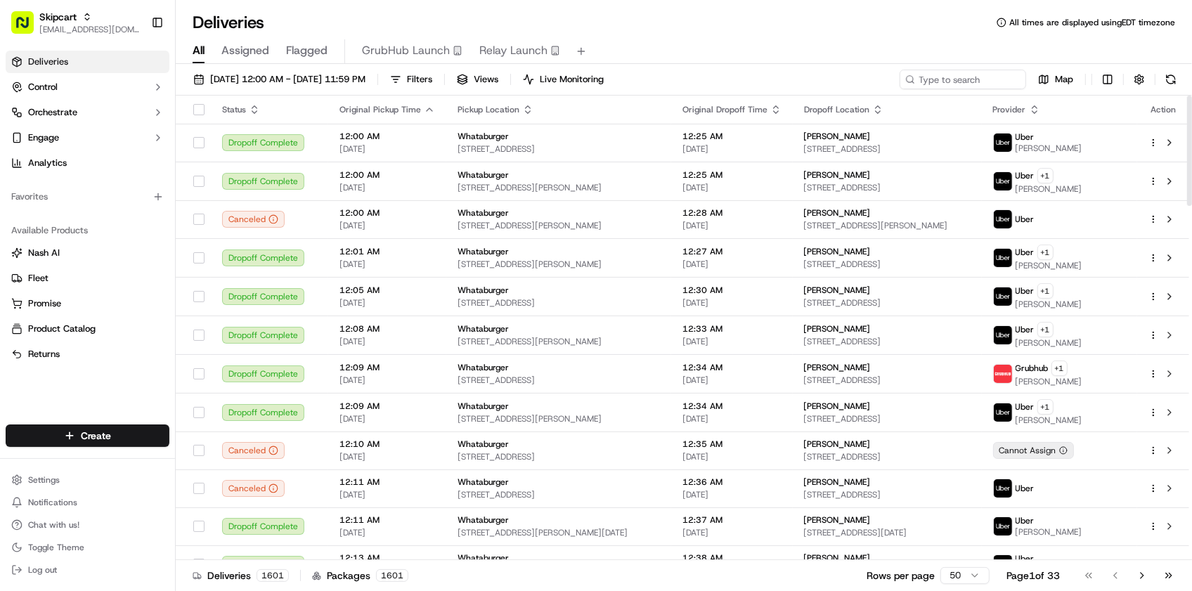
click at [420, 4] on div "Deliveries All times are displayed using EDT timezone All Assigned Flagged Grub…" at bounding box center [684, 295] width 1016 height 591
type input "loblaw"
click at [313, 82] on div "Loblaw" at bounding box center [253, 73] width 204 height 28
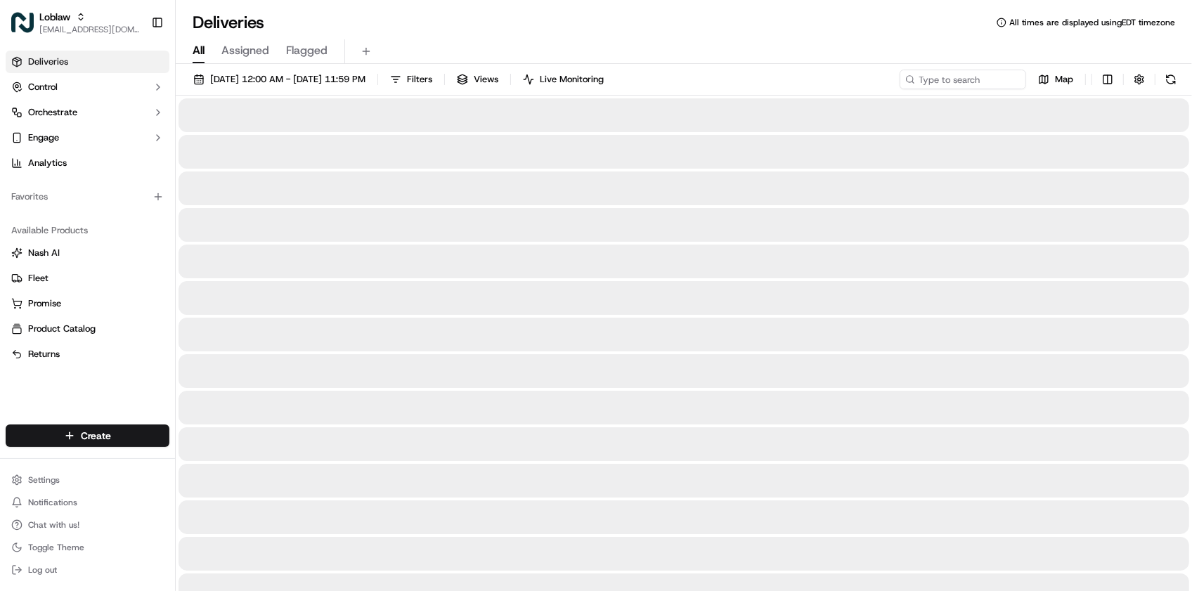
click at [543, 5] on div "Deliveries All times are displayed using EDT timezone All Assigned Flagged [DAT…" at bounding box center [684, 295] width 1016 height 591
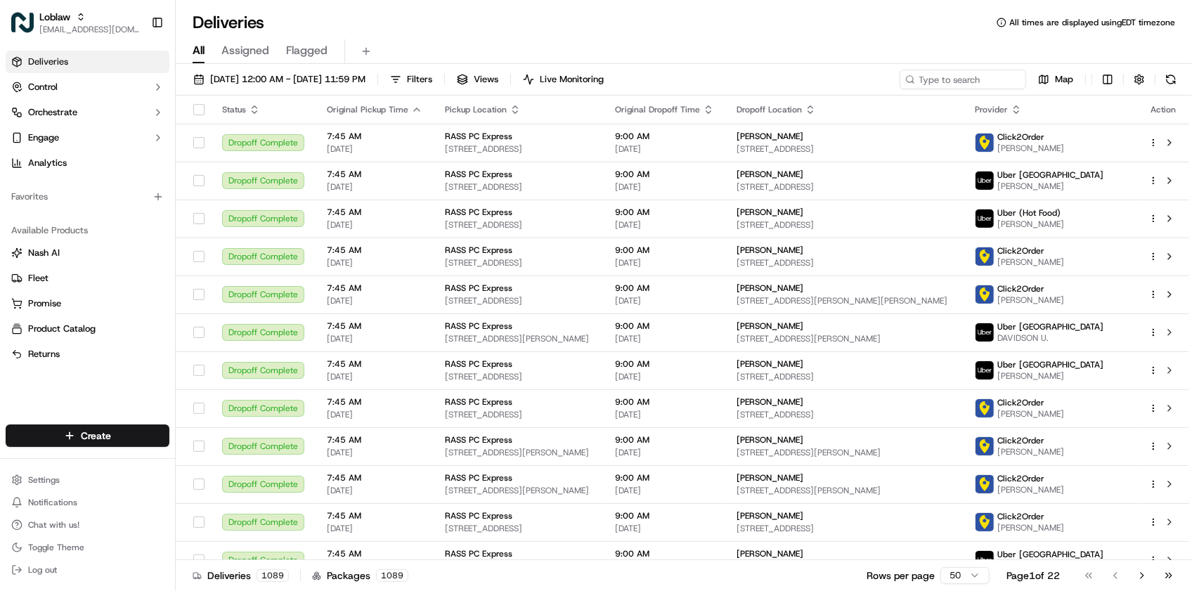
click at [44, 378] on div "Deliveries Control Orchestrate Engage Analytics Favorites Available Products [P…" at bounding box center [87, 229] width 175 height 368
click at [76, 384] on div "Deliveries Control Orchestrate Engage Analytics Favorites Available Products [P…" at bounding box center [87, 229] width 175 height 368
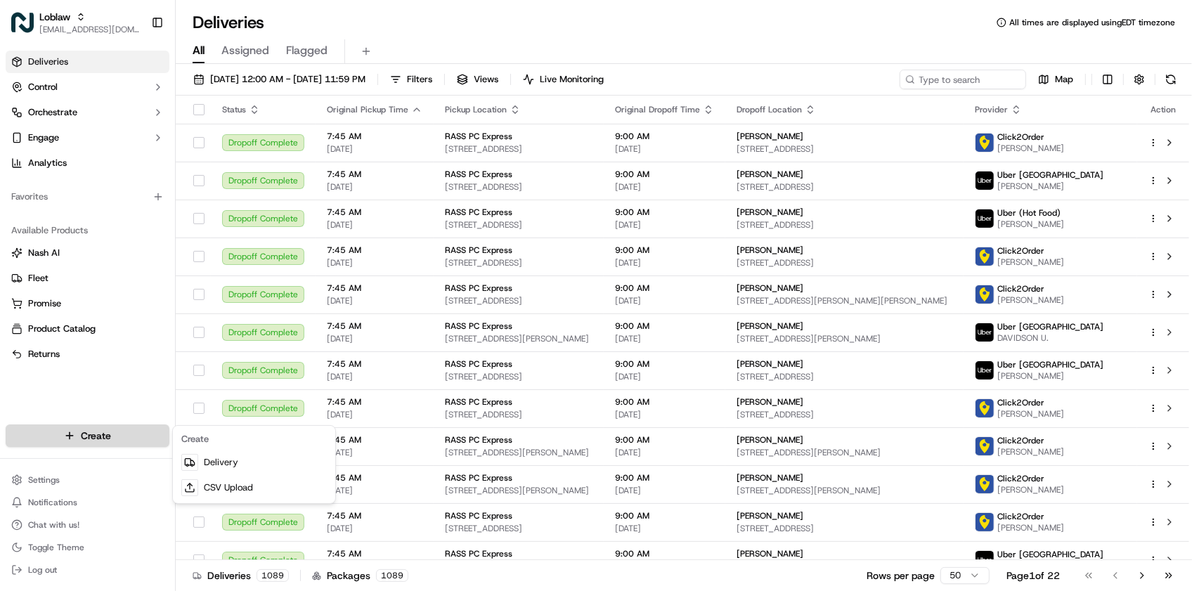
click at [55, 429] on html "Loblaw [EMAIL_ADDRESS][DOMAIN_NAME] Toggle Sidebar Deliveries Control Orchestra…" at bounding box center [596, 295] width 1192 height 591
click at [212, 458] on link "Delivery" at bounding box center [254, 462] width 157 height 25
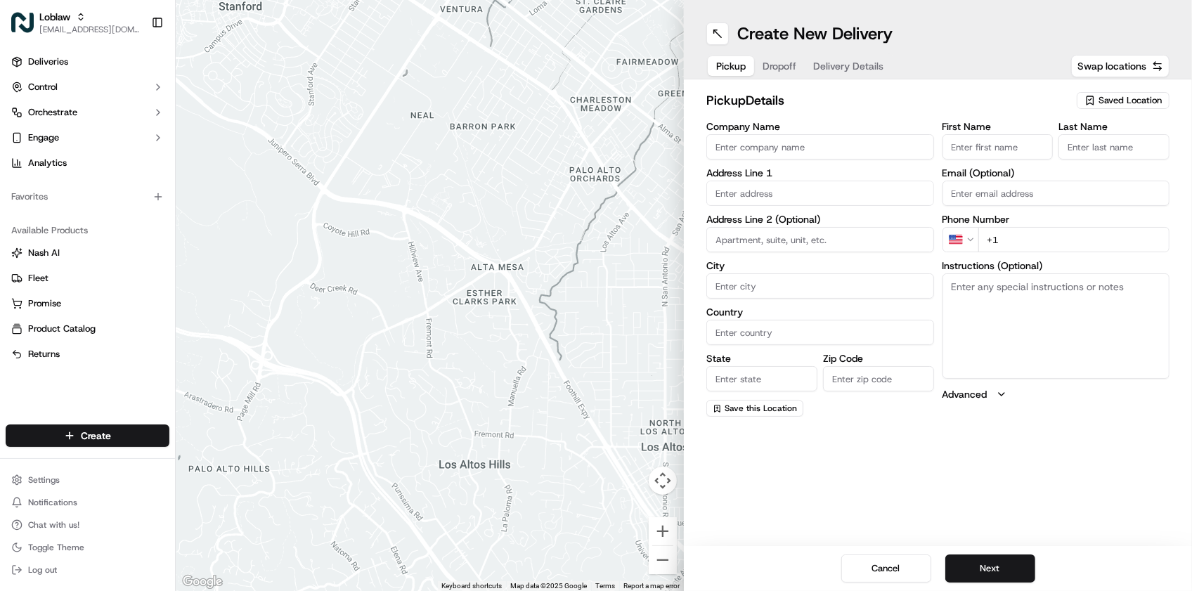
click at [1136, 104] on span "Saved Location" at bounding box center [1130, 100] width 63 height 13
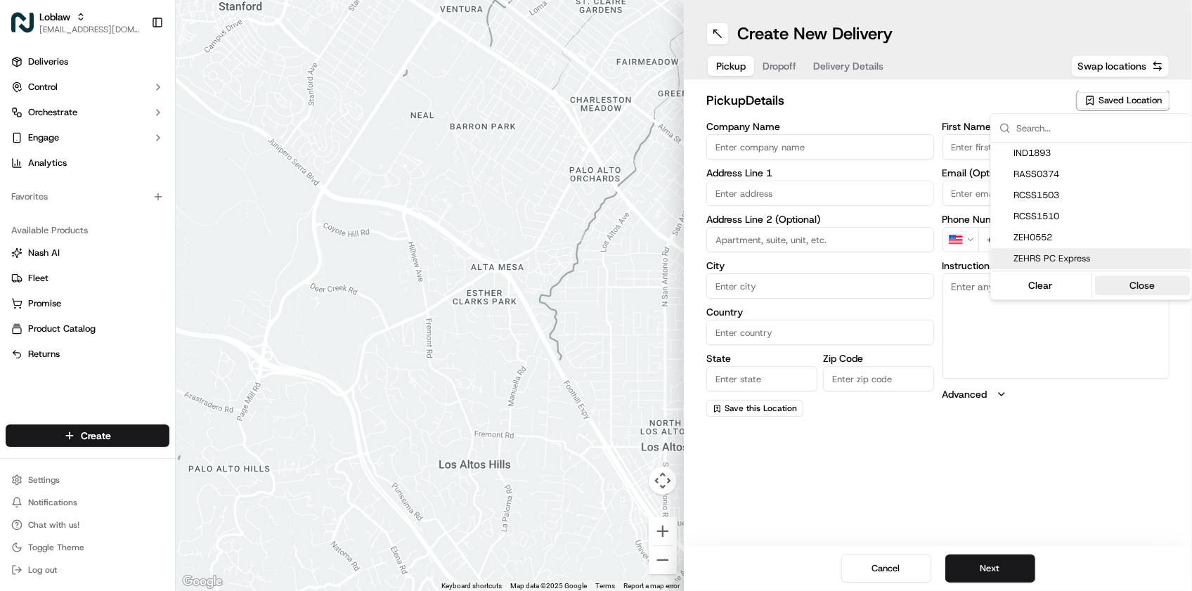
click at [1115, 285] on button "Close" at bounding box center [1142, 286] width 96 height 20
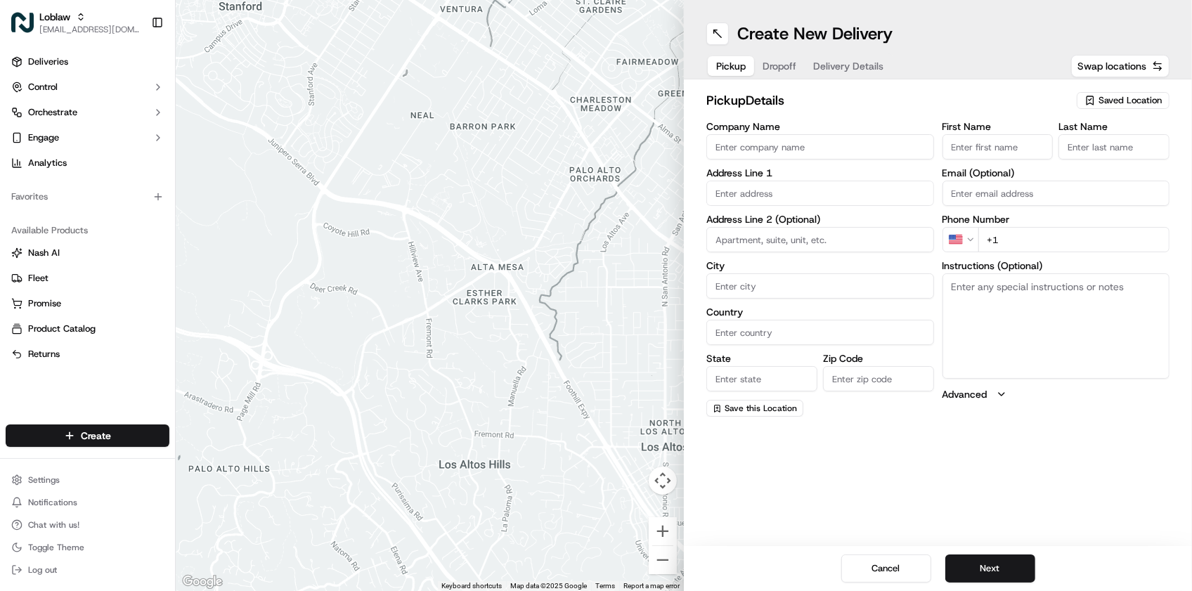
click at [775, 543] on div "Create New Delivery Pickup Dropoff Delivery Details Swap locations pickup Detai…" at bounding box center [938, 295] width 508 height 591
click at [907, 37] on div "Create New Delivery" at bounding box center [937, 33] width 463 height 22
click at [79, 378] on div "Deliveries Control Orchestrate Engage Analytics Favorites Available Products [P…" at bounding box center [87, 229] width 175 height 368
click at [786, 138] on input "Company Name" at bounding box center [820, 146] width 228 height 25
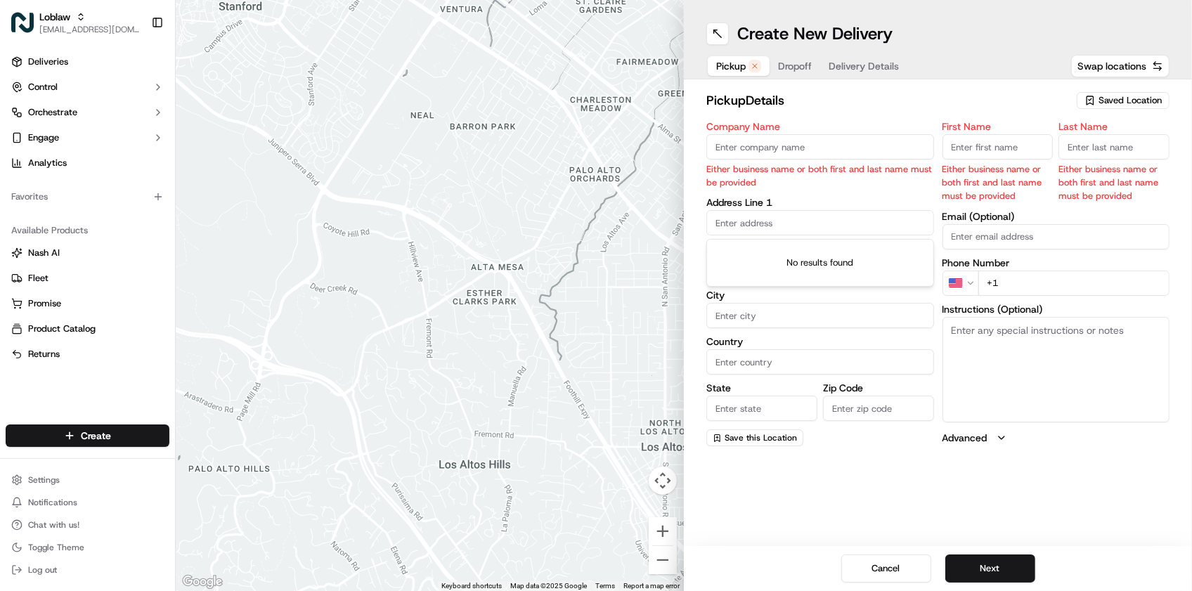
click at [732, 193] on div "Company Name Either business name or both first and last name must be provided …" at bounding box center [820, 284] width 228 height 325
paste input "[STREET_ADDRESS]"
type input "[STREET_ADDRESS]"
click at [772, 155] on input "Company Name" at bounding box center [820, 146] width 228 height 25
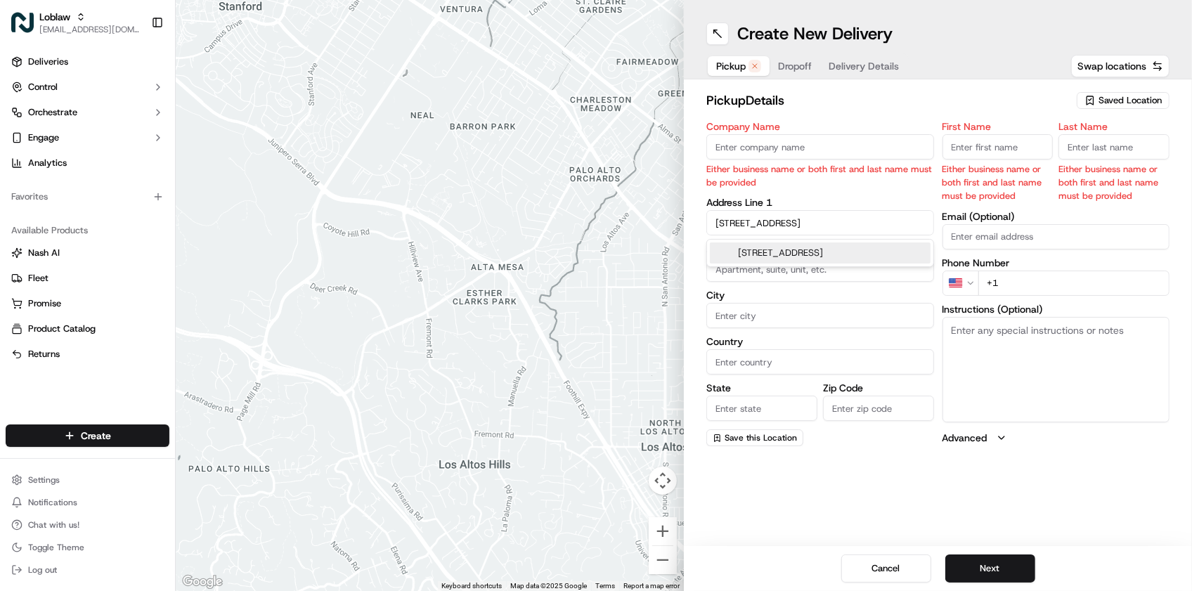
scroll to position [0, 0]
click at [772, 151] on input "Company Name" at bounding box center [820, 146] width 228 height 25
type input "aaa"
click at [806, 122] on label "Company Name" at bounding box center [820, 127] width 228 height 10
click at [806, 134] on input "aaa" at bounding box center [820, 146] width 228 height 25
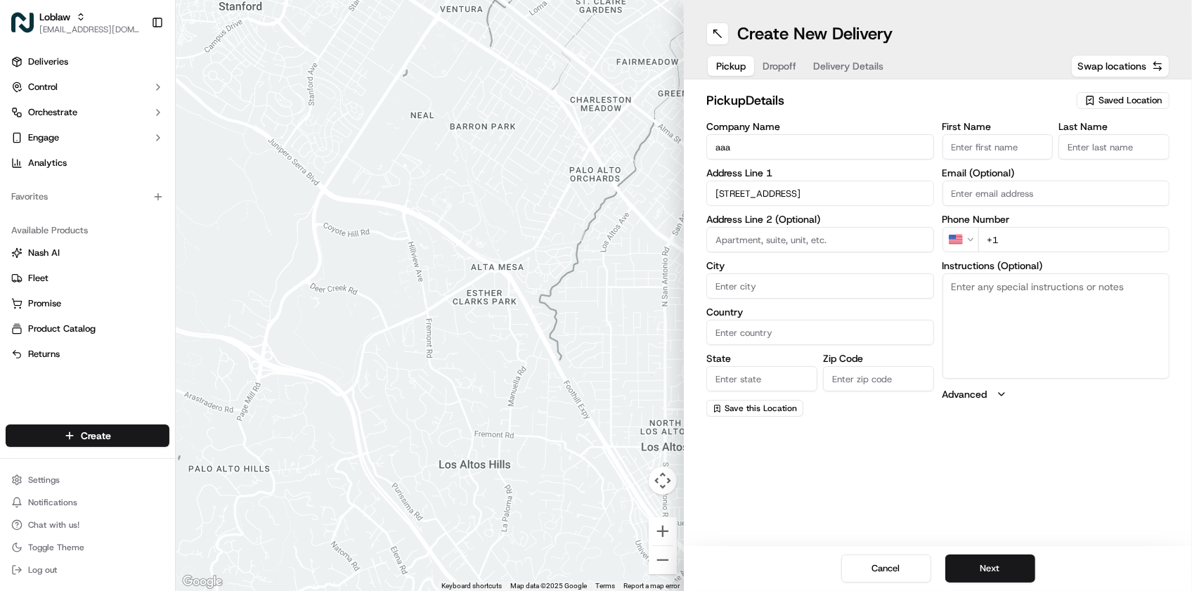
click at [789, 65] on span "Dropoff" at bounding box center [780, 66] width 34 height 14
drag, startPoint x: 102, startPoint y: 406, endPoint x: 224, endPoint y: 408, distance: 121.6
click at [102, 406] on div "Deliveries Control Orchestrate Engage Analytics Favorites Available Products [P…" at bounding box center [87, 229] width 175 height 368
click at [816, 186] on input "text" at bounding box center [820, 193] width 228 height 25
paste input "[STREET_ADDRESS]"
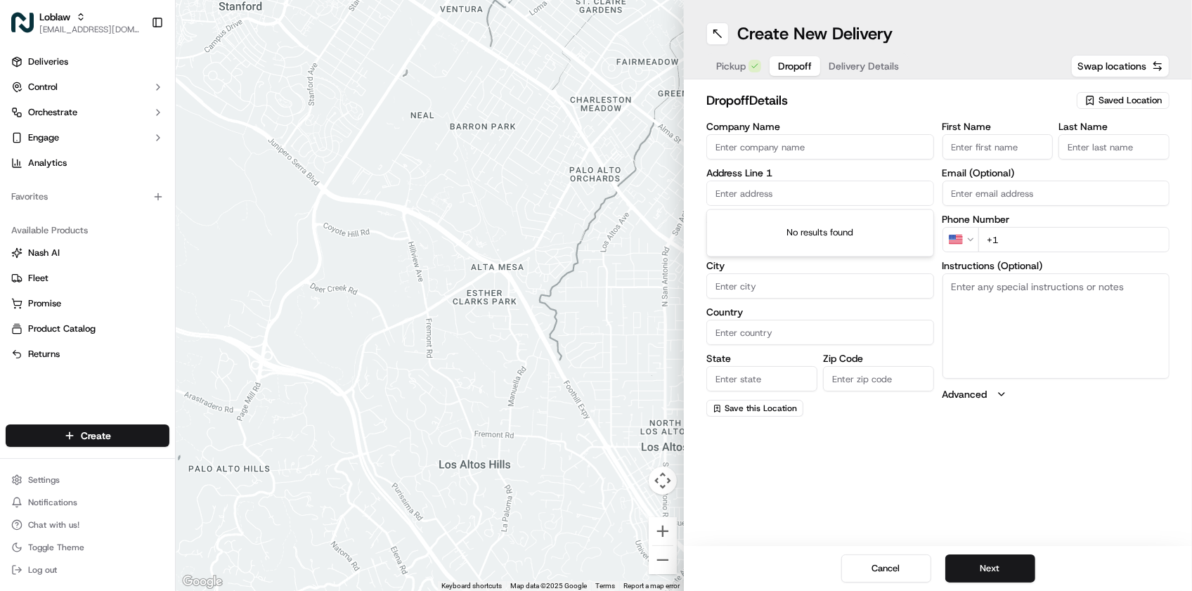
type input "[STREET_ADDRESS]"
click at [910, 191] on input "[STREET_ADDRESS]" at bounding box center [820, 193] width 228 height 25
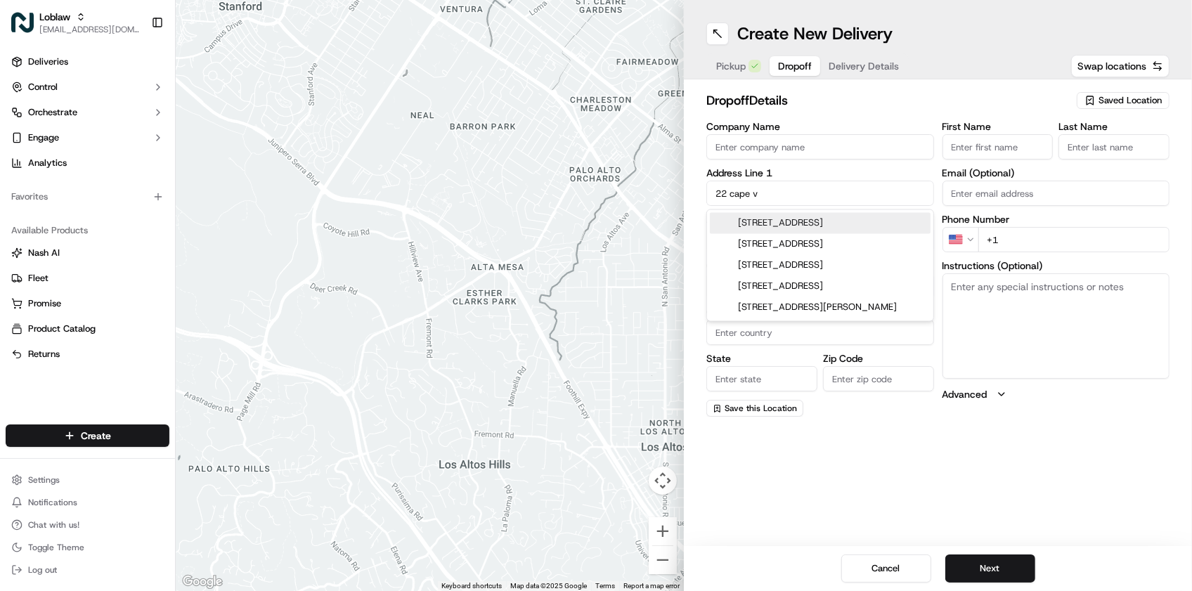
drag, startPoint x: 852, startPoint y: 193, endPoint x: 503, endPoint y: 232, distance: 351.5
click at [503, 232] on div "← Move left → Move right ↑ Move up ↓ Move down + Zoom in - Zoom out Home Jump l…" at bounding box center [684, 295] width 1016 height 591
paste input "Cpe Vw Ln, [GEOGRAPHIC_DATA], NS B9A 0A9, [GEOGRAPHIC_DATA]"
type input "[STREET_ADDRESS]"
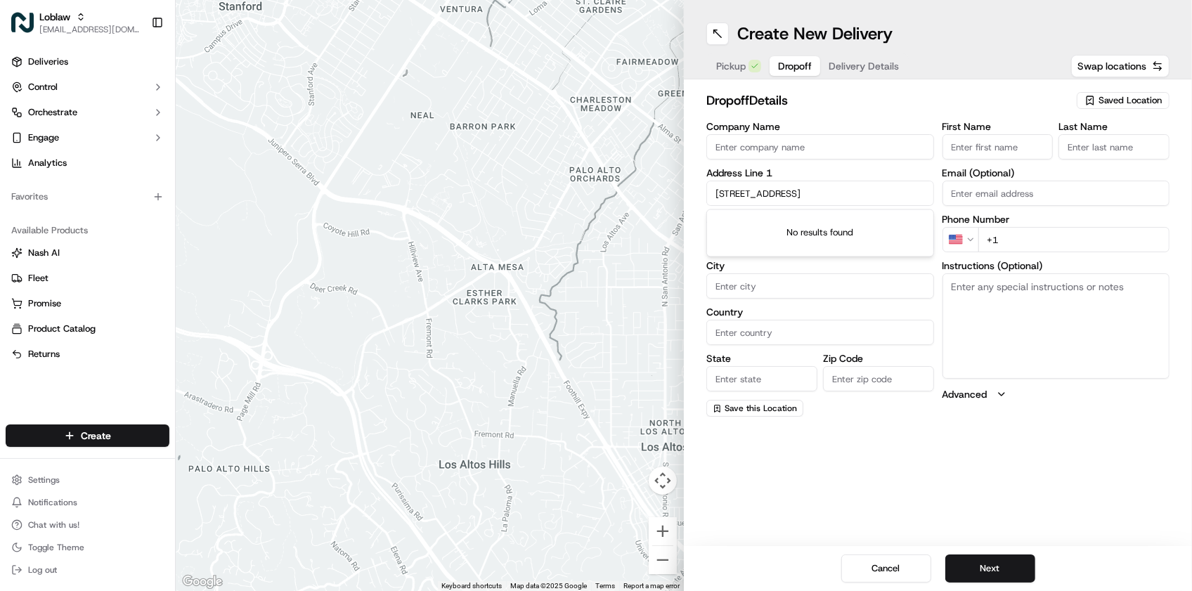
click at [778, 205] on input "[STREET_ADDRESS]" at bounding box center [820, 193] width 228 height 25
click at [820, 485] on div "Create New Delivery Pickup Dropoff Delivery Details Swap locations dropoff Deta…" at bounding box center [938, 295] width 508 height 591
click at [795, 188] on input "text" at bounding box center [820, 193] width 228 height 25
paste input "[STREET_ADDRESS]"
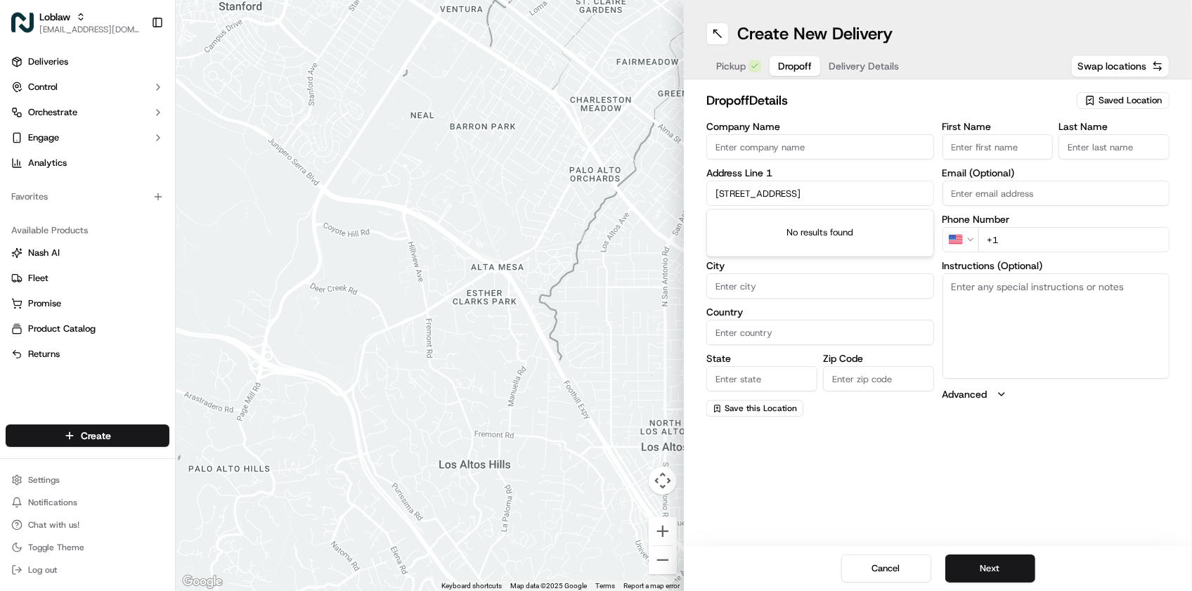
scroll to position [0, 7]
click at [718, 195] on input "[STREET_ADDRESS]" at bounding box center [820, 193] width 228 height 25
type input "[STREET_ADDRESS]"
click at [851, 200] on input "[STREET_ADDRESS]" at bounding box center [820, 193] width 228 height 25
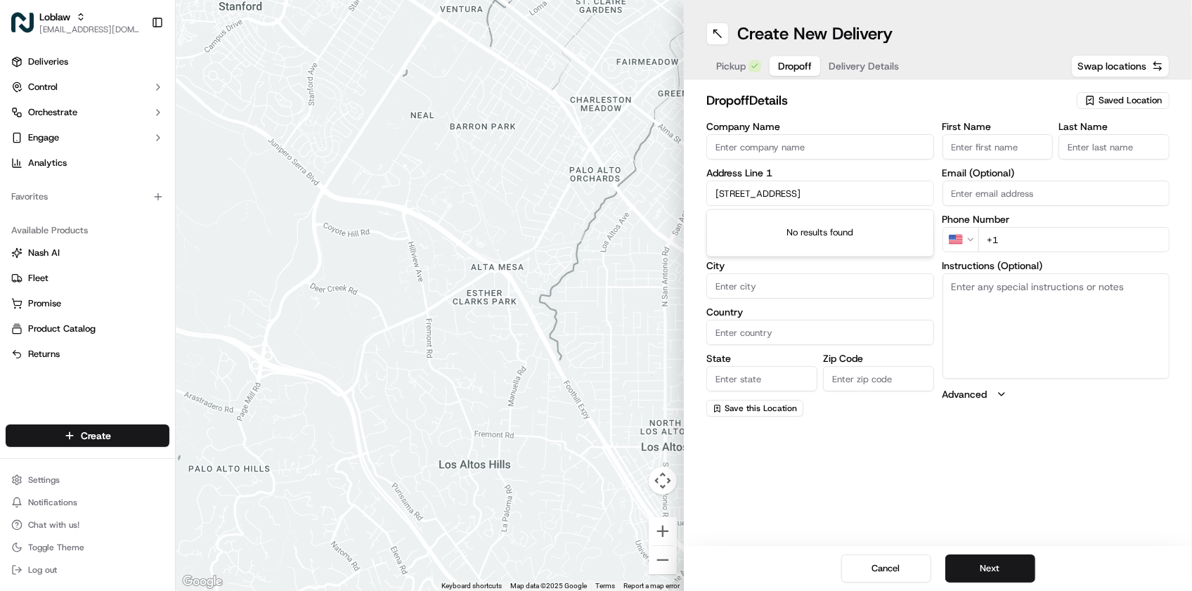
click at [851, 200] on input "[STREET_ADDRESS]" at bounding box center [820, 193] width 228 height 25
click at [833, 529] on div "Create New Delivery Pickup Dropoff Delivery Details Swap locations dropoff Deta…" at bounding box center [938, 295] width 508 height 591
click at [772, 190] on input "text" at bounding box center [820, 193] width 228 height 25
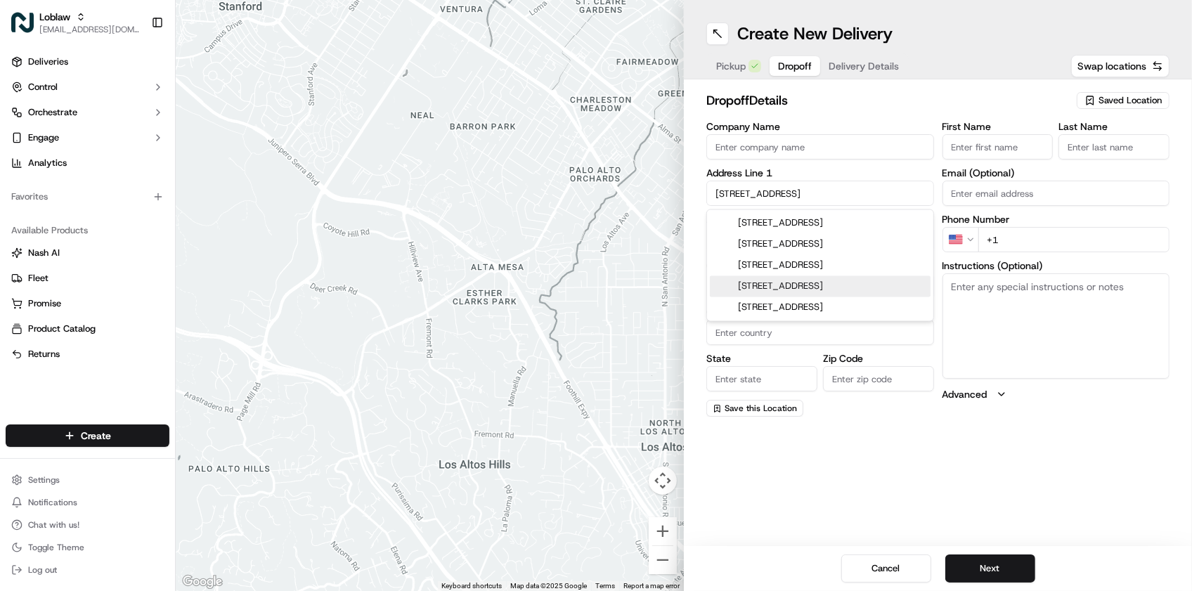
type input "[STREET_ADDRESS]"
click at [926, 492] on div "Create New Delivery Pickup Dropoff Delivery Details Swap locations dropoff Deta…" at bounding box center [938, 295] width 508 height 591
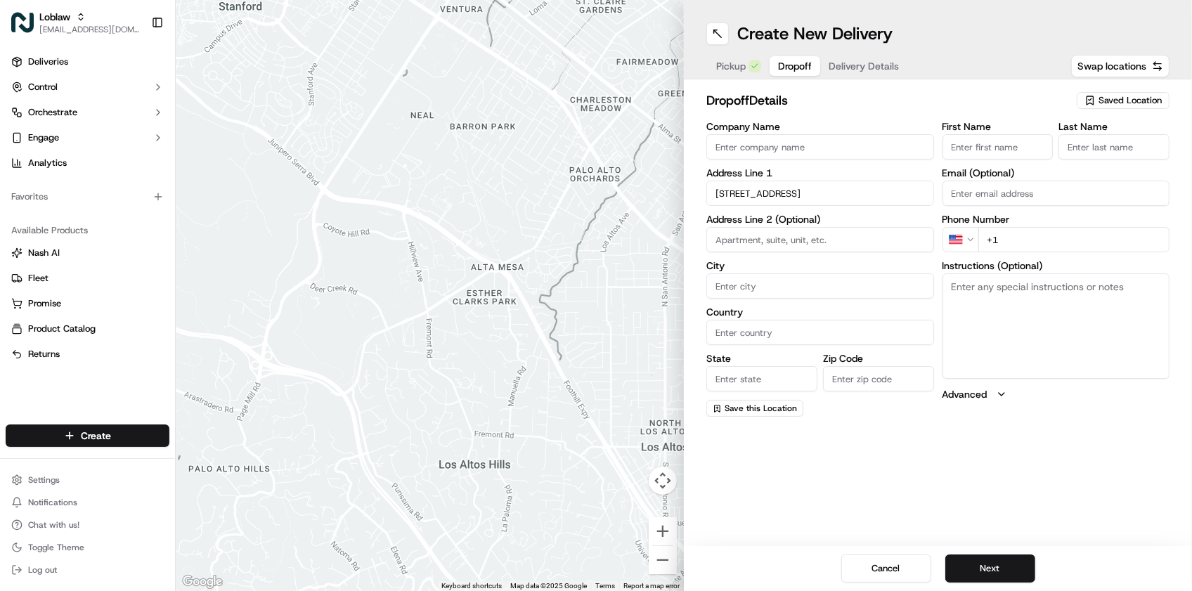
click at [768, 293] on input "City" at bounding box center [820, 285] width 228 height 25
type input "post hastings"
click at [867, 181] on input "[STREET_ADDRESS]" at bounding box center [820, 193] width 228 height 25
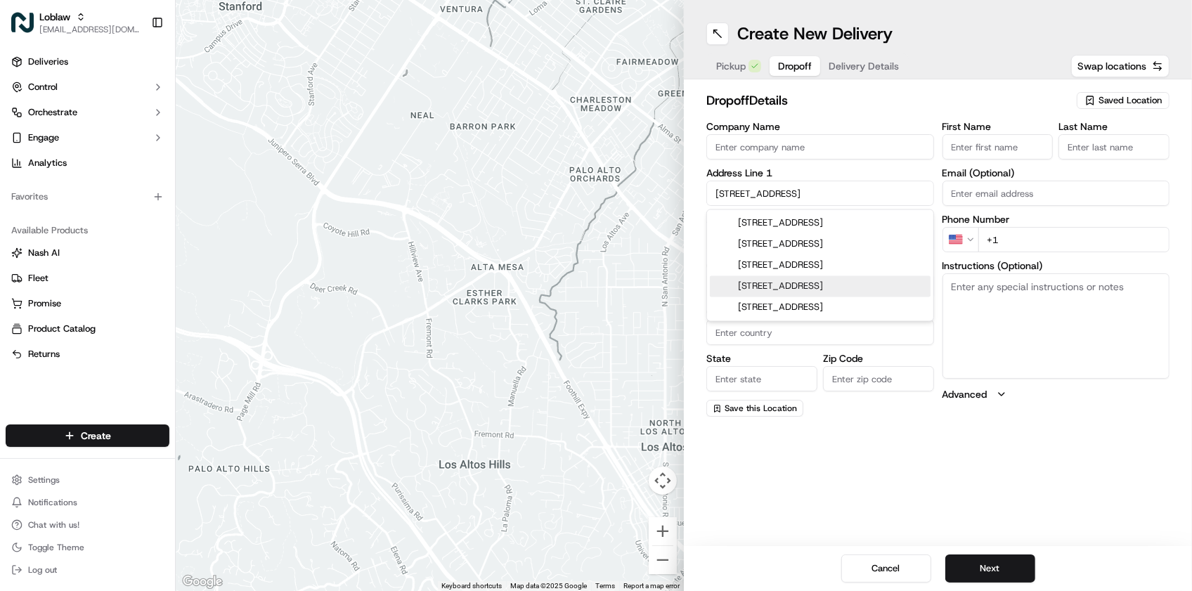
click at [760, 470] on div "Create New Delivery Pickup Dropoff Delivery Details Swap locations dropoff Deta…" at bounding box center [938, 295] width 508 height 591
click at [827, 195] on input "[STREET_ADDRESS]" at bounding box center [820, 193] width 228 height 25
click at [830, 462] on div "Create New Delivery Pickup Dropoff Delivery Details Swap locations dropoff Deta…" at bounding box center [938, 295] width 508 height 591
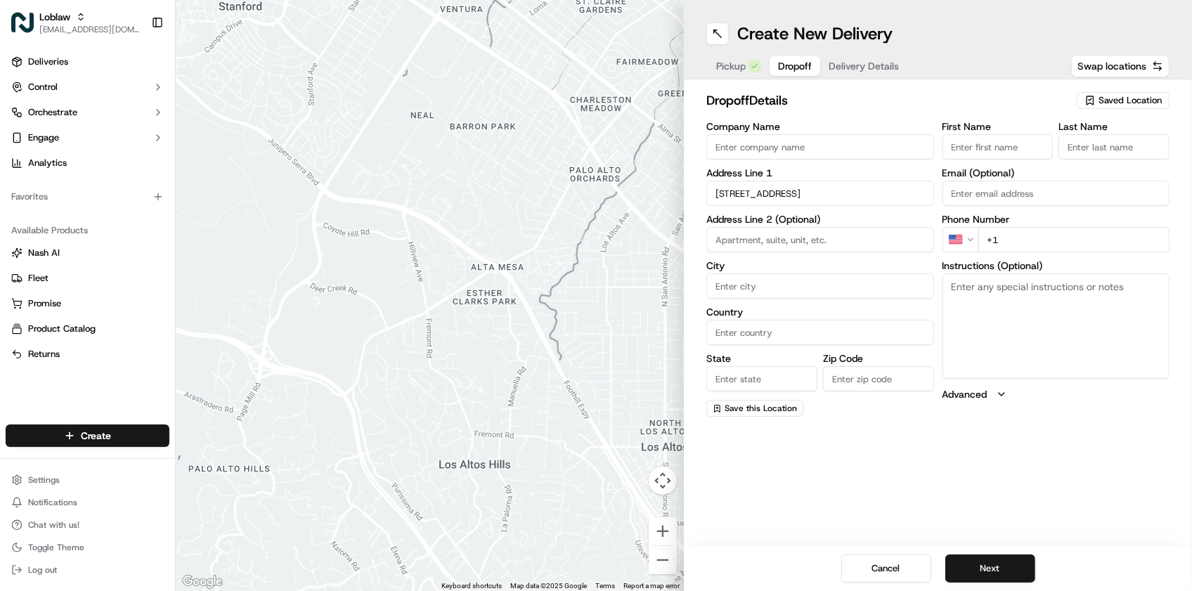
click at [799, 216] on label "Address Line 2 (Optional)" at bounding box center [820, 219] width 228 height 10
click at [810, 200] on input "[STREET_ADDRESS]" at bounding box center [820, 193] width 228 height 25
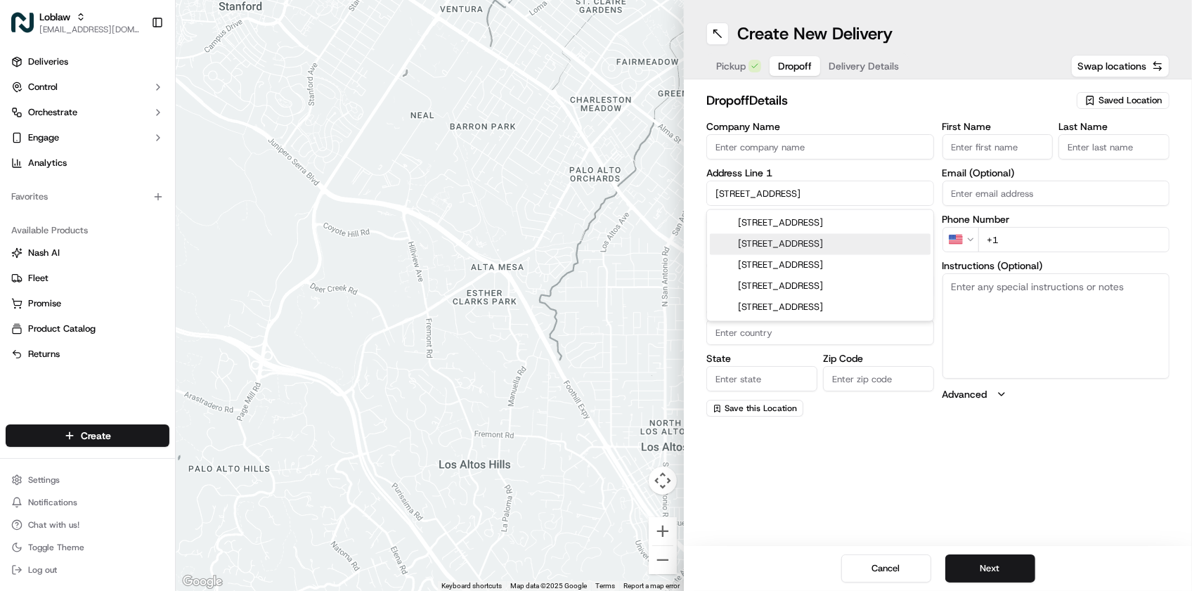
click at [820, 255] on div "[STREET_ADDRESS]" at bounding box center [820, 244] width 221 height 21
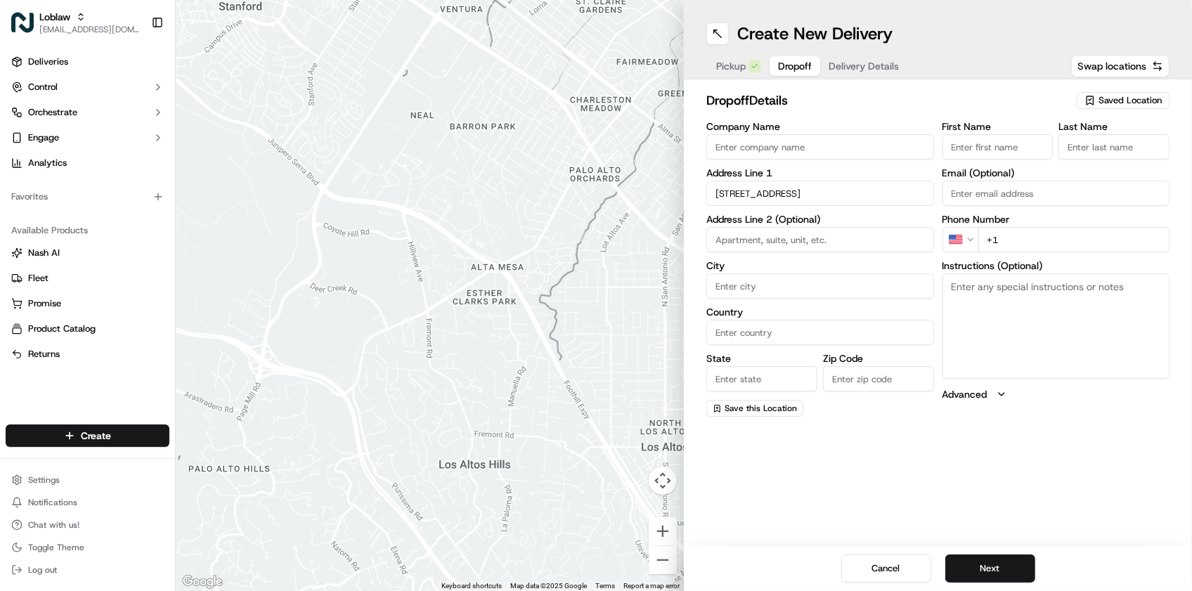
type input "[STREET_ADDRESS]"
type input "Salmon River"
type input "[GEOGRAPHIC_DATA]"
type input "NS"
type input "B0W 2Y0"
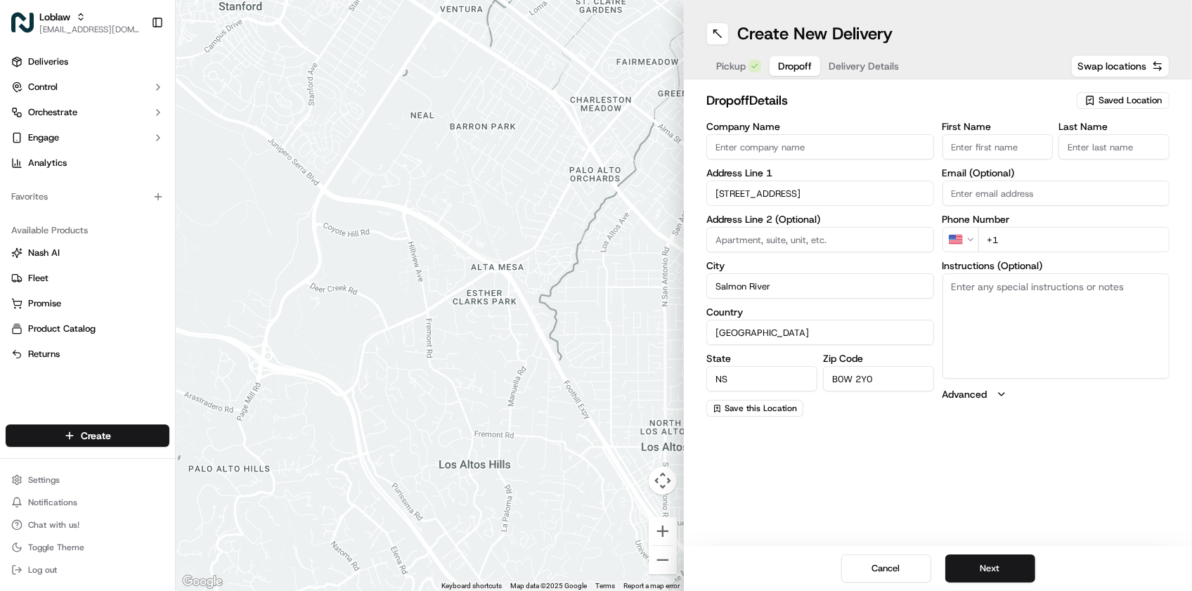
type input "[STREET_ADDRESS]"
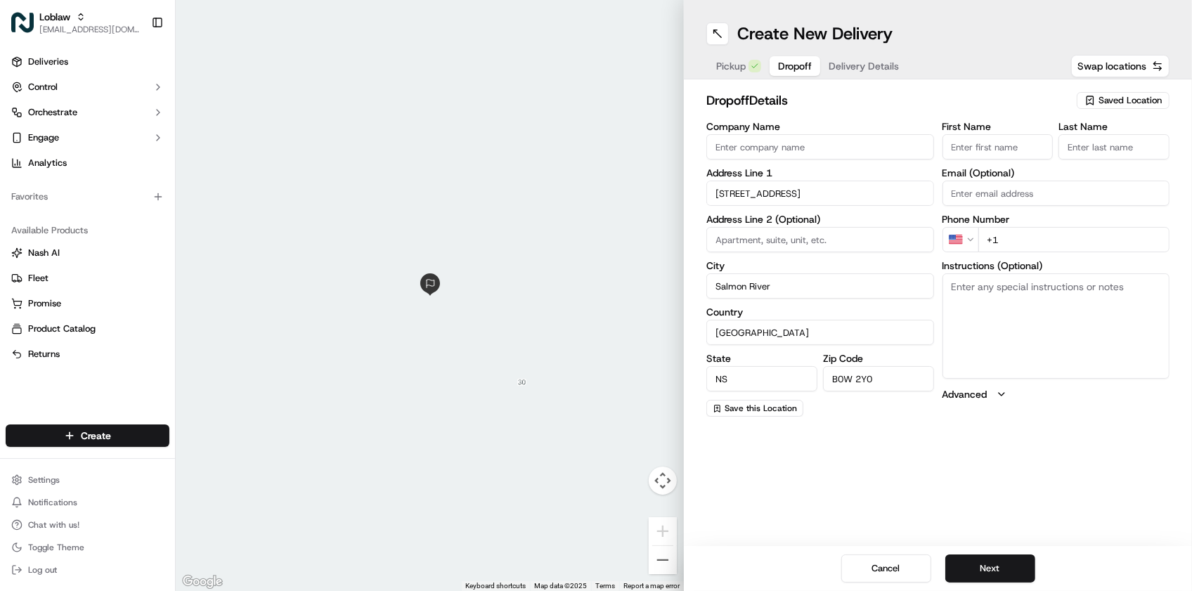
click at [747, 72] on button "Pickup" at bounding box center [739, 66] width 62 height 20
click at [791, 70] on span "Dropoff" at bounding box center [780, 66] width 34 height 14
click at [905, 571] on button "Cancel" at bounding box center [886, 569] width 90 height 28
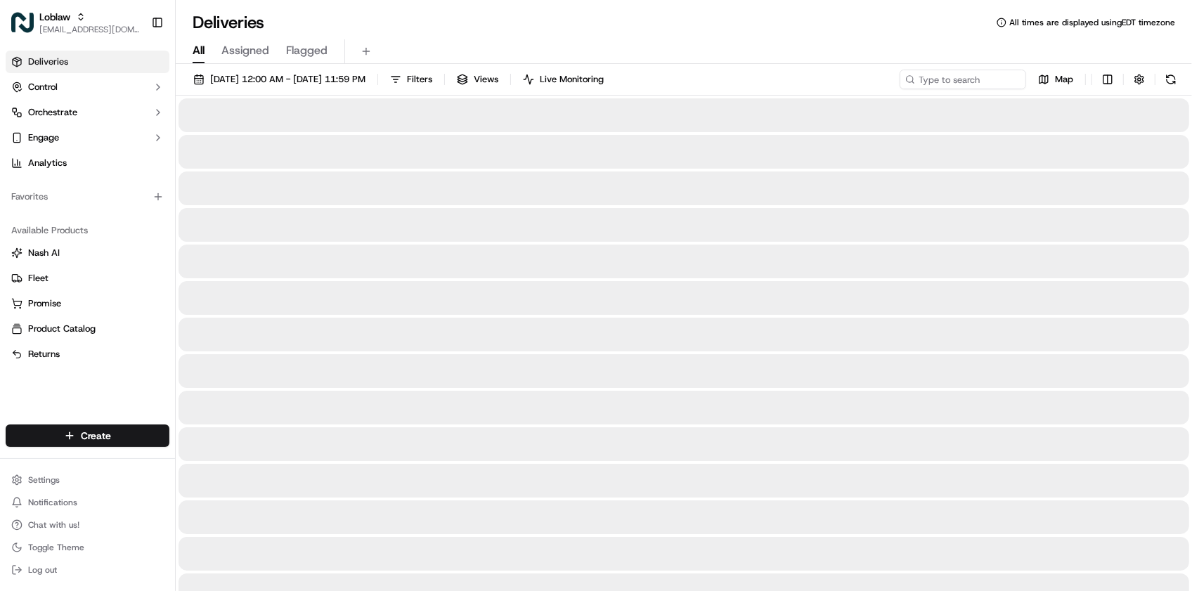
drag, startPoint x: 828, startPoint y: 6, endPoint x: 836, endPoint y: 1, distance: 9.8
click at [830, 6] on div "Deliveries All times are displayed using EDT timezone All Assigned Flagged [DAT…" at bounding box center [684, 295] width 1016 height 591
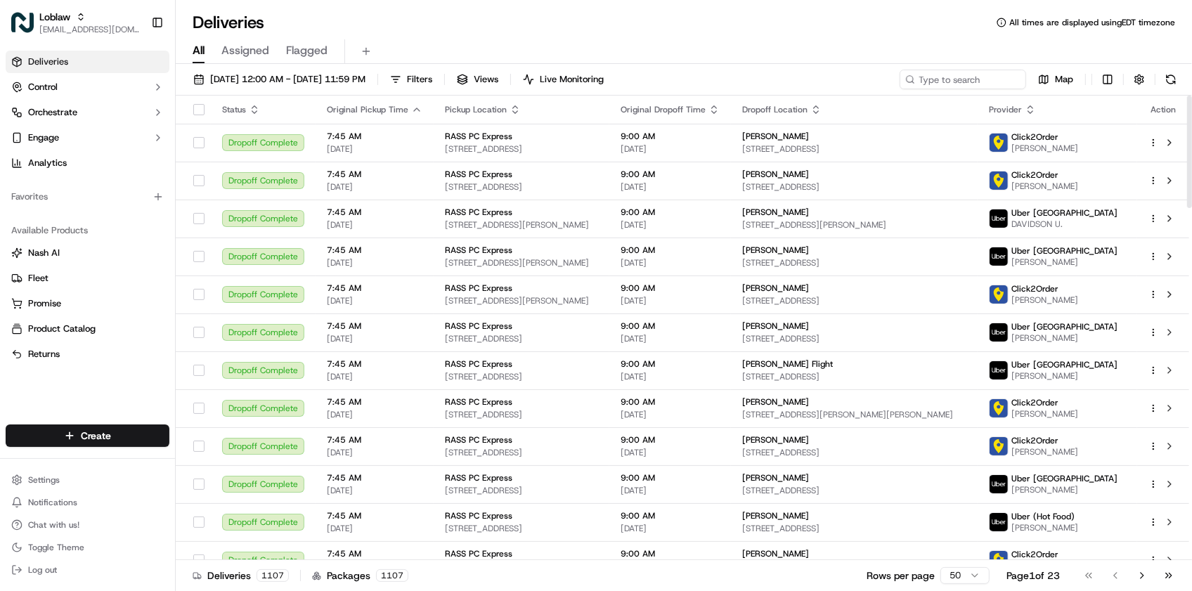
click at [82, 201] on div "Favorites" at bounding box center [88, 197] width 164 height 22
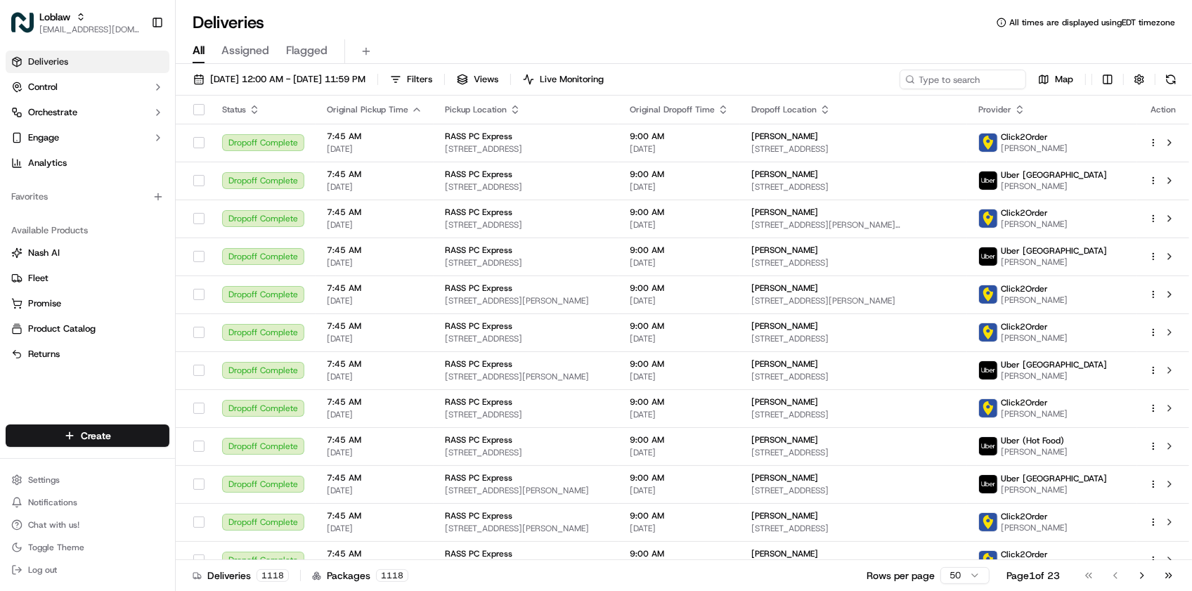
click at [367, 23] on div "Deliveries All times are displayed using EDT timezone" at bounding box center [684, 22] width 1016 height 22
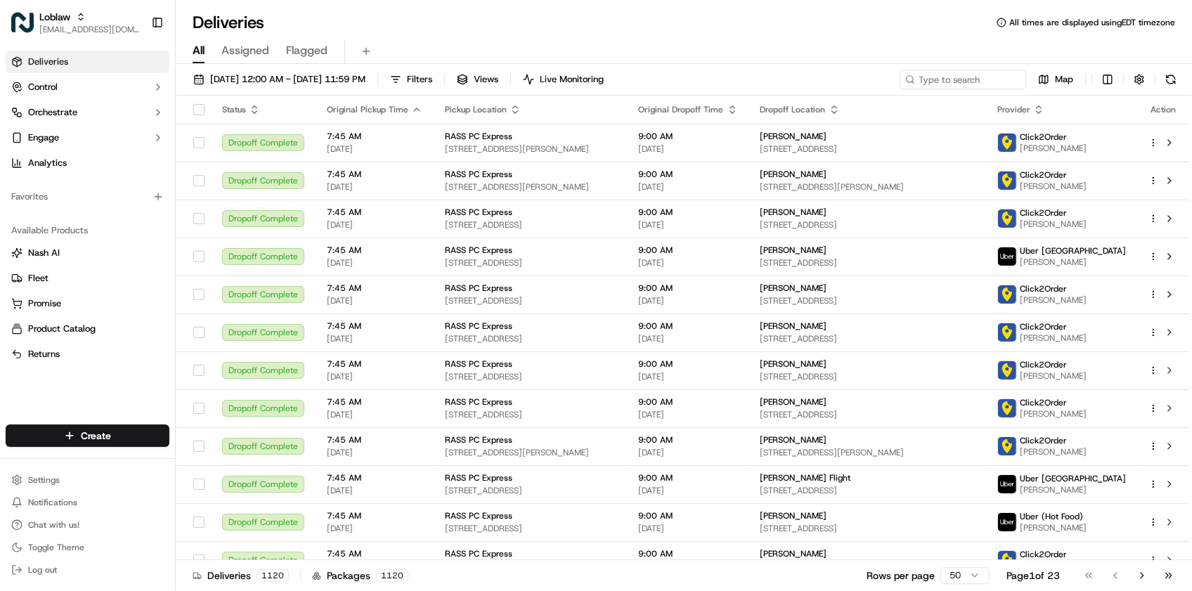
click at [100, 392] on div "Deliveries Control Orchestrate Engage Analytics Favorites Available Products [P…" at bounding box center [87, 229] width 175 height 368
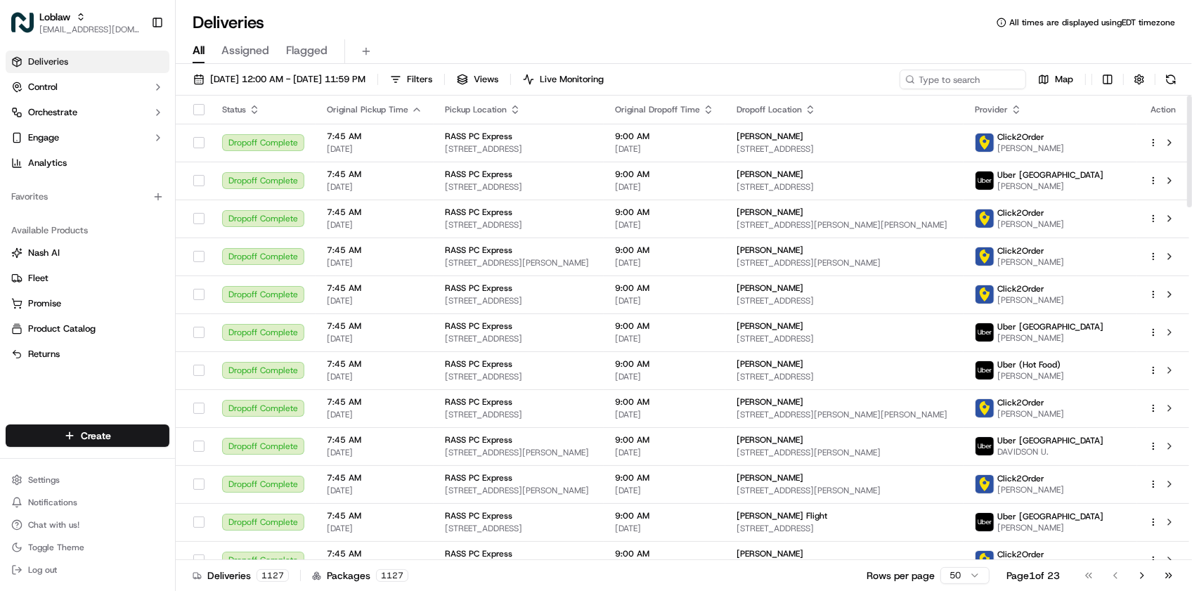
drag, startPoint x: 343, startPoint y: 30, endPoint x: 369, endPoint y: 23, distance: 26.8
click at [344, 30] on div "Deliveries All times are displayed using EDT timezone" at bounding box center [684, 22] width 1016 height 22
click at [101, 439] on html "Loblaw [EMAIL_ADDRESS][DOMAIN_NAME] Toggle Sidebar Deliveries Control Orchestra…" at bounding box center [596, 295] width 1192 height 591
click at [220, 465] on link "Delivery" at bounding box center [254, 462] width 157 height 25
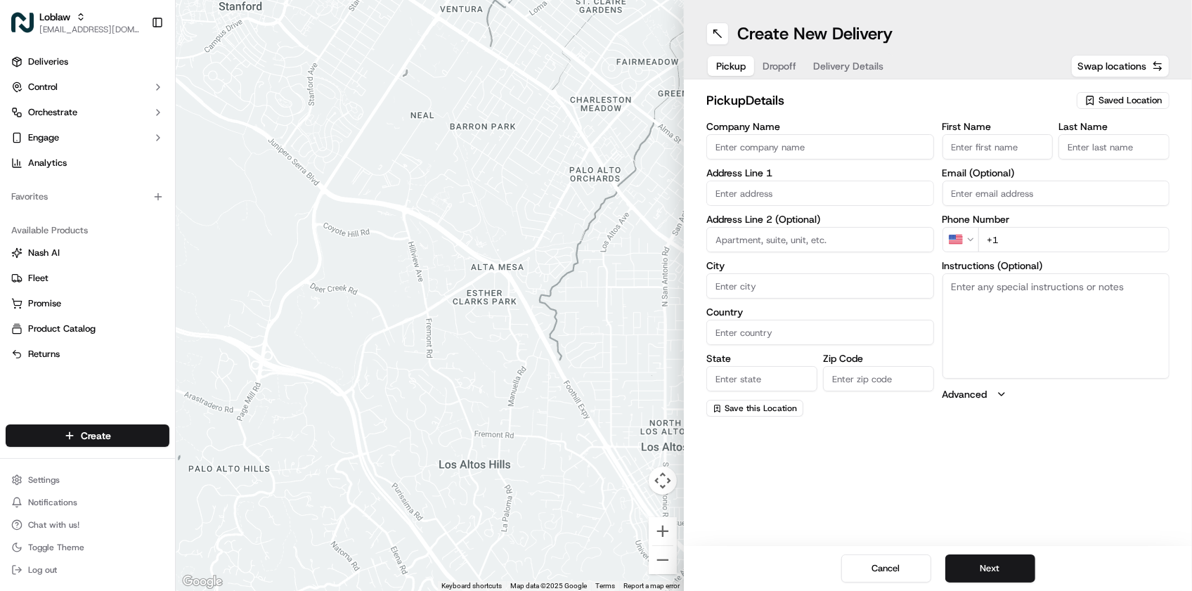
click at [86, 402] on div "Deliveries Control Orchestrate Engage Analytics Favorites Available Products [P…" at bounding box center [87, 229] width 175 height 368
click at [884, 560] on button "Cancel" at bounding box center [886, 569] width 90 height 28
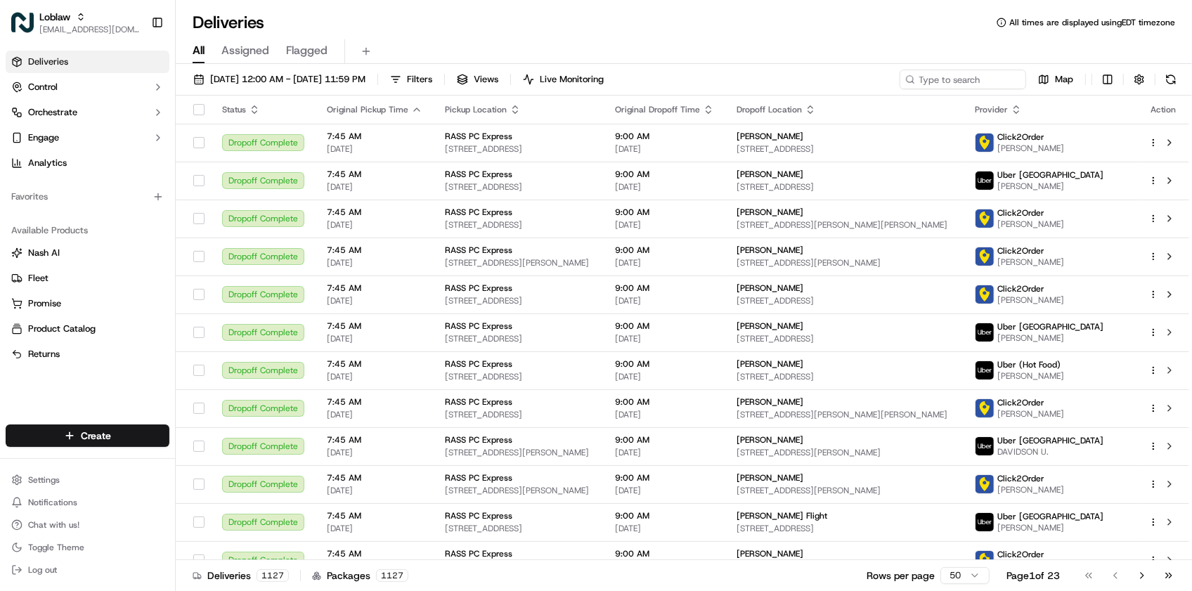
click at [295, 0] on div "Deliveries All times are displayed using EDT timezone All Assigned Flagged [DAT…" at bounding box center [684, 295] width 1016 height 591
click at [642, 25] on div "Deliveries All times are displayed using EDT timezone" at bounding box center [684, 22] width 1016 height 22
click at [250, 72] on button "[DATE] 12:00 AM - [DATE] 11:59 PM" at bounding box center [279, 80] width 185 height 20
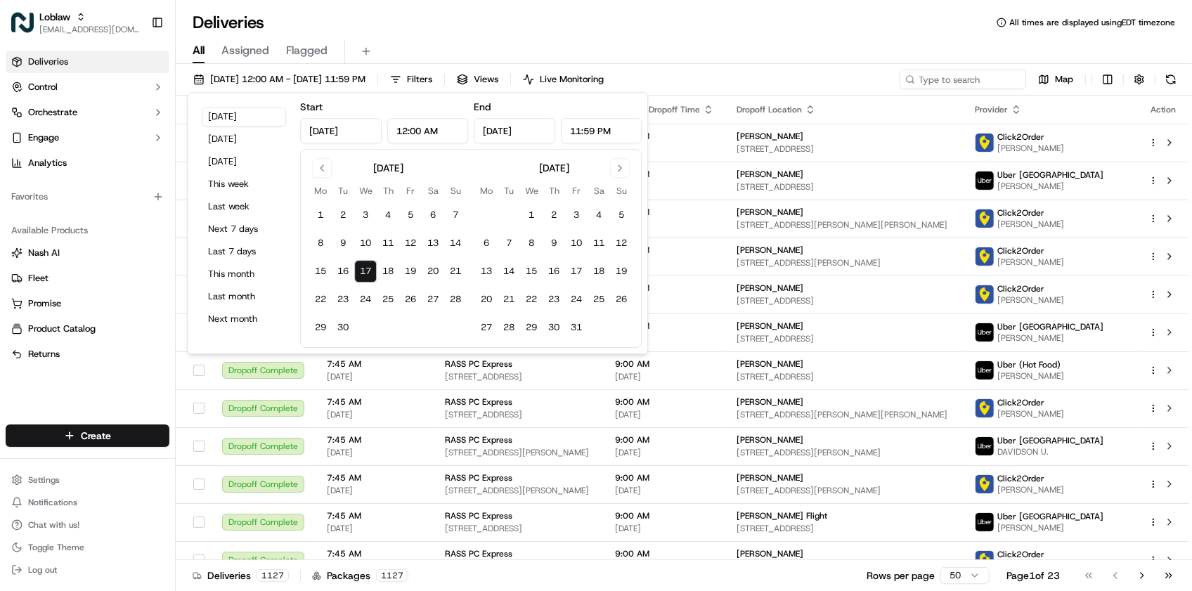
click at [478, 37] on div "All Assigned Flagged" at bounding box center [684, 49] width 1016 height 30
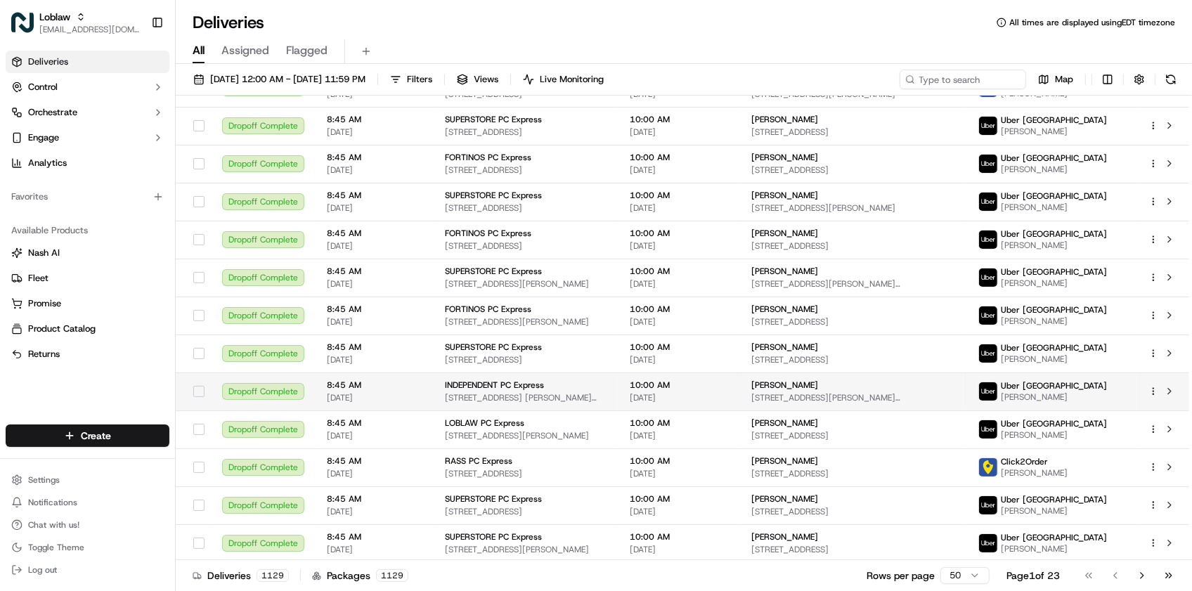
scroll to position [1462, 0]
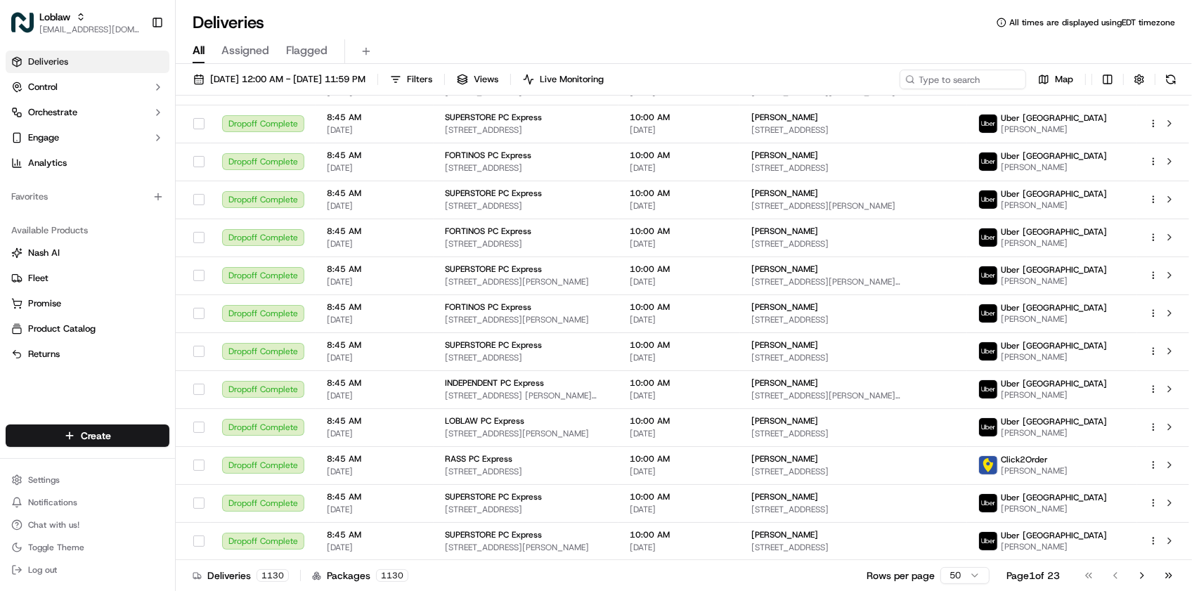
click at [22, 375] on div "Deliveries Control Orchestrate Engage Analytics Favorites Available Products [P…" at bounding box center [87, 229] width 175 height 368
click at [678, 32] on div "Deliveries All times are displayed using EDT timezone" at bounding box center [684, 22] width 1016 height 22
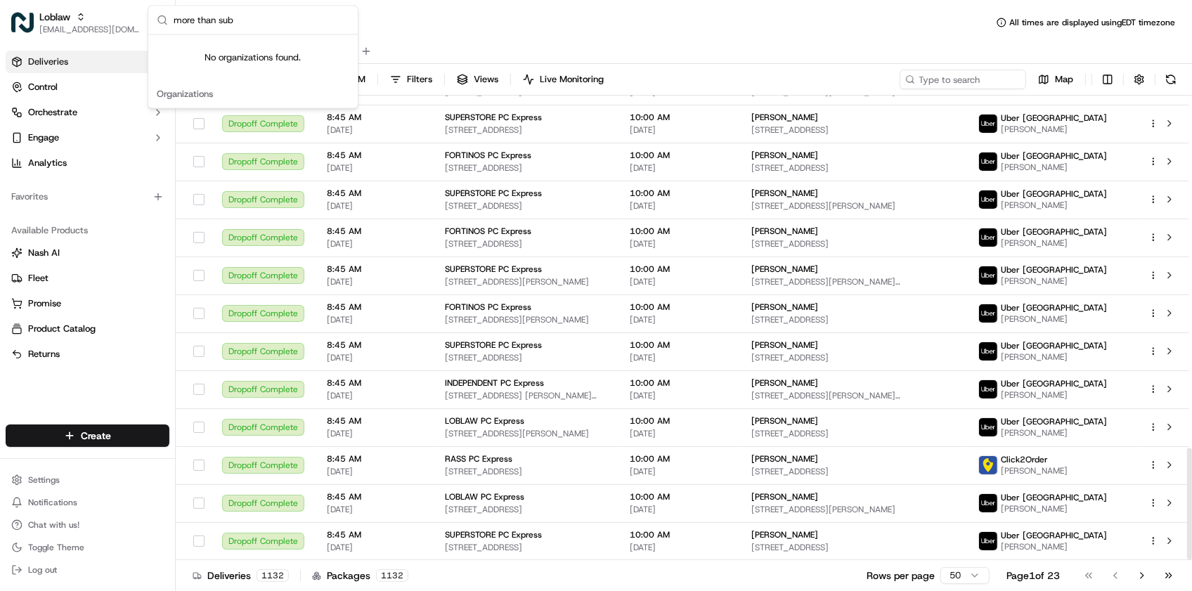
type input "more than sub"
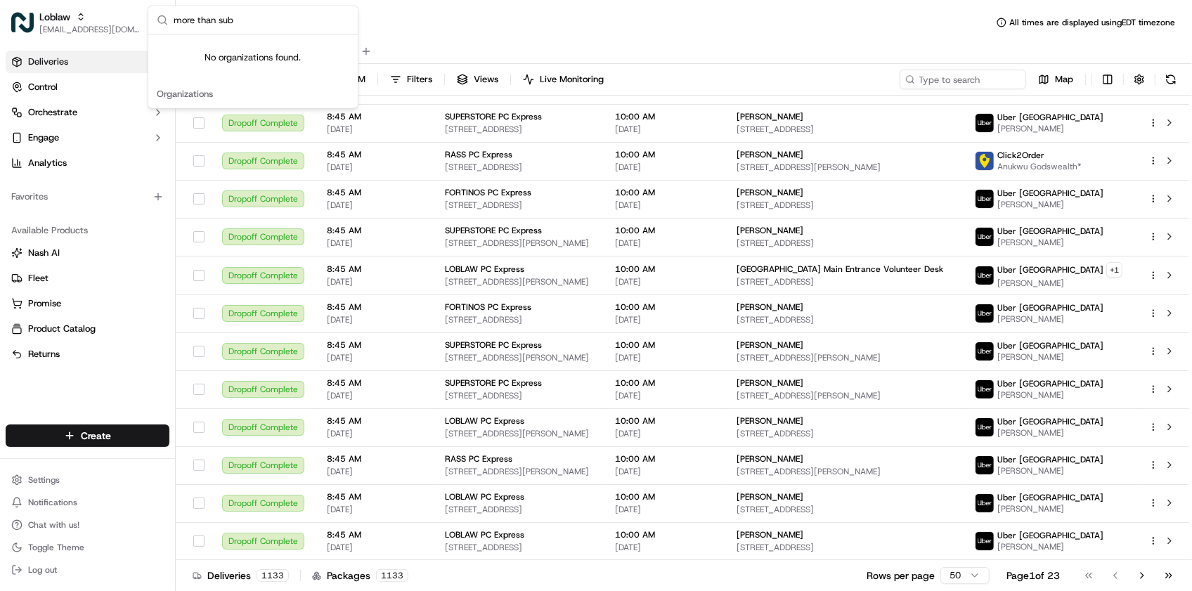
scroll to position [1461, 0]
click at [810, 14] on div "Deliveries All times are displayed using EDT timezone" at bounding box center [684, 22] width 1016 height 22
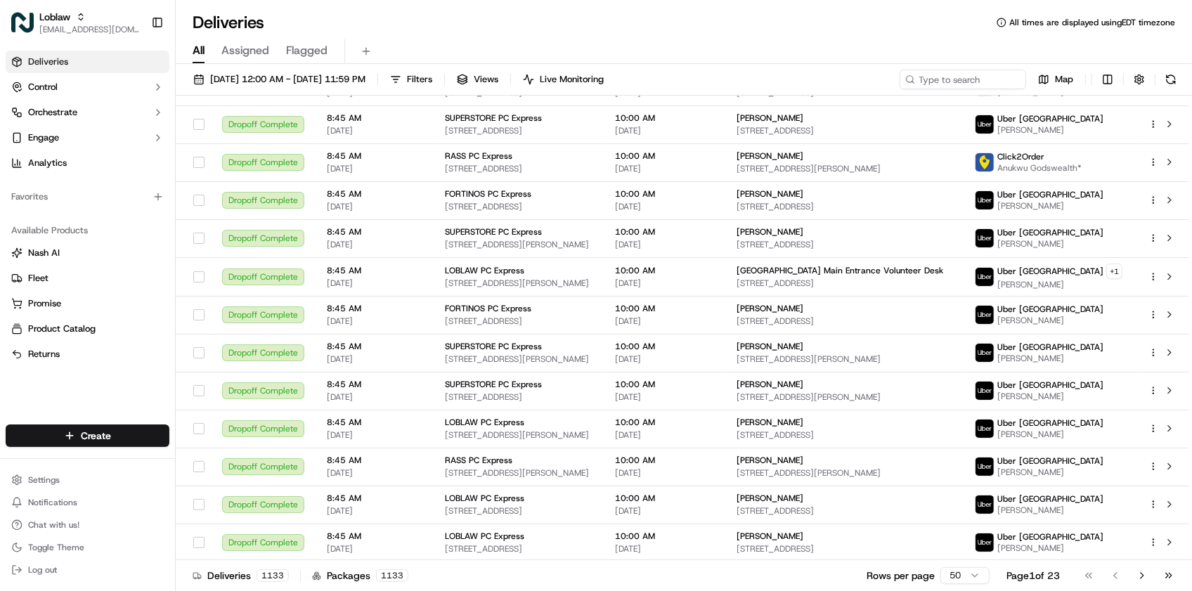
click at [93, 411] on div "Deliveries Control Orchestrate Engage Analytics Favorites Available Products [P…" at bounding box center [87, 229] width 175 height 368
click at [489, 30] on div "Deliveries All times are displayed using EDT timezone" at bounding box center [684, 22] width 1016 height 22
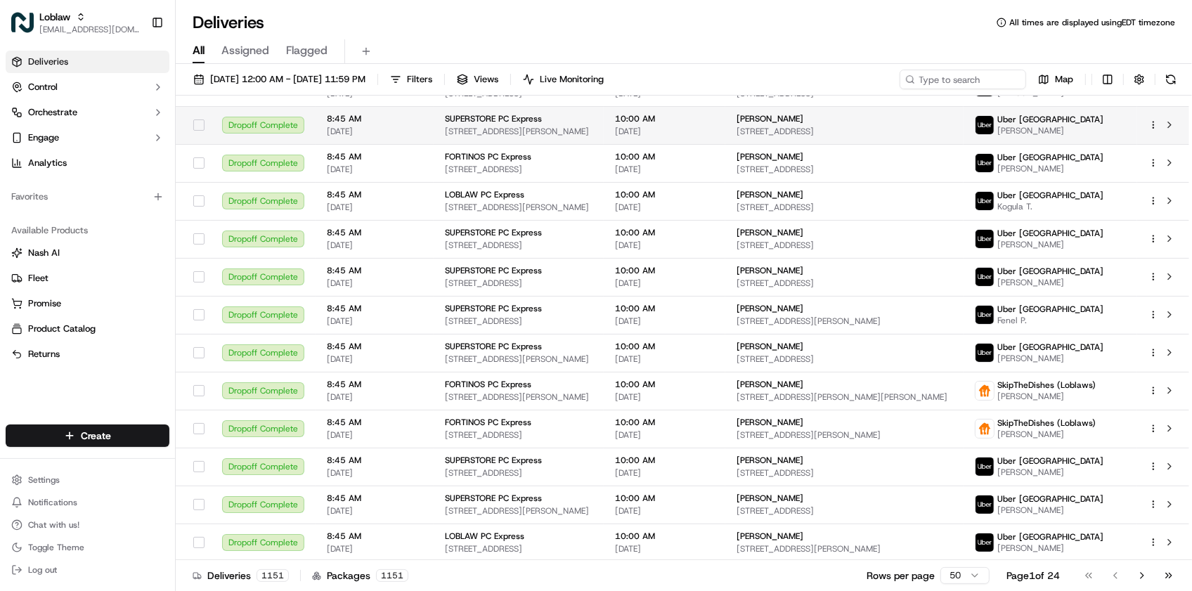
scroll to position [1462, 0]
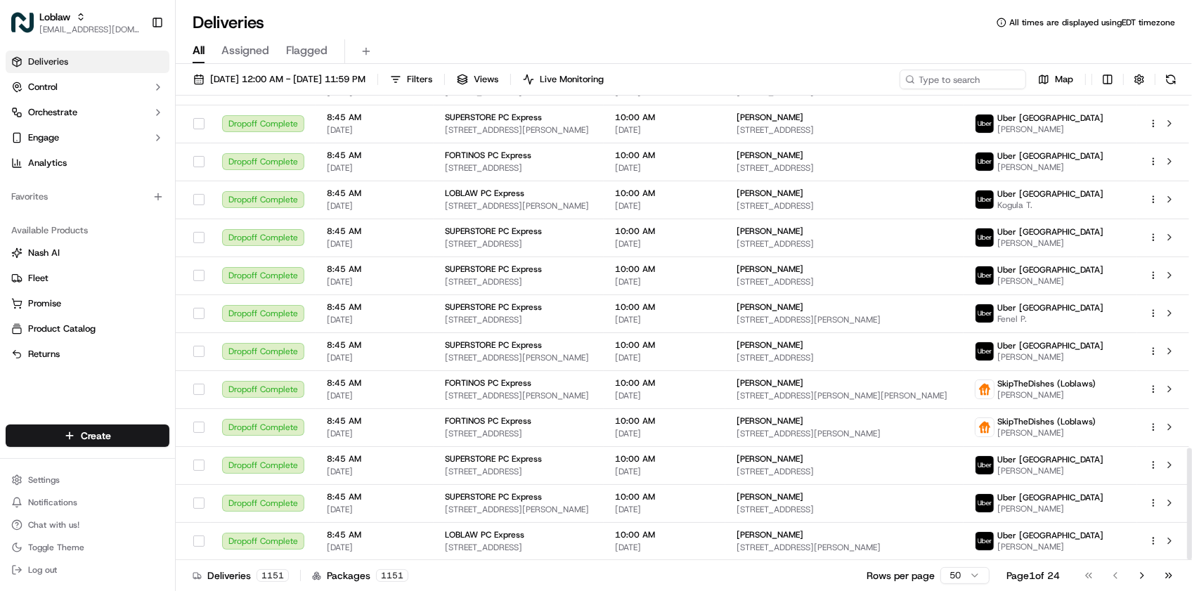
click at [441, 28] on div "Deliveries All times are displayed using EDT timezone" at bounding box center [684, 22] width 1016 height 22
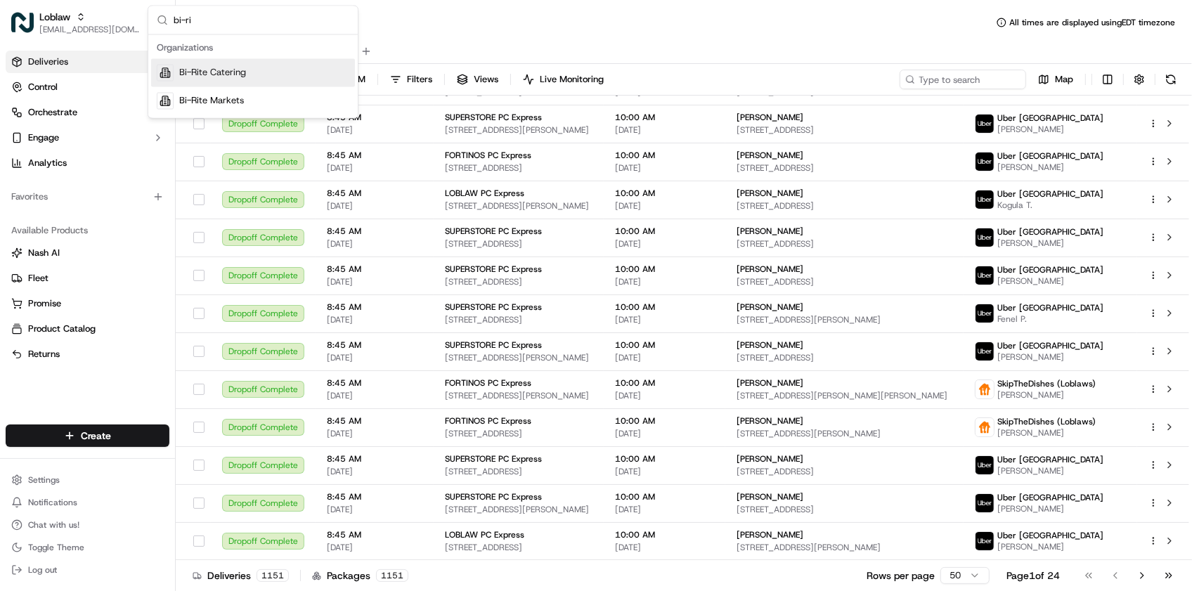
type input "bi-ri"
drag, startPoint x: 322, startPoint y: 68, endPoint x: 373, endPoint y: 18, distance: 72.1
click at [321, 68] on div "Bi-Rite Catering" at bounding box center [253, 73] width 204 height 28
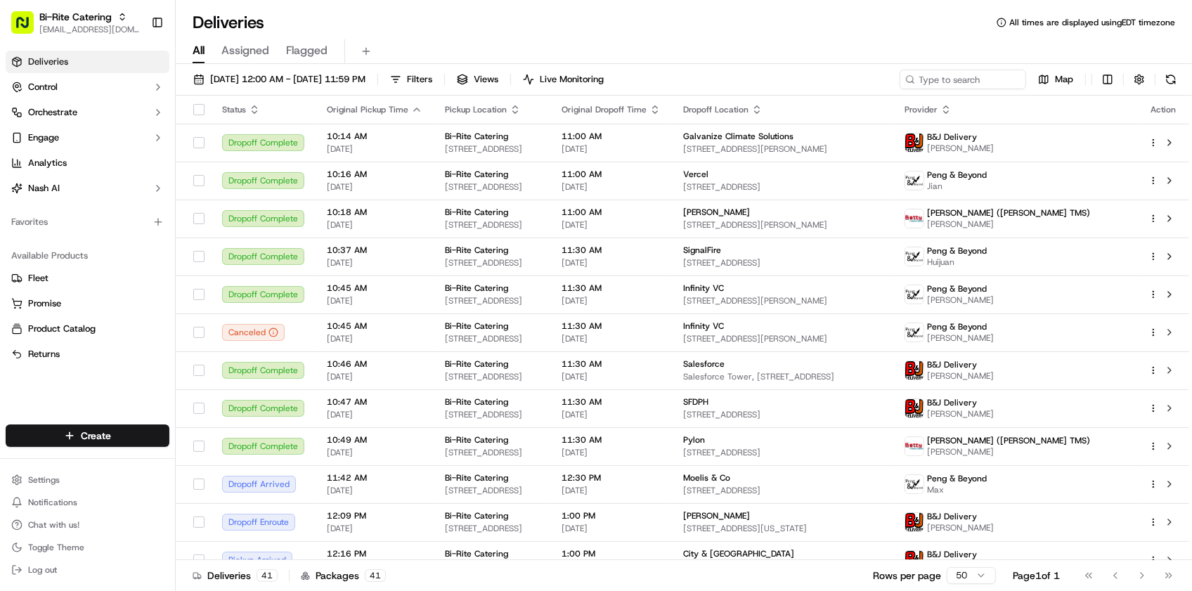
click at [325, 13] on div "Deliveries All times are displayed using EDT timezone" at bounding box center [684, 22] width 1016 height 22
click at [258, 46] on span "Assigned" at bounding box center [245, 50] width 48 height 17
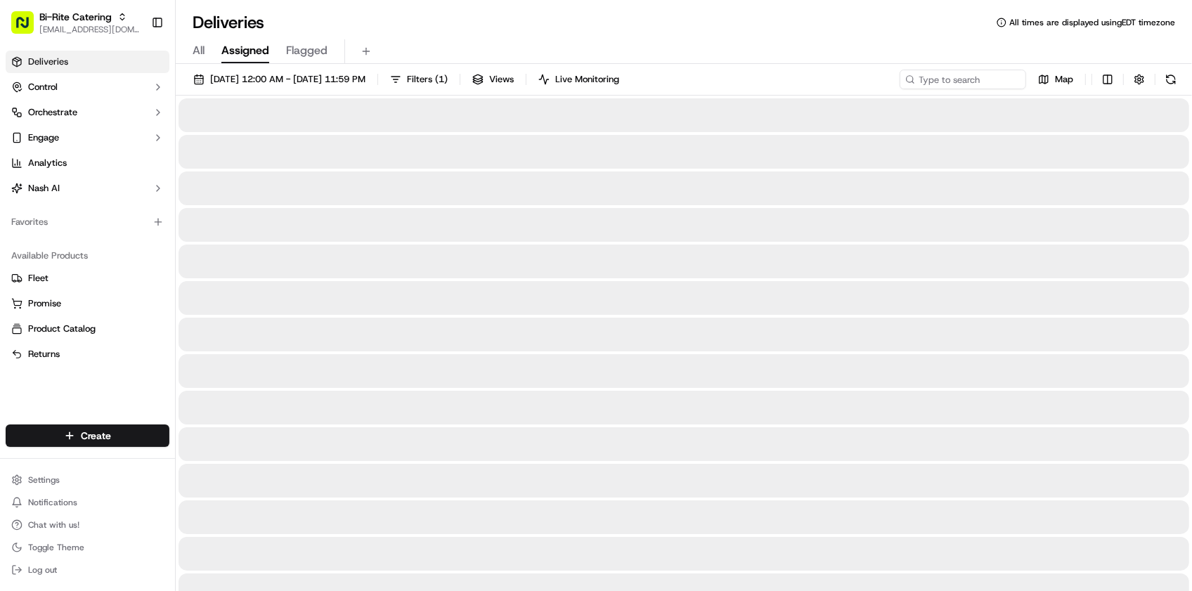
click at [272, 93] on div "[DATE] 12:00 AM - [DATE] 11:59 PM Filters ( 1 ) Views Live Monitoring Map" at bounding box center [684, 83] width 1016 height 26
click at [274, 84] on span "[DATE] 12:00 AM - [DATE] 11:59 PM" at bounding box center [287, 79] width 155 height 13
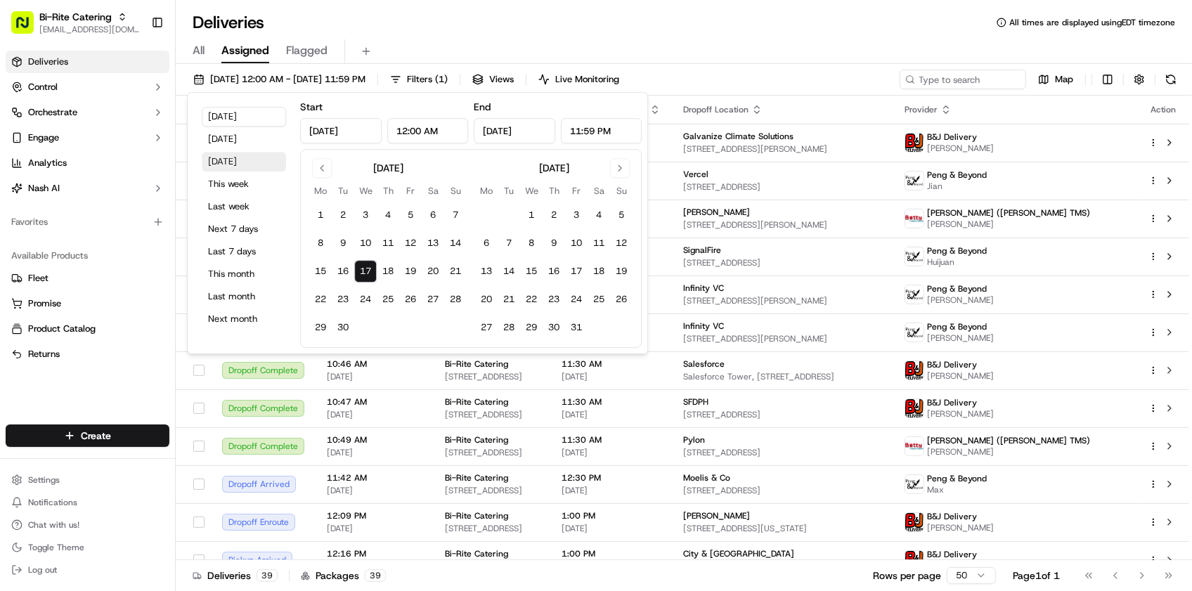
click at [247, 159] on button "[DATE]" at bounding box center [244, 162] width 84 height 20
type input "[DATE]"
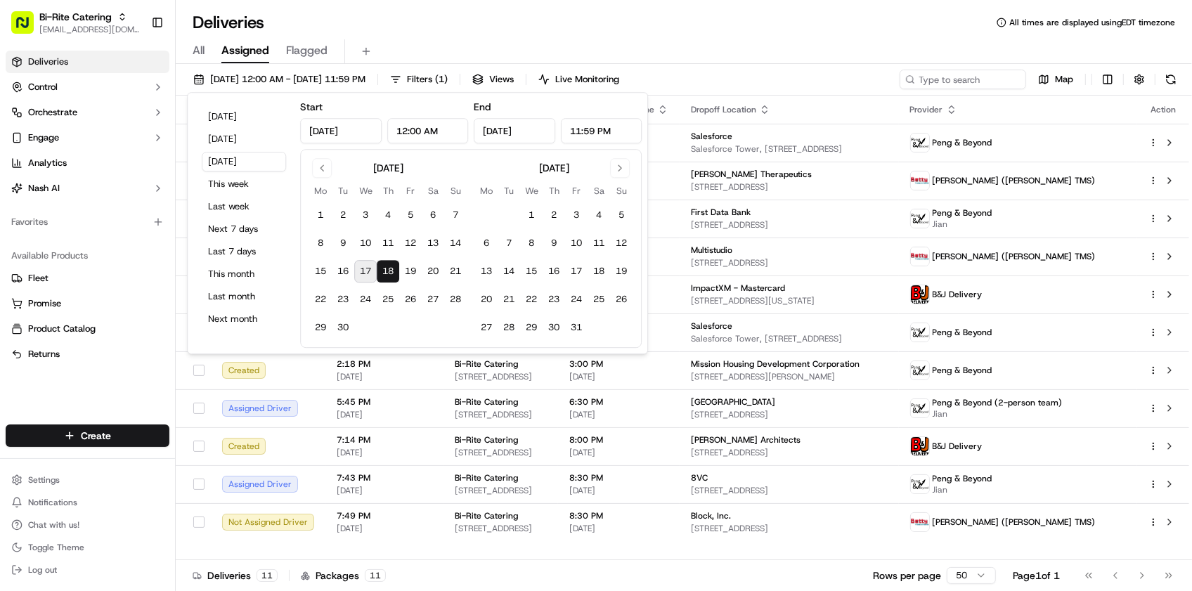
click at [531, 23] on div "Deliveries All times are displayed using EDT timezone" at bounding box center [684, 22] width 1016 height 22
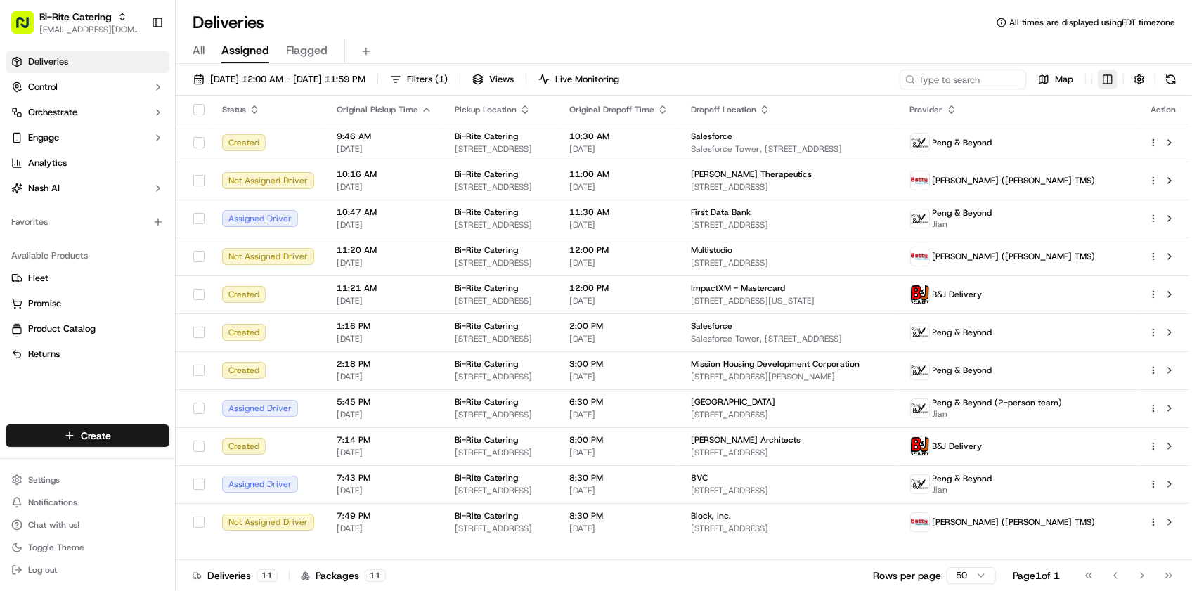
click at [1111, 79] on html "Bi-Rite Catering [EMAIL_ADDRESS][DOMAIN_NAME] Toggle Sidebar Deliveries Control…" at bounding box center [596, 295] width 1192 height 591
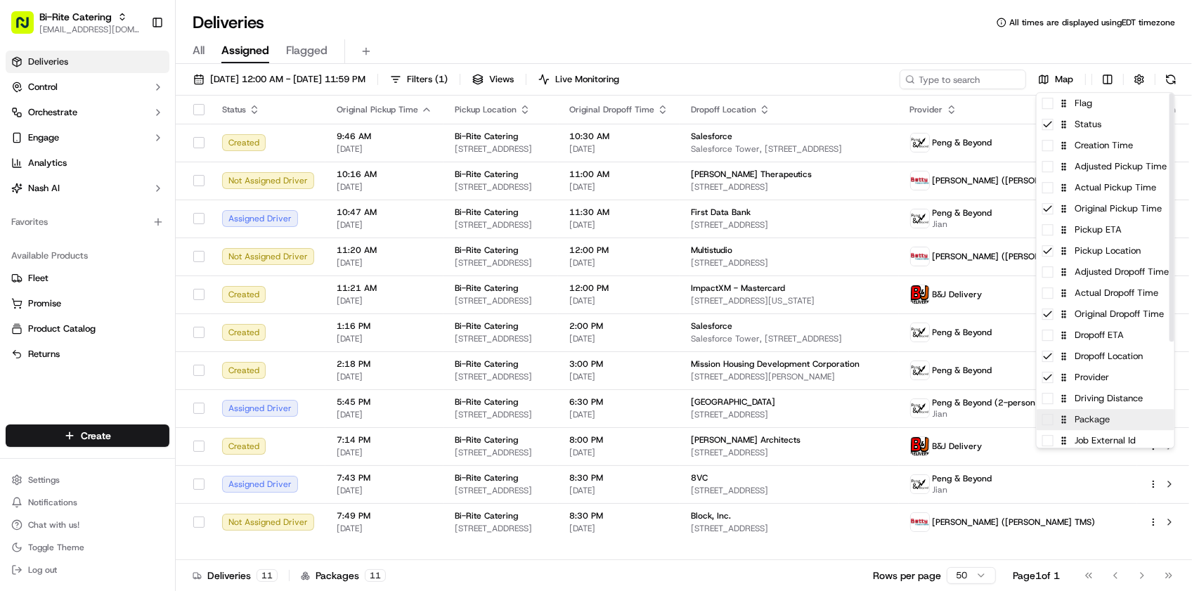
click at [1066, 422] on icon at bounding box center [1064, 420] width 10 height 10
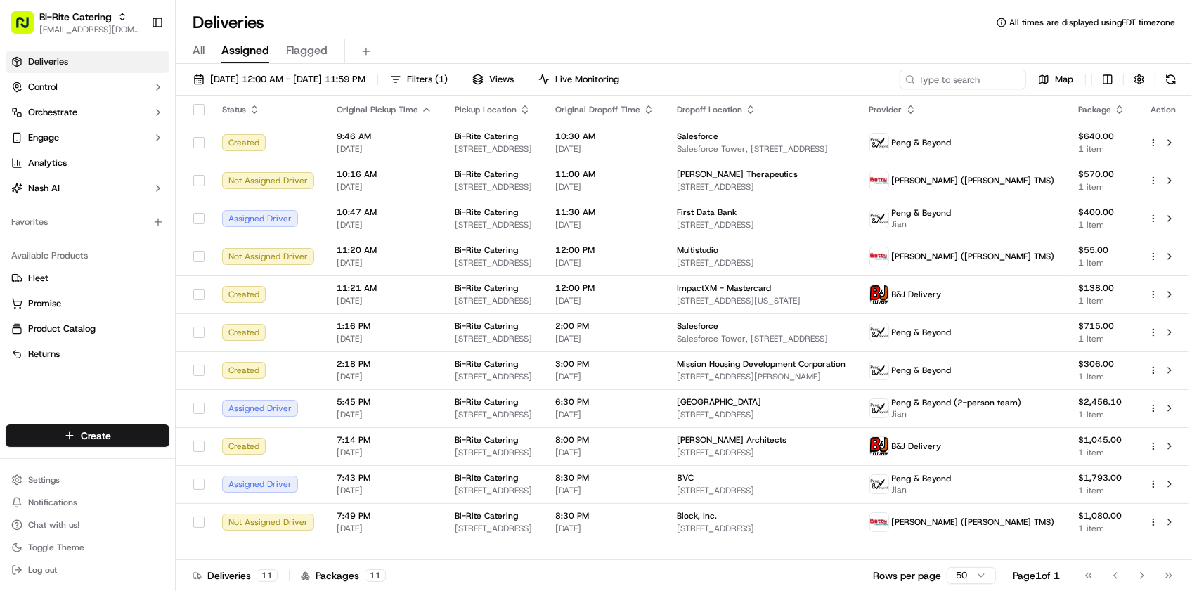
click at [957, 62] on html "Bi-Rite Catering [EMAIL_ADDRESS][DOMAIN_NAME] Toggle Sidebar Deliveries Control…" at bounding box center [596, 295] width 1192 height 591
click at [1151, 72] on div "Map" at bounding box center [1040, 80] width 281 height 20
click at [1134, 77] on button "button" at bounding box center [1140, 80] width 20 height 20
click at [1109, 134] on html "Bi-Rite Catering [EMAIL_ADDRESS][DOMAIN_NAME] Toggle Sidebar Deliveries Control…" at bounding box center [596, 295] width 1192 height 591
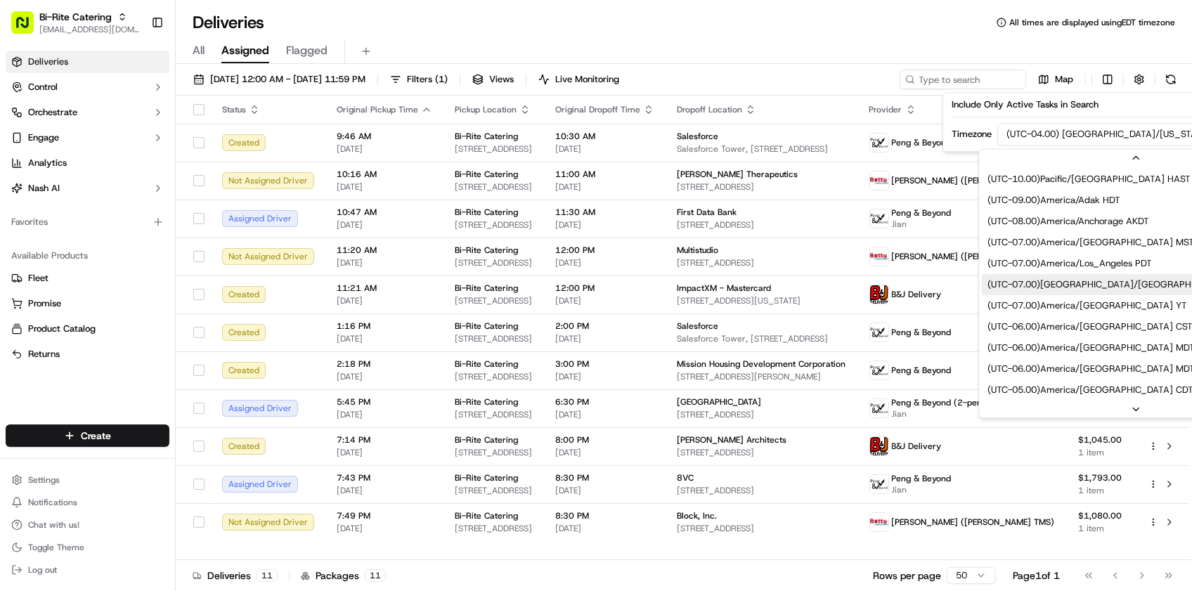
scroll to position [105, 0]
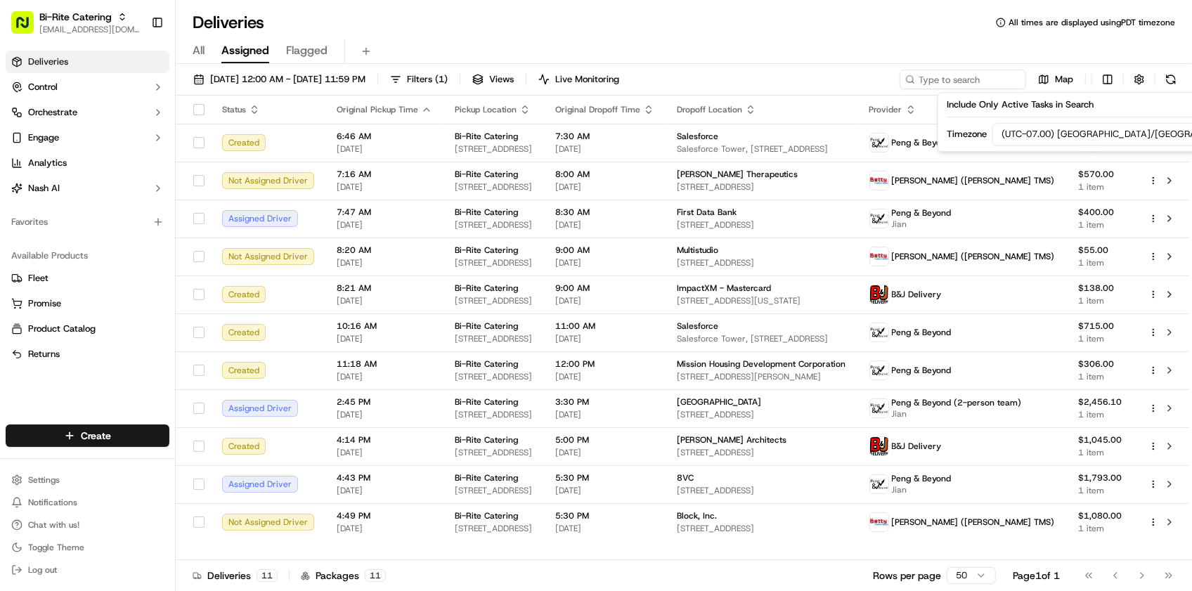
click at [739, 23] on div "Deliveries All times are displayed using PDT timezone" at bounding box center [684, 22] width 1016 height 22
click at [431, 25] on div "Deliveries All times are displayed using PDT timezone" at bounding box center [684, 22] width 1016 height 22
click at [448, 73] on span "Filters ( 1 )" at bounding box center [427, 79] width 41 height 13
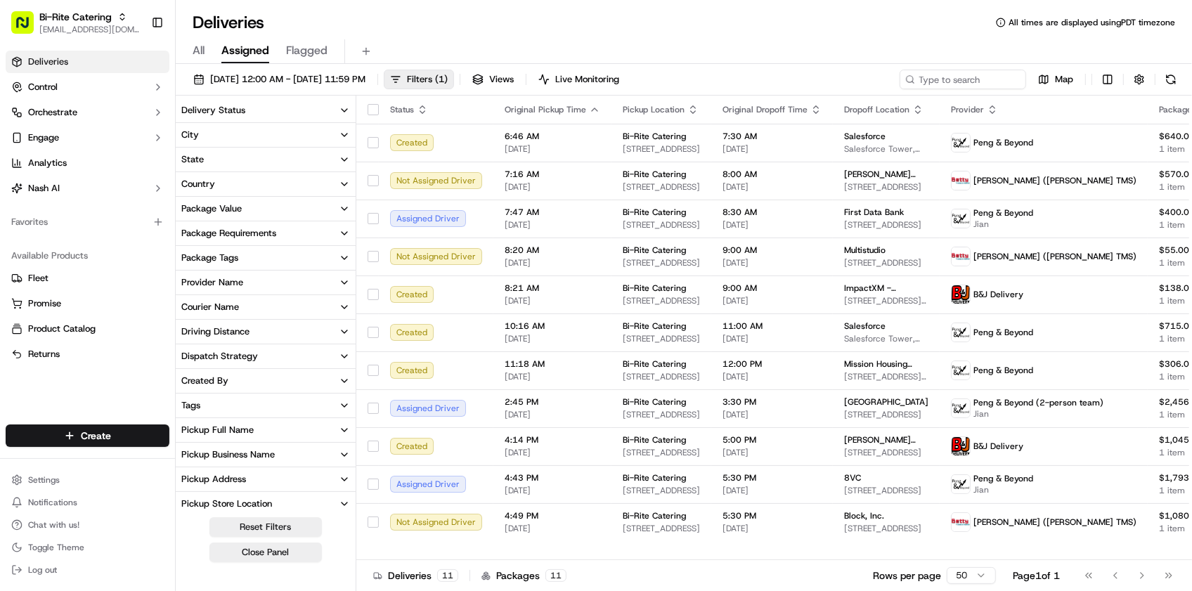
click at [285, 114] on button "Delivery Status" at bounding box center [266, 110] width 180 height 24
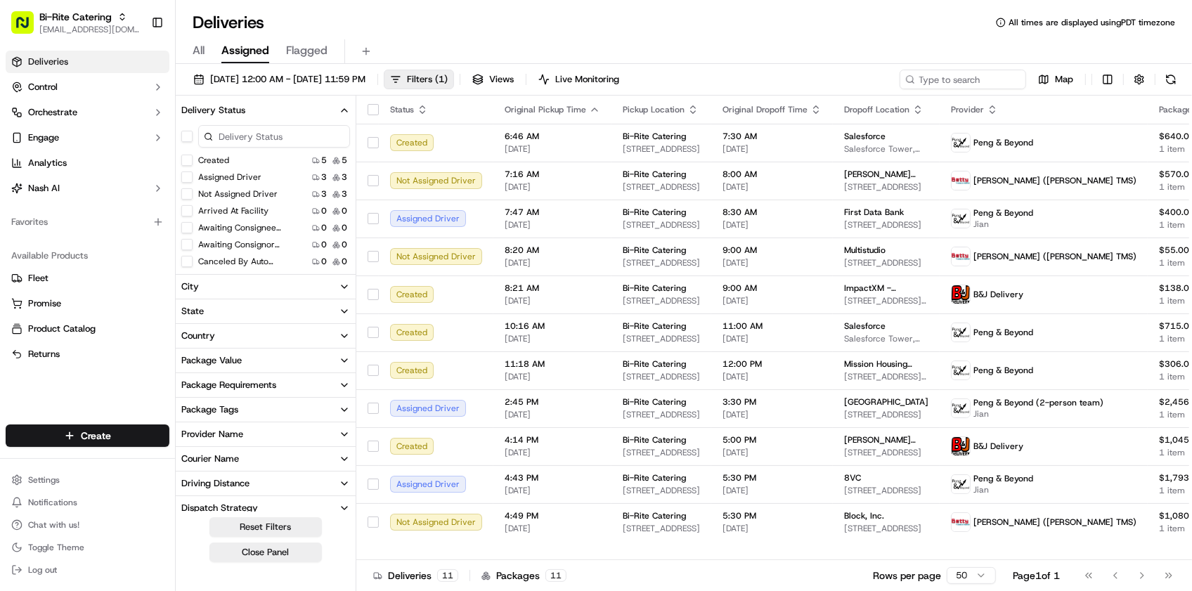
click at [183, 159] on button "Created" at bounding box center [186, 160] width 11 height 11
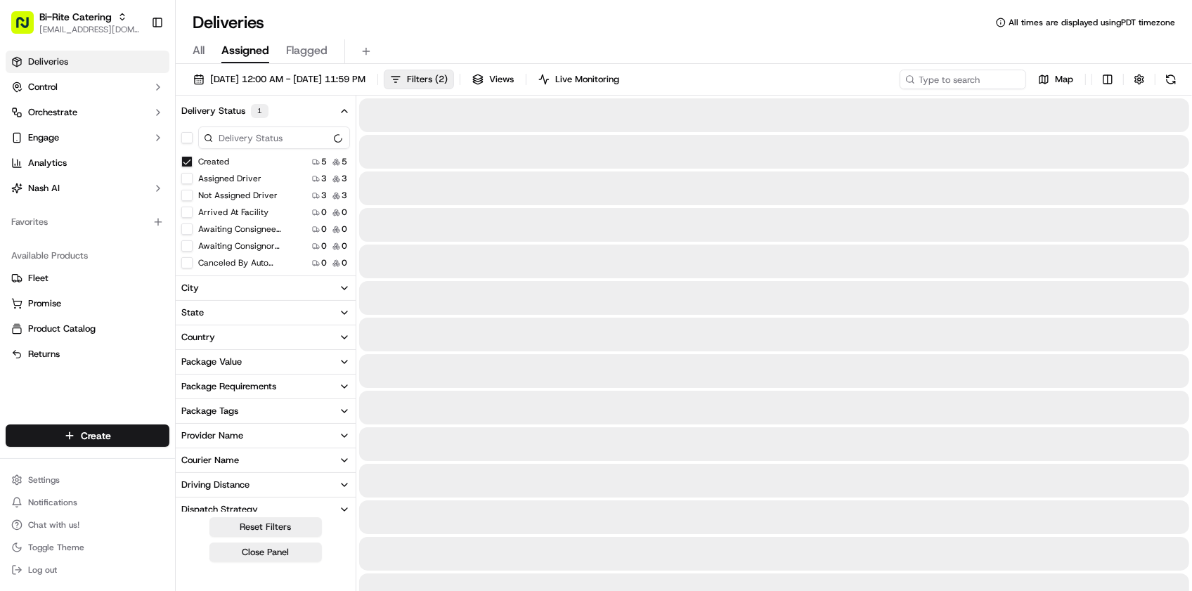
click at [190, 177] on button "Assigned Driver" at bounding box center [186, 178] width 11 height 11
click at [198, 199] on label "Not Assigned Driver" at bounding box center [237, 195] width 79 height 11
click at [193, 199] on button "Not Assigned Driver" at bounding box center [186, 195] width 11 height 11
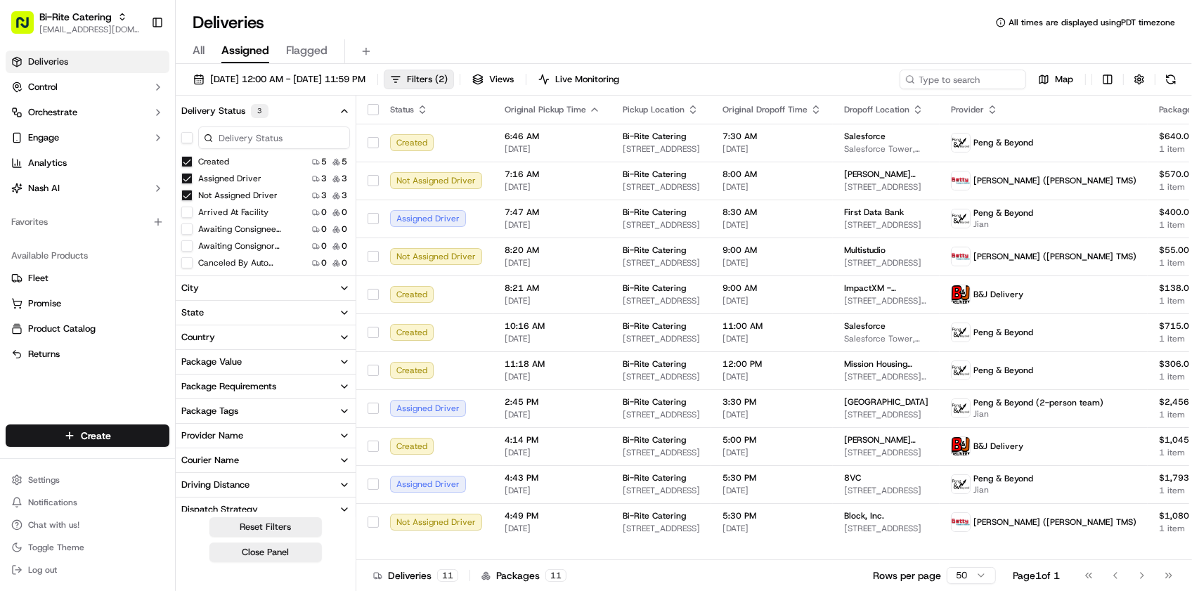
click at [318, 109] on button "Delivery Status 3" at bounding box center [266, 110] width 180 height 25
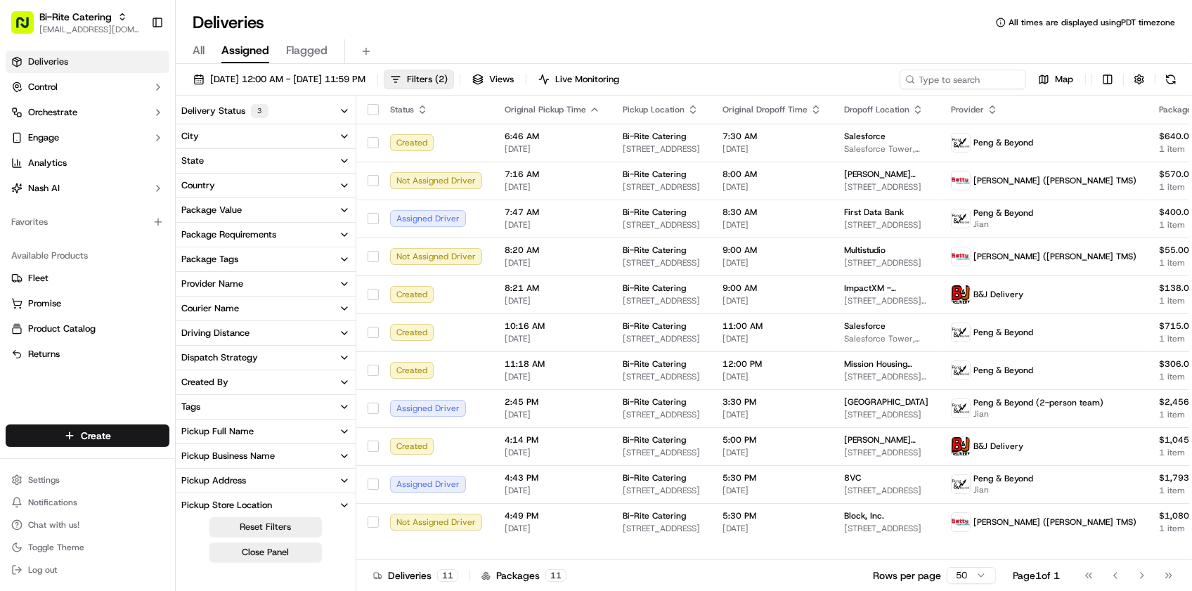
click at [271, 282] on button "Provider Name" at bounding box center [266, 284] width 180 height 24
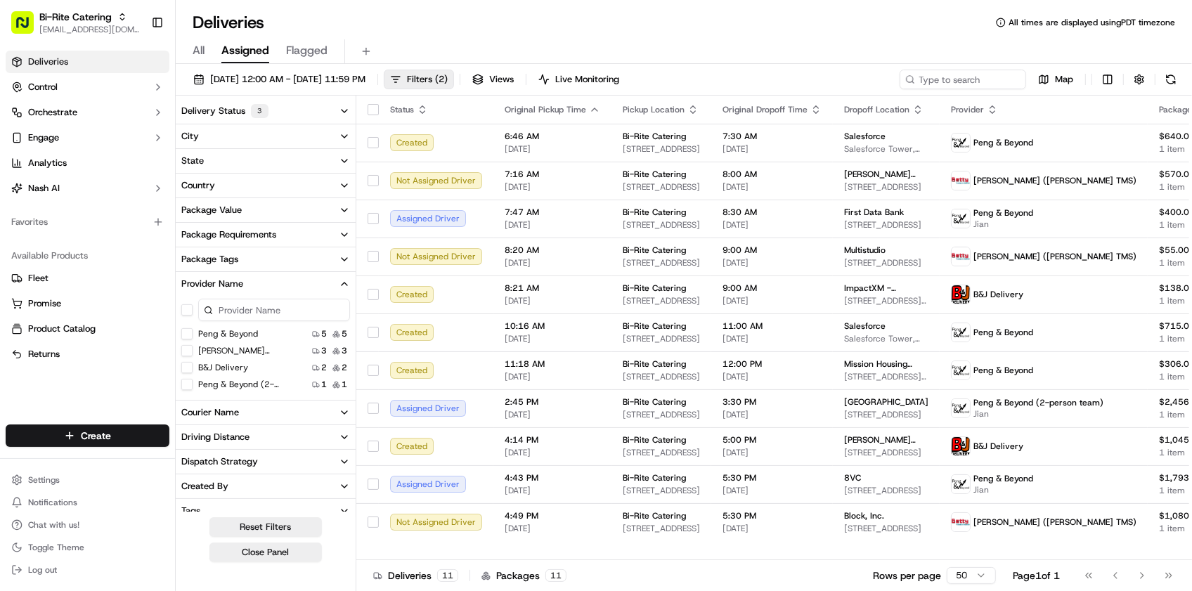
click at [186, 332] on Beyond "Peng & Beyond" at bounding box center [186, 333] width 11 height 11
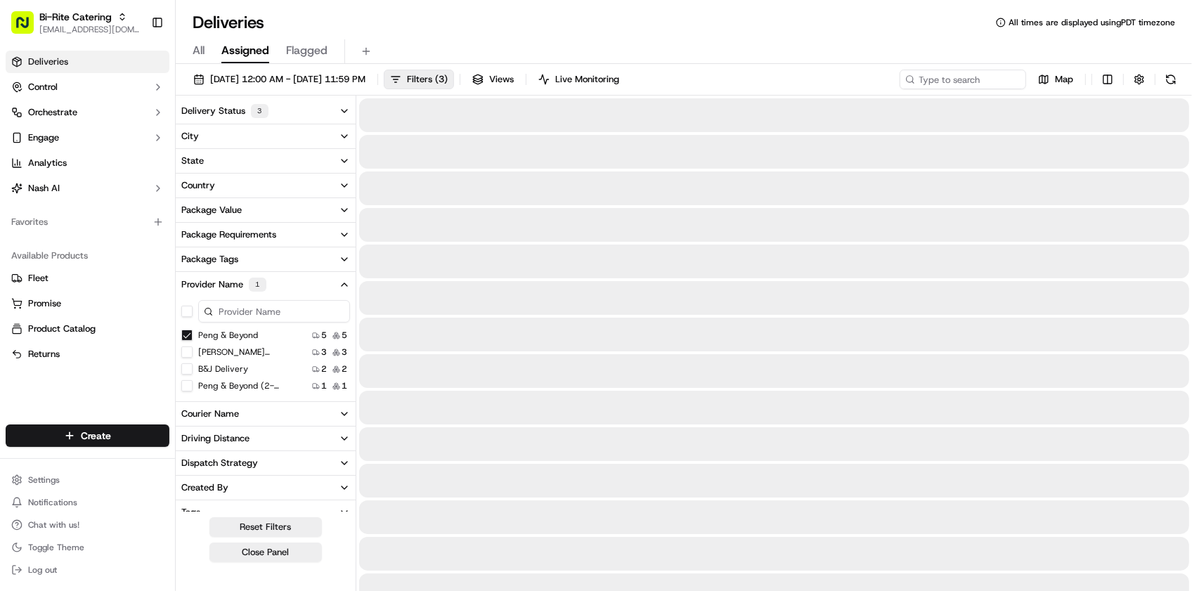
click at [187, 347] on TMS\) "[PERSON_NAME] ([PERSON_NAME] TMS)" at bounding box center [186, 352] width 11 height 11
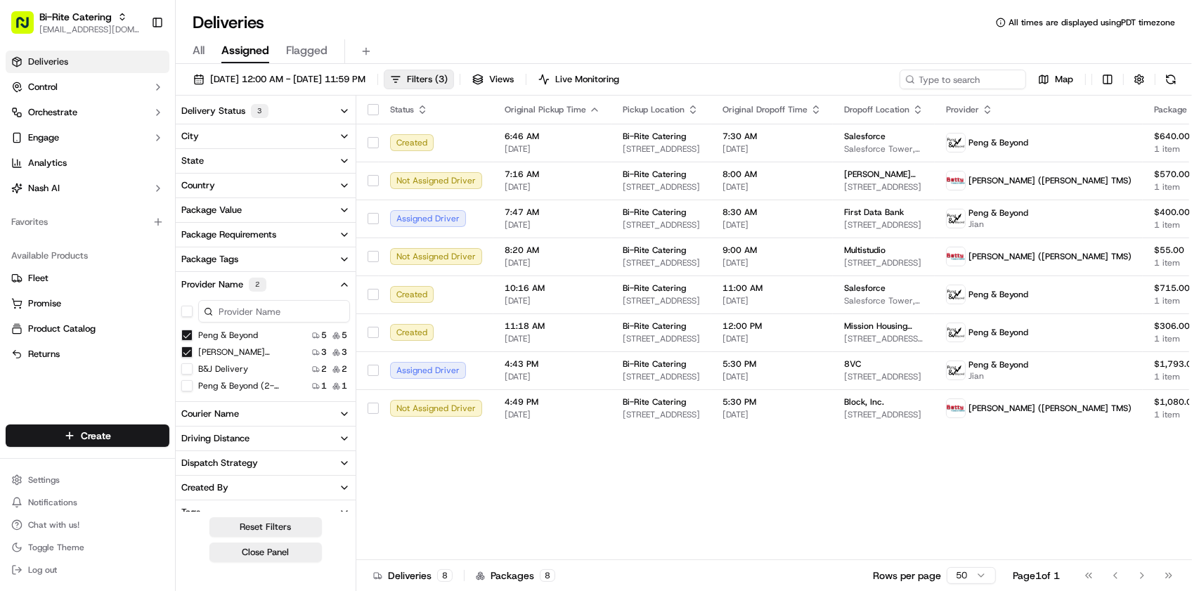
click at [190, 370] on Delivery "B&J Delivery" at bounding box center [186, 368] width 11 height 11
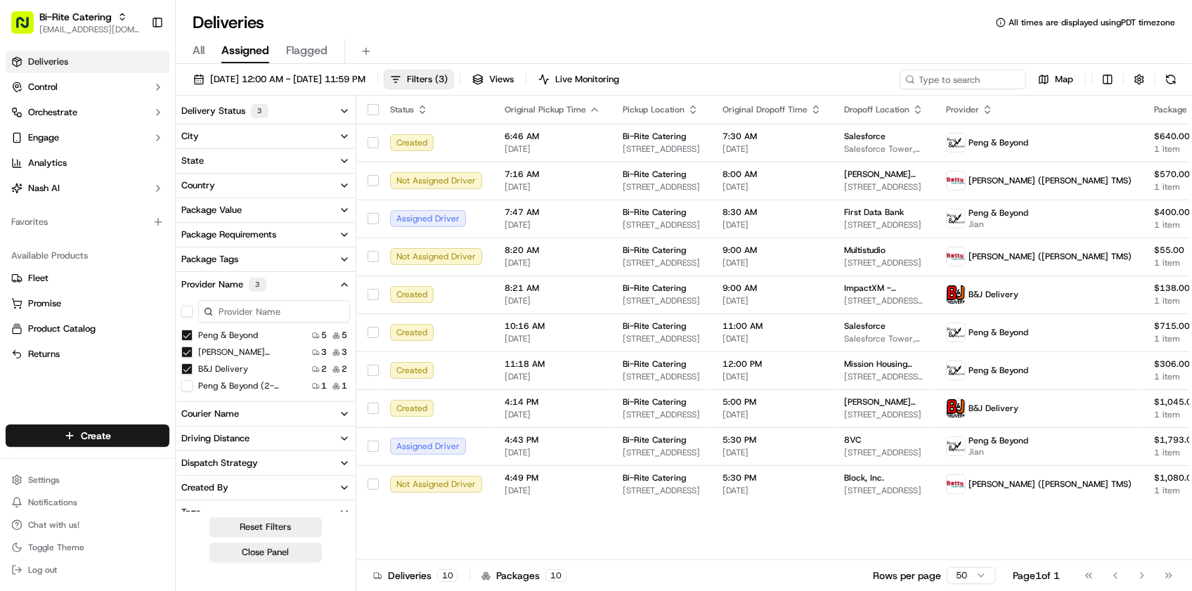
click at [505, 532] on div "Status Original Pickup Time Pickup Location Original Dropoff Time Dropoff Locat…" at bounding box center [810, 328] width 908 height 465
click at [257, 311] on div "Peng & Beyond Peng & Beyond" at bounding box center [228, 318] width 71 height 20
click at [281, 309] on input at bounding box center [274, 311] width 152 height 22
click at [184, 336] on Beyond "Peng & Beyond" at bounding box center [186, 335] width 11 height 11
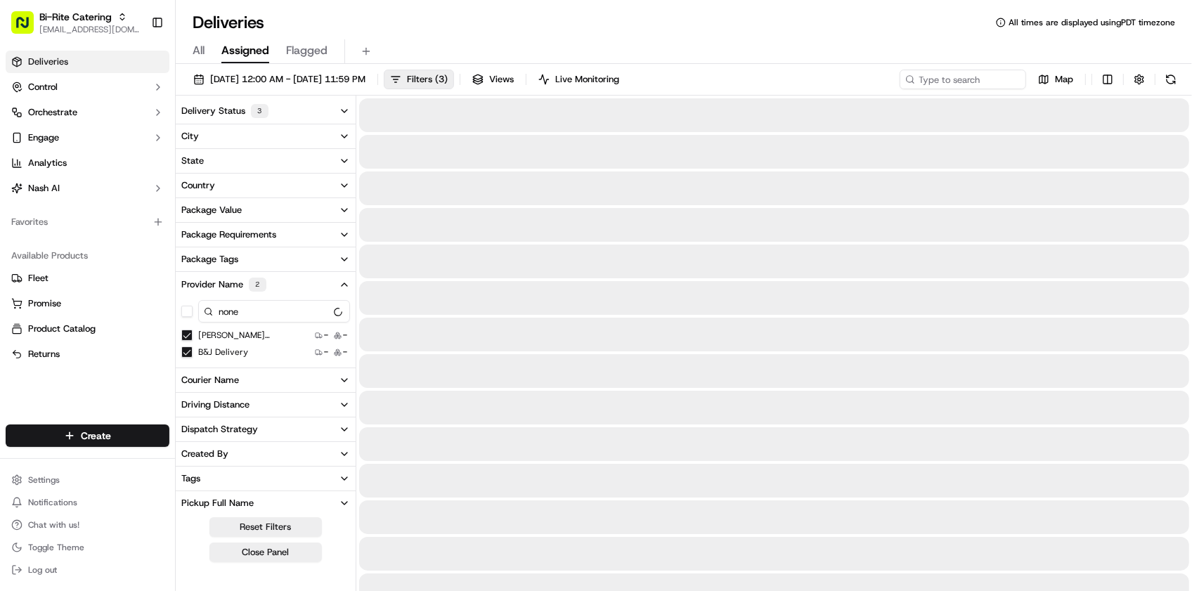
click at [185, 352] on Delivery "B&J Delivery" at bounding box center [186, 352] width 11 height 11
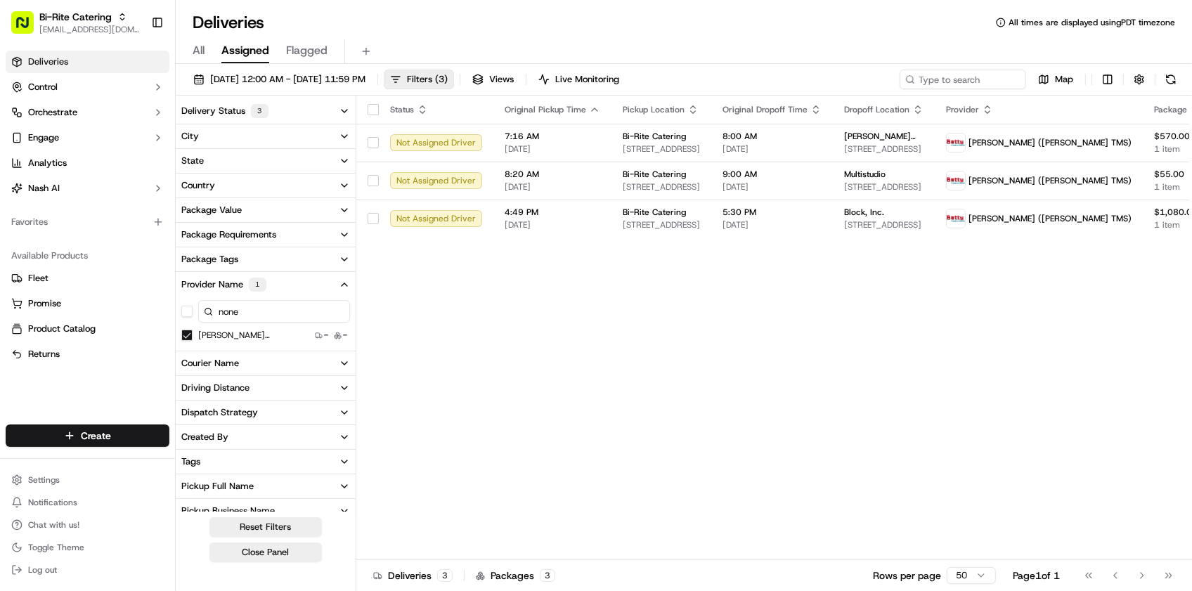
click at [186, 337] on TMS\) "[PERSON_NAME] ([PERSON_NAME] TMS)" at bounding box center [186, 335] width 11 height 11
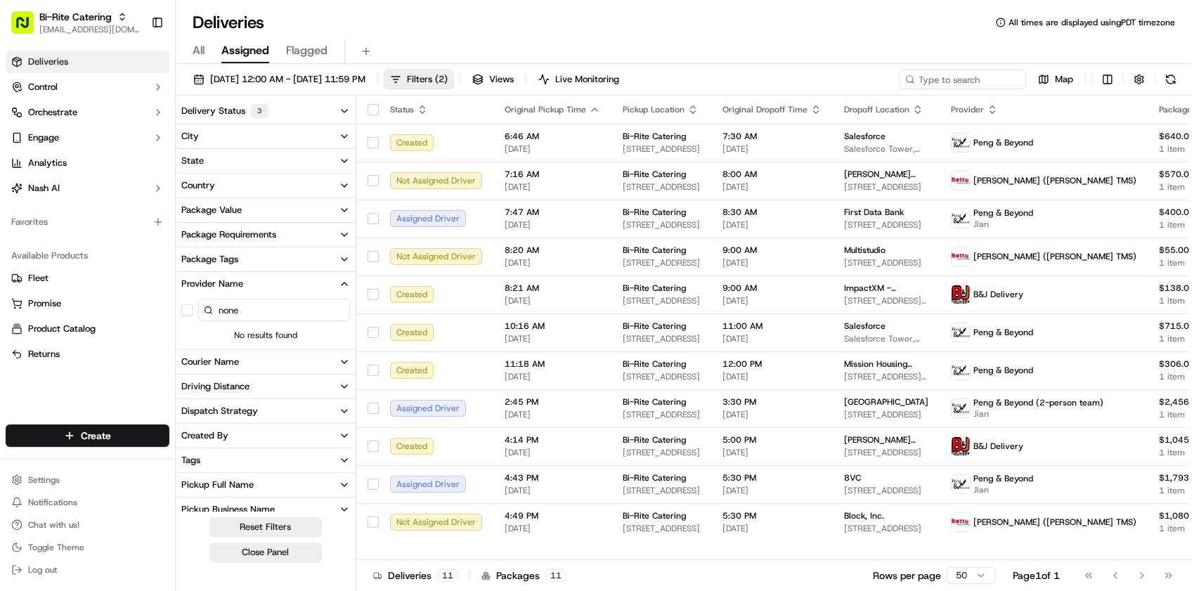
click at [357, 7] on div "Deliveries All times are displayed using PDT timezone All Assigned Flagged [DAT…" at bounding box center [684, 295] width 1016 height 591
click at [626, 30] on div "Deliveries All times are displayed using PDT timezone" at bounding box center [684, 22] width 1016 height 22
click at [279, 113] on button "Delivery Status 3" at bounding box center [266, 110] width 180 height 25
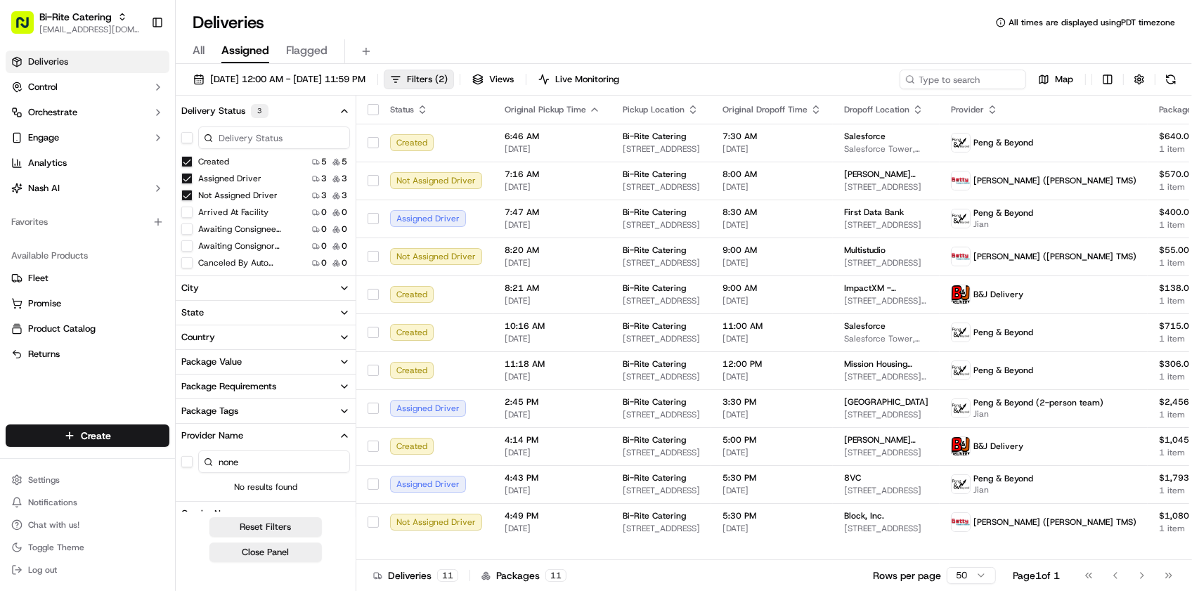
click at [579, 39] on div "All Assigned Flagged" at bounding box center [684, 51] width 1016 height 25
click at [642, 46] on div "All Assigned Flagged" at bounding box center [684, 51] width 1016 height 25
click at [339, 107] on icon "button" at bounding box center [344, 110] width 11 height 11
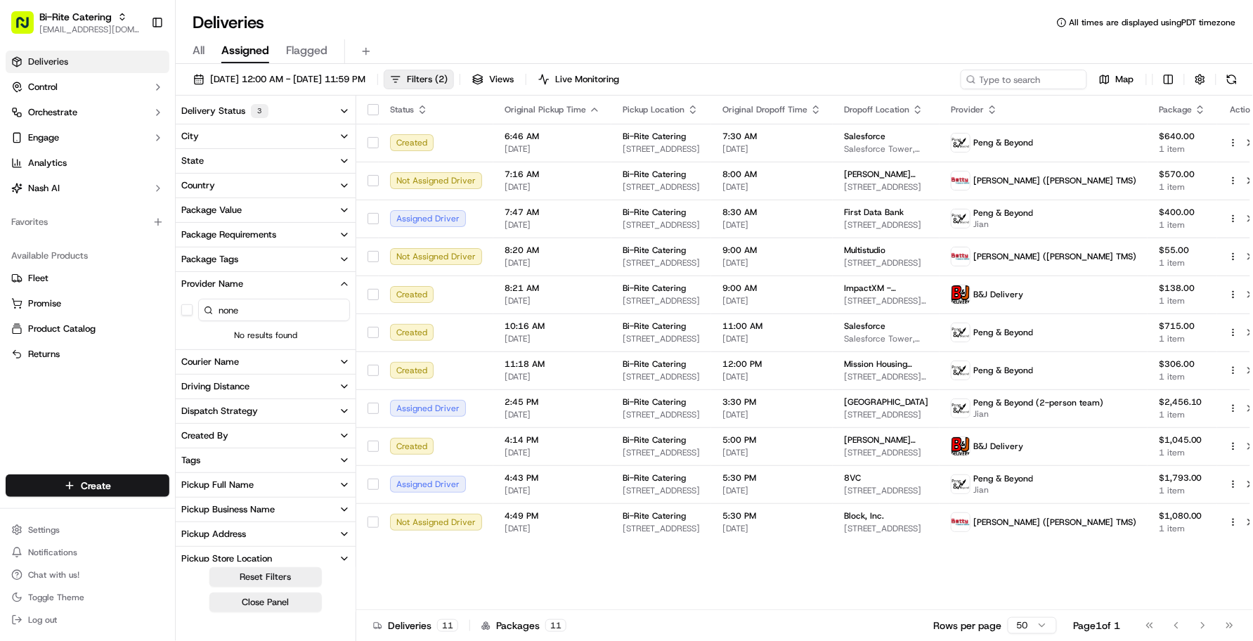
click at [651, 581] on div "Status Original Pickup Time Pickup Location Original Dropoff Time Dropoff Locat…" at bounding box center [812, 353] width 913 height 515
click at [723, 590] on div "Status Original Pickup Time Pickup Location Original Dropoff Time Dropoff Locat…" at bounding box center [812, 353] width 913 height 515
click at [718, 590] on div "Status Original Pickup Time Pickup Location Original Dropoff Time Dropoff Locat…" at bounding box center [812, 353] width 913 height 515
click at [259, 315] on input "none" at bounding box center [274, 310] width 152 height 22
type input "n"
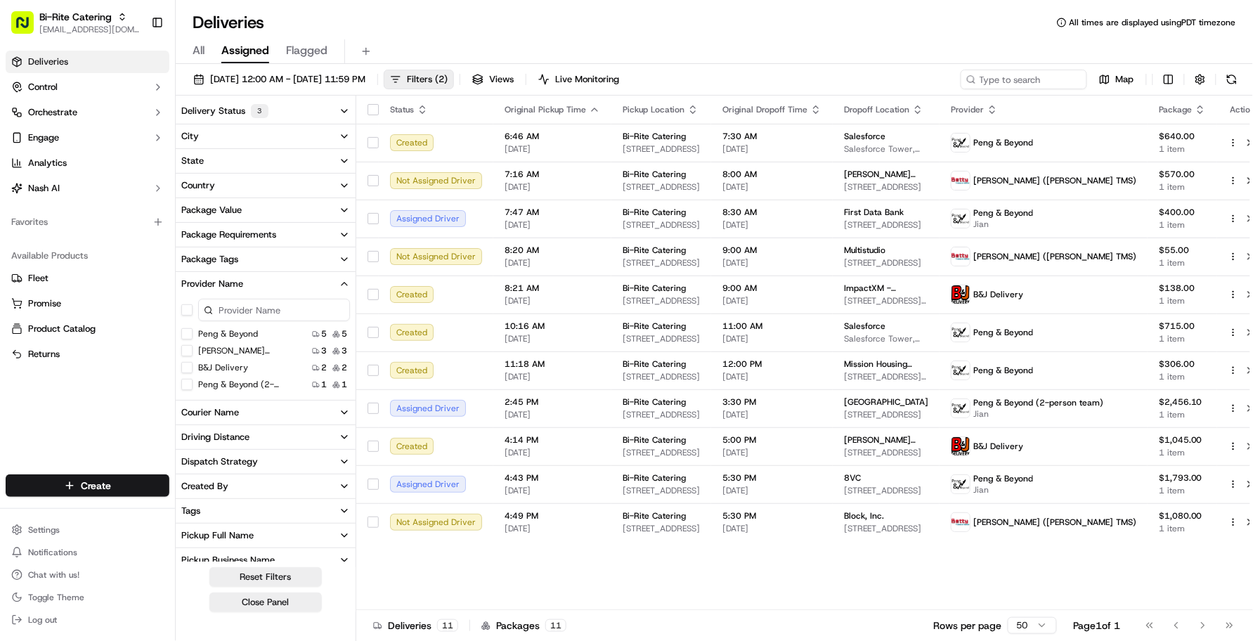
click at [316, 18] on div "Deliveries All times are displayed using PDT timezone" at bounding box center [715, 22] width 1078 height 22
click at [548, 549] on div "Status Original Pickup Time Pickup Location Original Dropoff Time Dropoff Locat…" at bounding box center [812, 353] width 913 height 515
click at [978, 590] on div "Status Original Pickup Time Pickup Location Original Dropoff Time Dropoff Locat…" at bounding box center [812, 353] width 913 height 515
click at [337, 74] on span "[DATE] 12:00 AM - [DATE] 11:59 PM" at bounding box center [287, 79] width 155 height 13
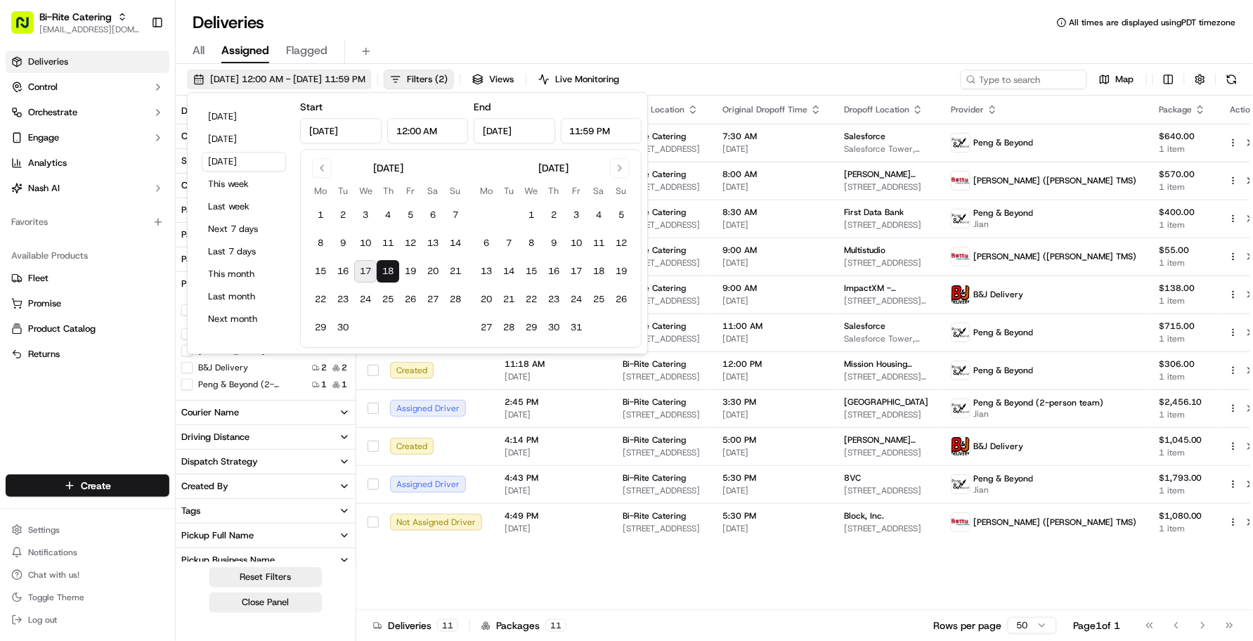
click at [337, 74] on span "[DATE] 12:00 AM - [DATE] 11:59 PM" at bounding box center [287, 79] width 155 height 13
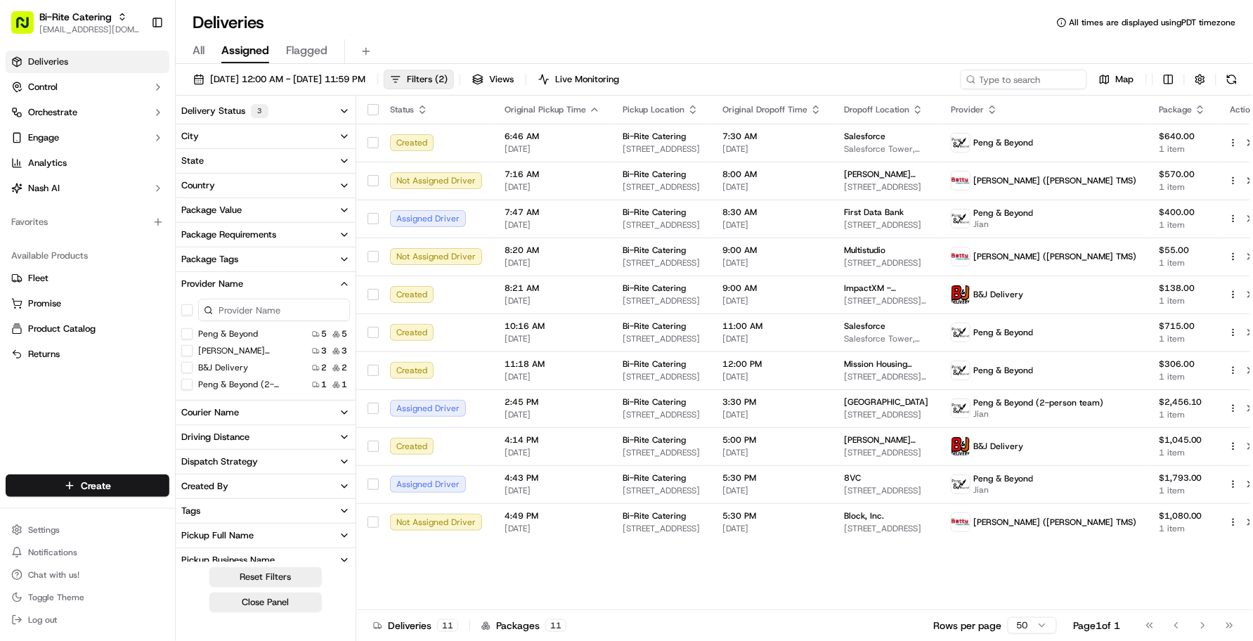
click at [254, 204] on button "Package Value" at bounding box center [266, 210] width 180 height 24
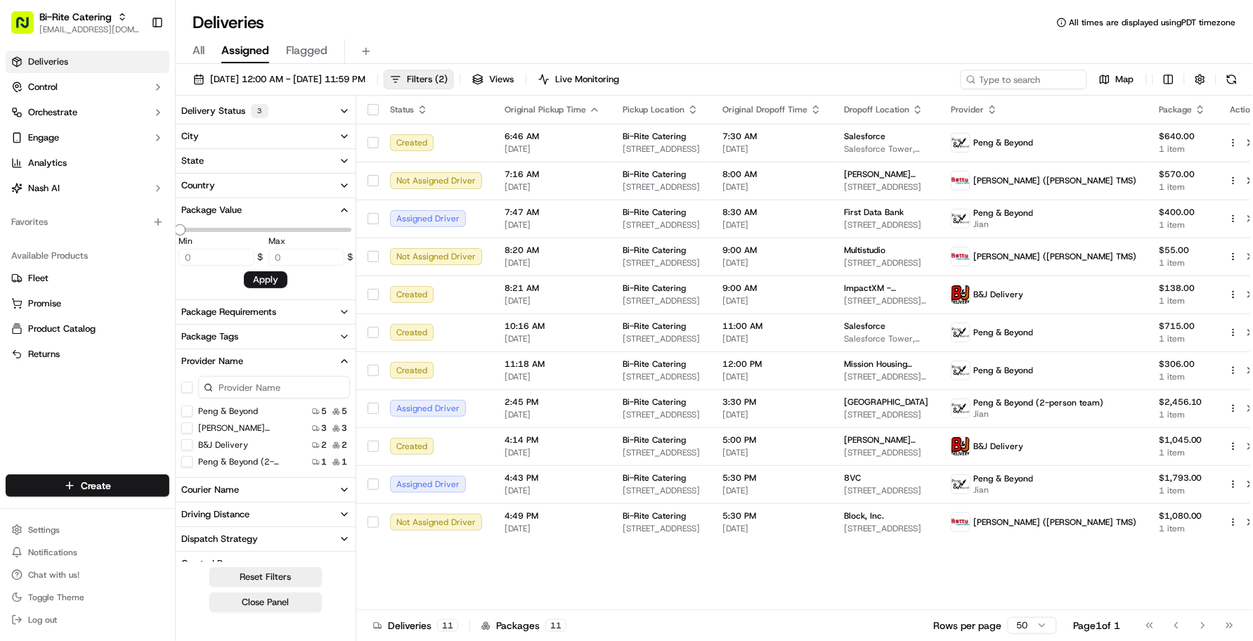
type input "2456.1"
click at [254, 205] on button "Package Value" at bounding box center [266, 210] width 180 height 24
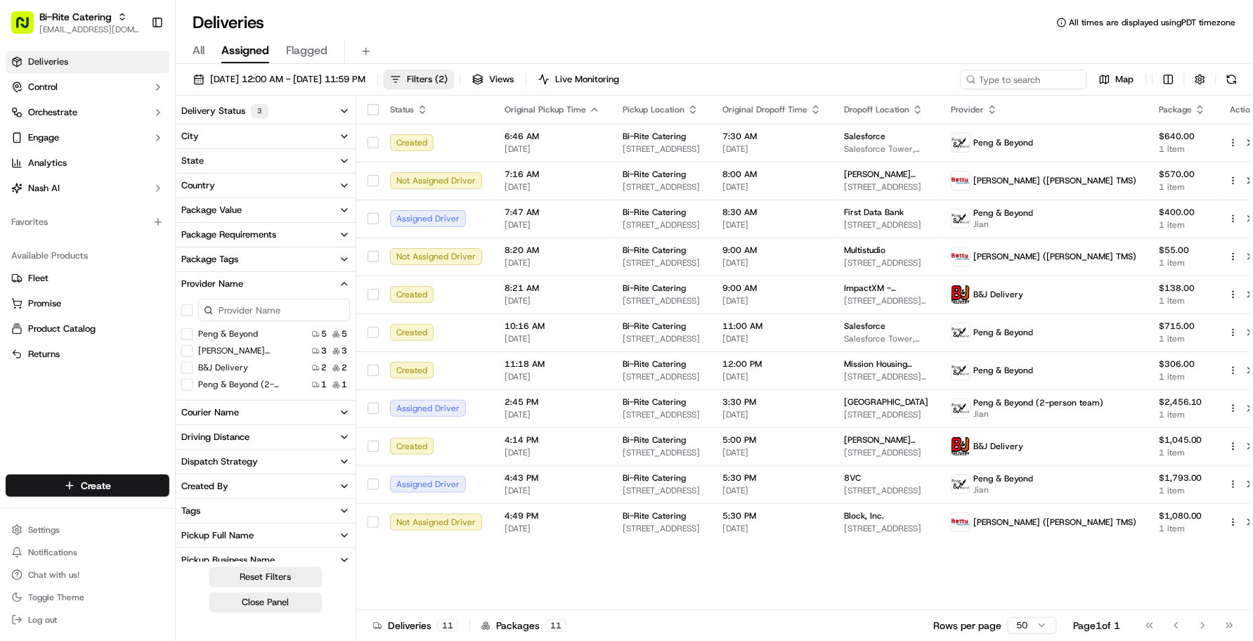
click at [250, 261] on button "Package Tags" at bounding box center [266, 259] width 180 height 24
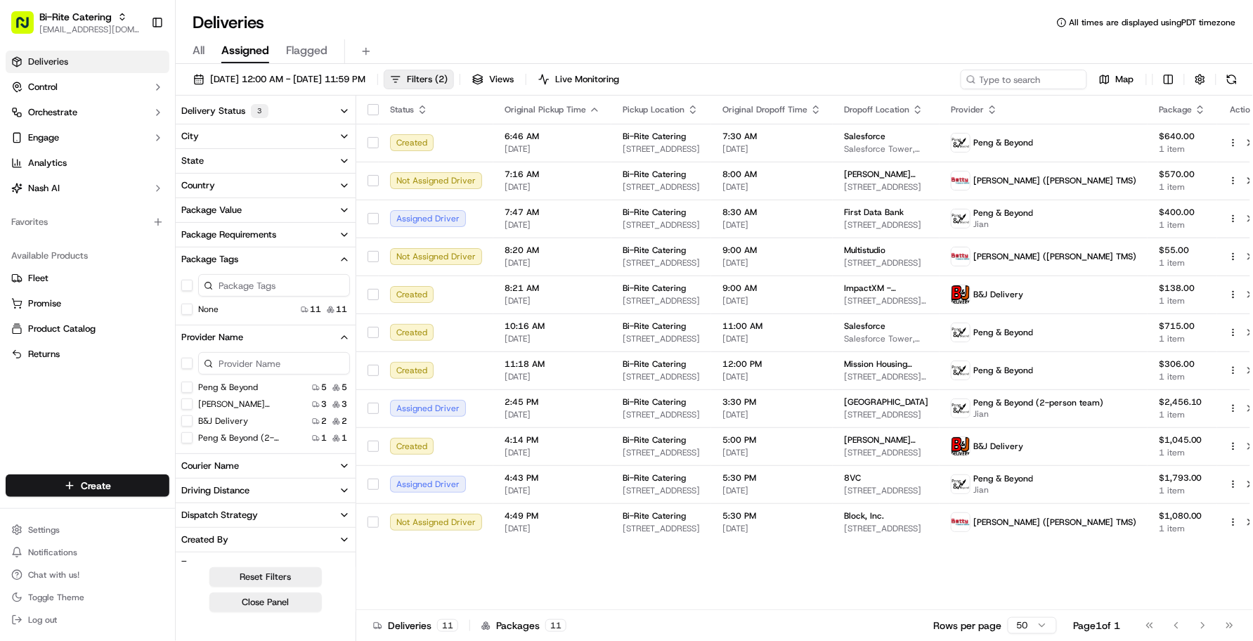
click at [250, 261] on button "Package Tags" at bounding box center [266, 259] width 180 height 24
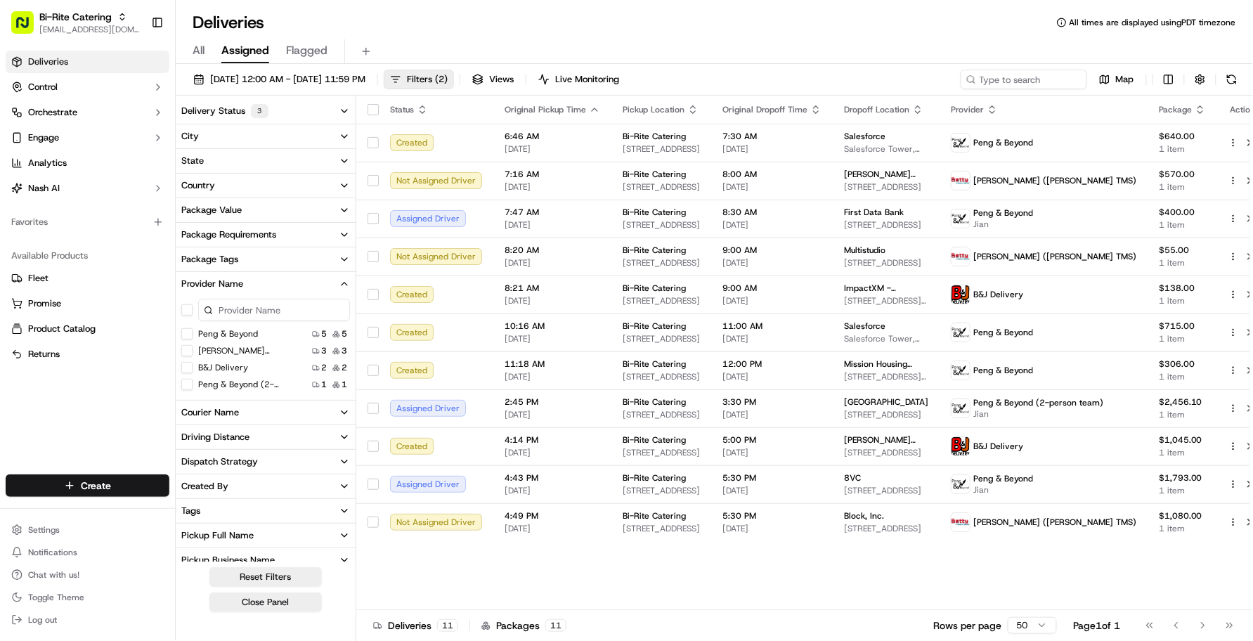
click at [477, 590] on div "Status Original Pickup Time Pickup Location Original Dropoff Time Dropoff Locat…" at bounding box center [812, 353] width 913 height 515
click at [215, 255] on div "Package Tags" at bounding box center [209, 259] width 57 height 13
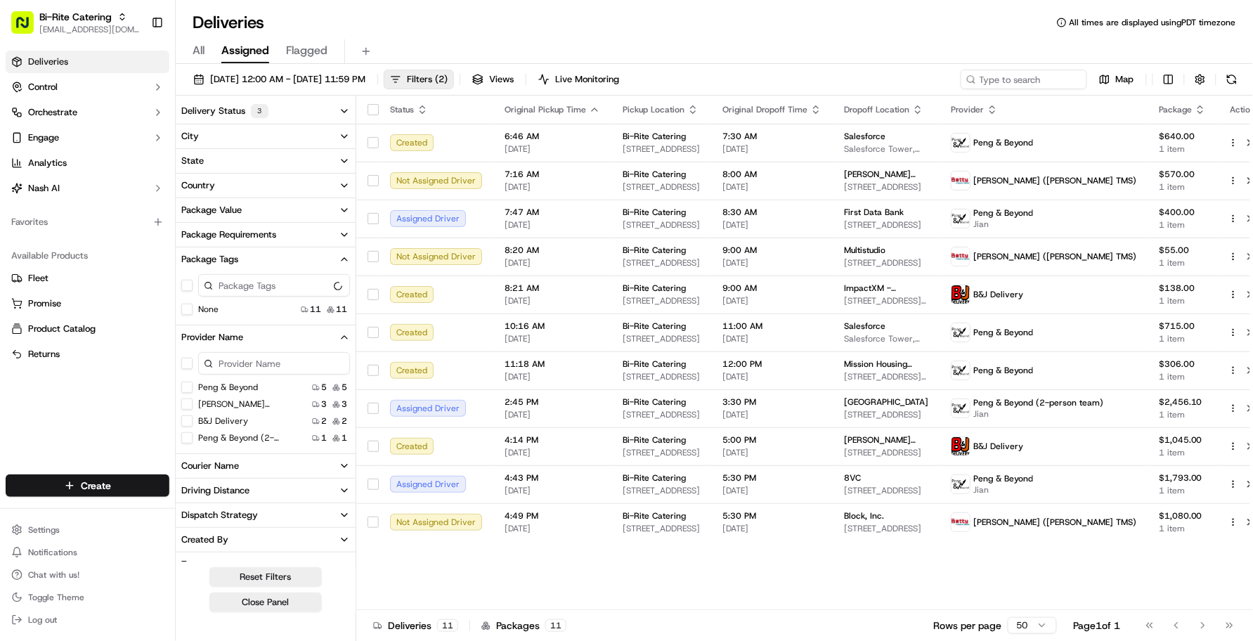
click at [215, 255] on div "Package Tags" at bounding box center [209, 259] width 57 height 13
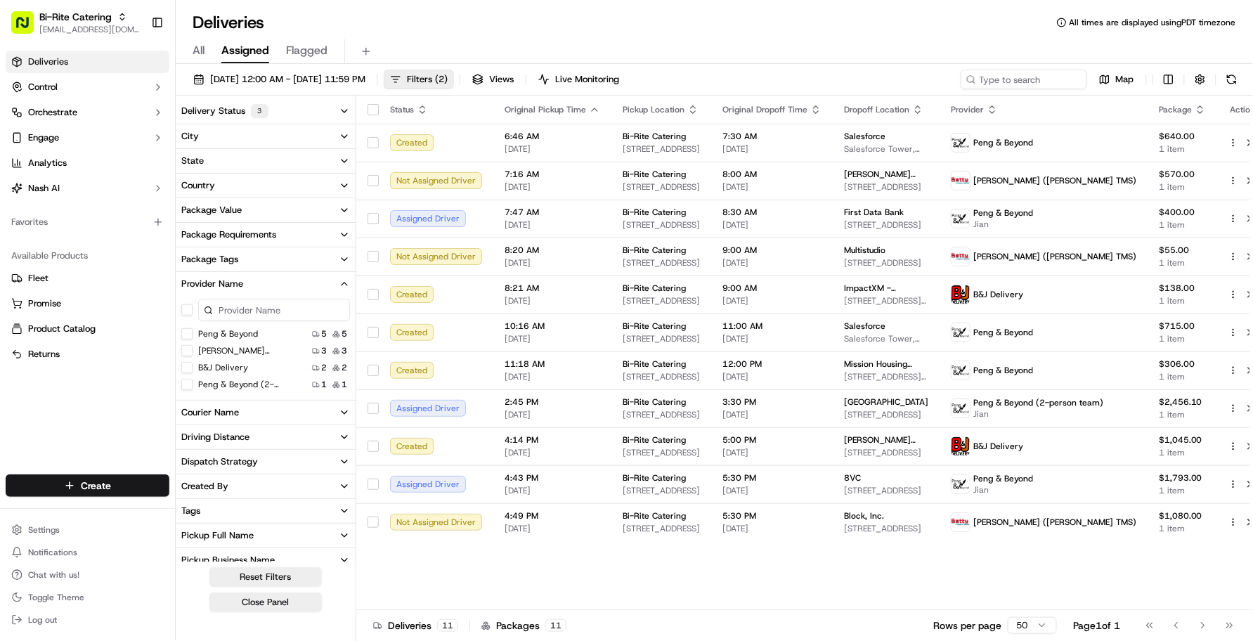
click at [215, 255] on div "Package Tags" at bounding box center [209, 259] width 57 height 13
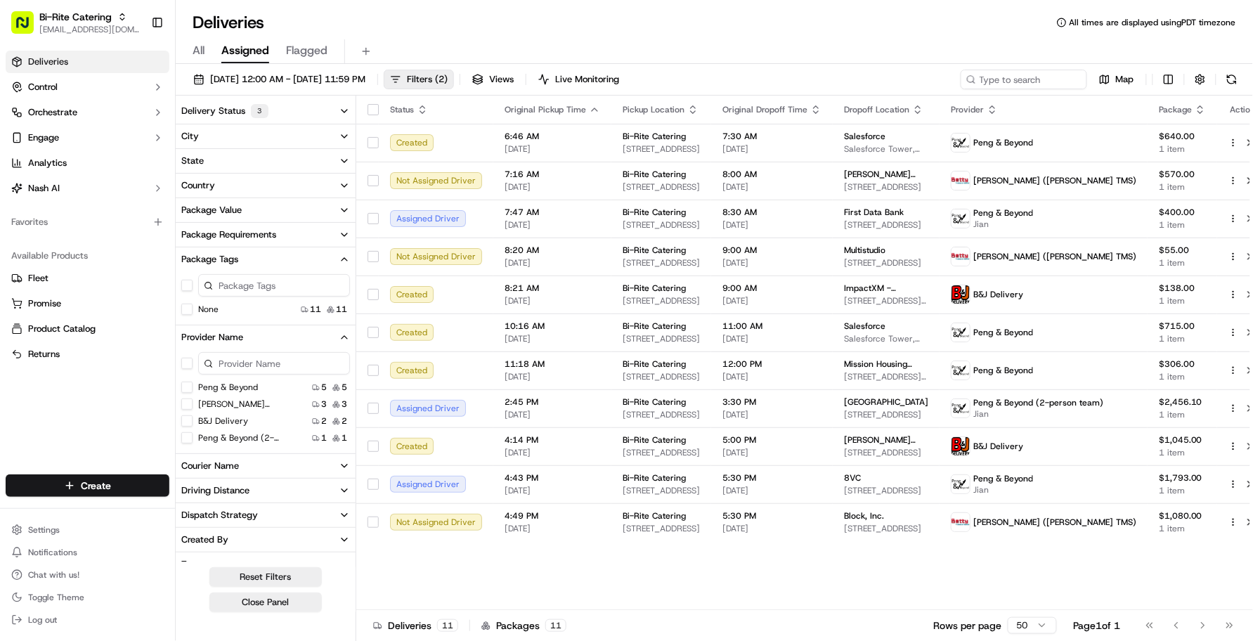
click at [215, 255] on div "Package Tags" at bounding box center [209, 259] width 57 height 13
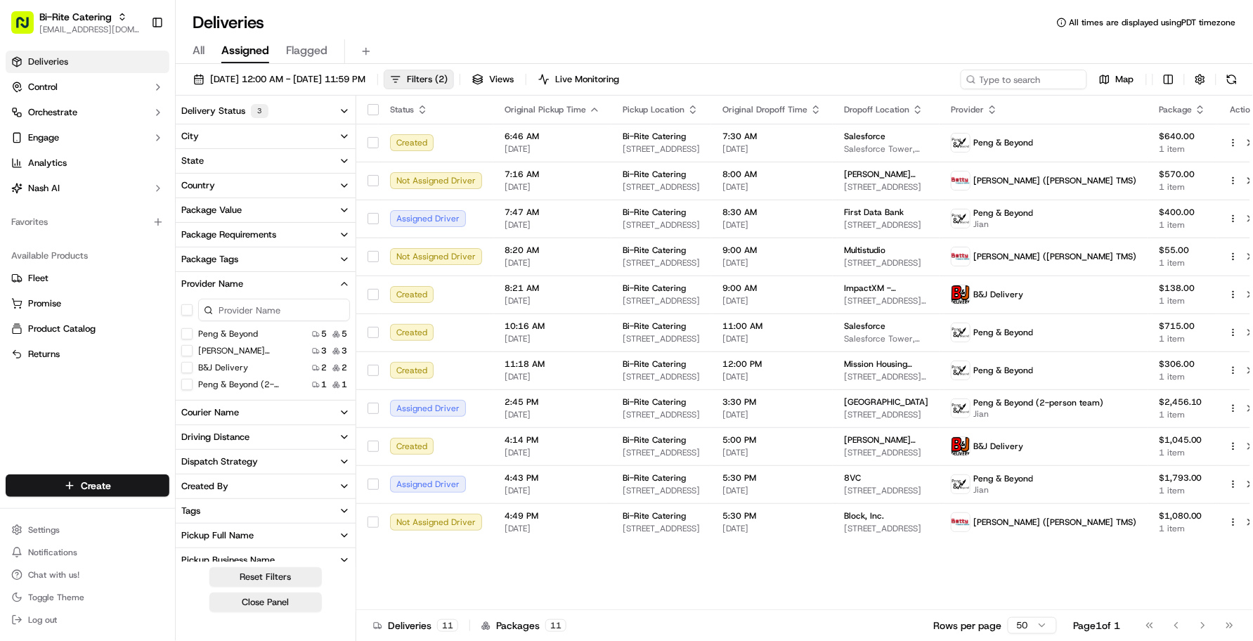
click at [230, 237] on div "Package Requirements" at bounding box center [228, 234] width 95 height 13
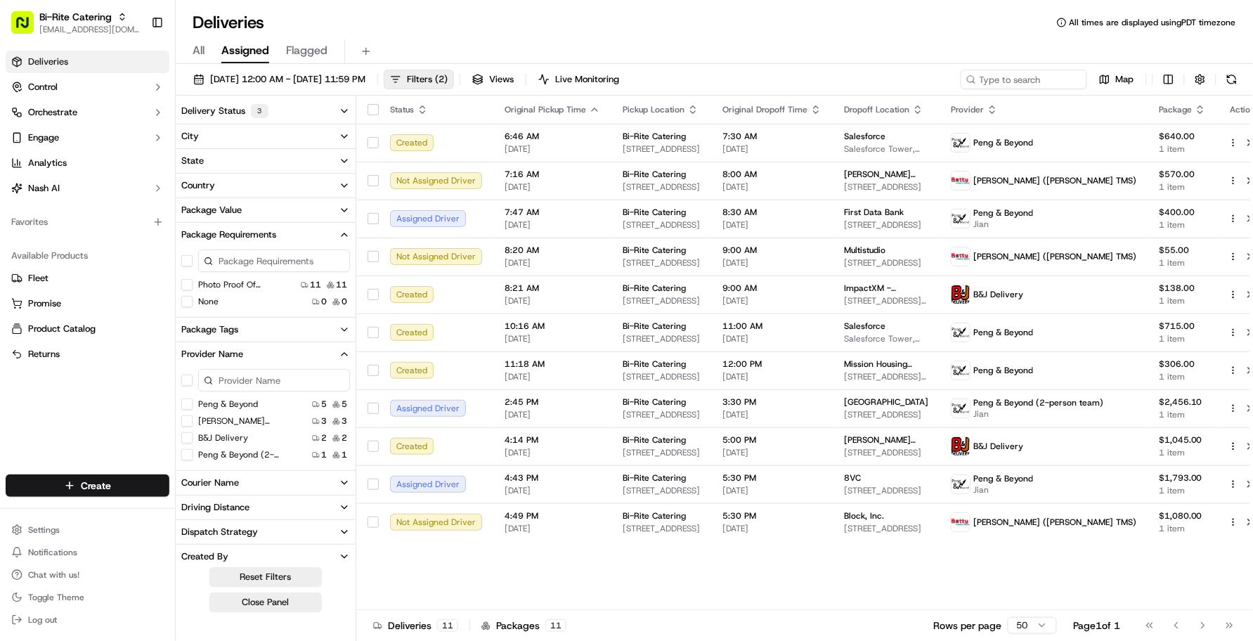
click at [230, 237] on div "Package Requirements" at bounding box center [228, 234] width 95 height 13
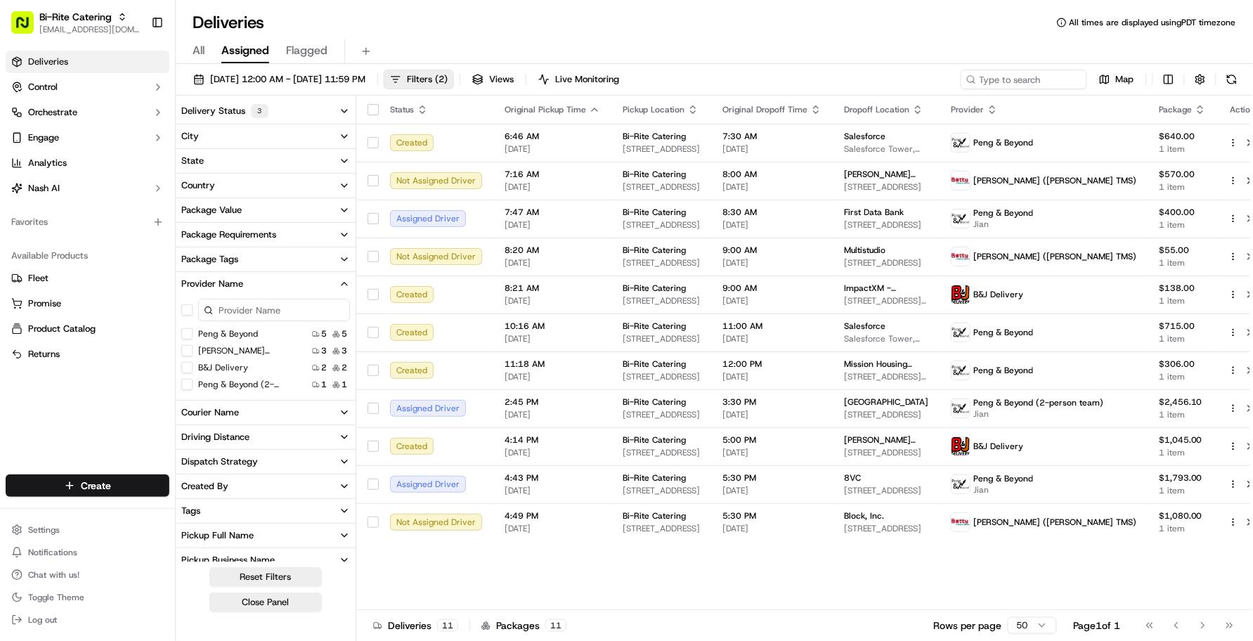
click at [232, 212] on div "Package Value" at bounding box center [211, 210] width 60 height 13
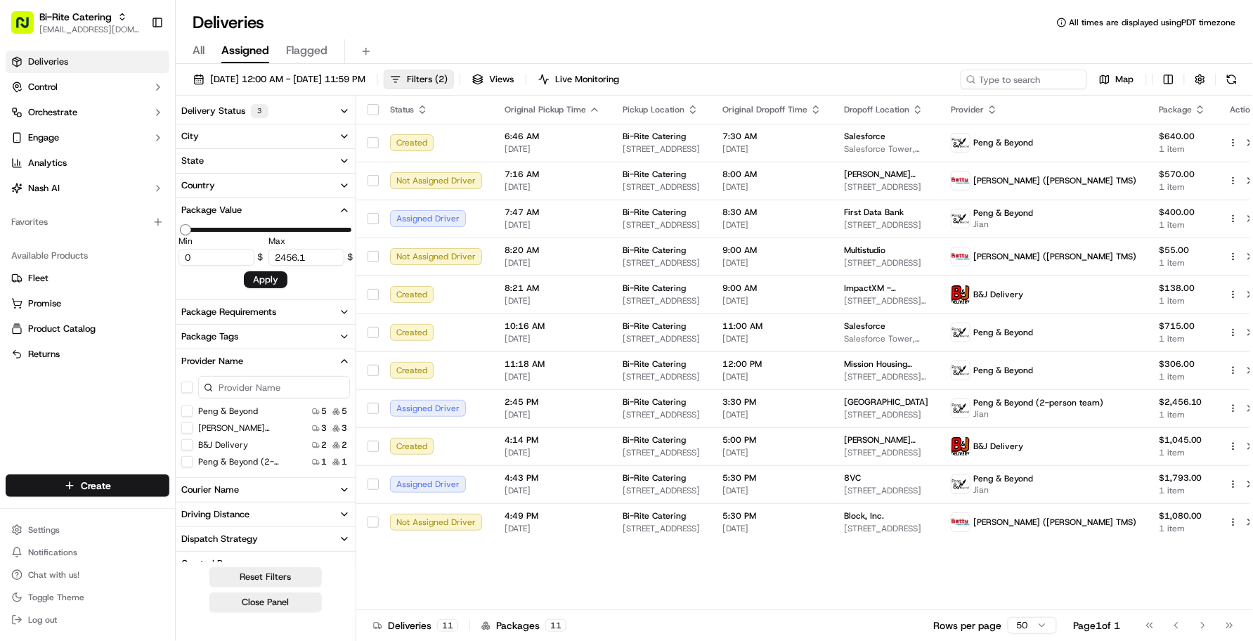
click at [232, 212] on div "Package Value" at bounding box center [211, 210] width 60 height 13
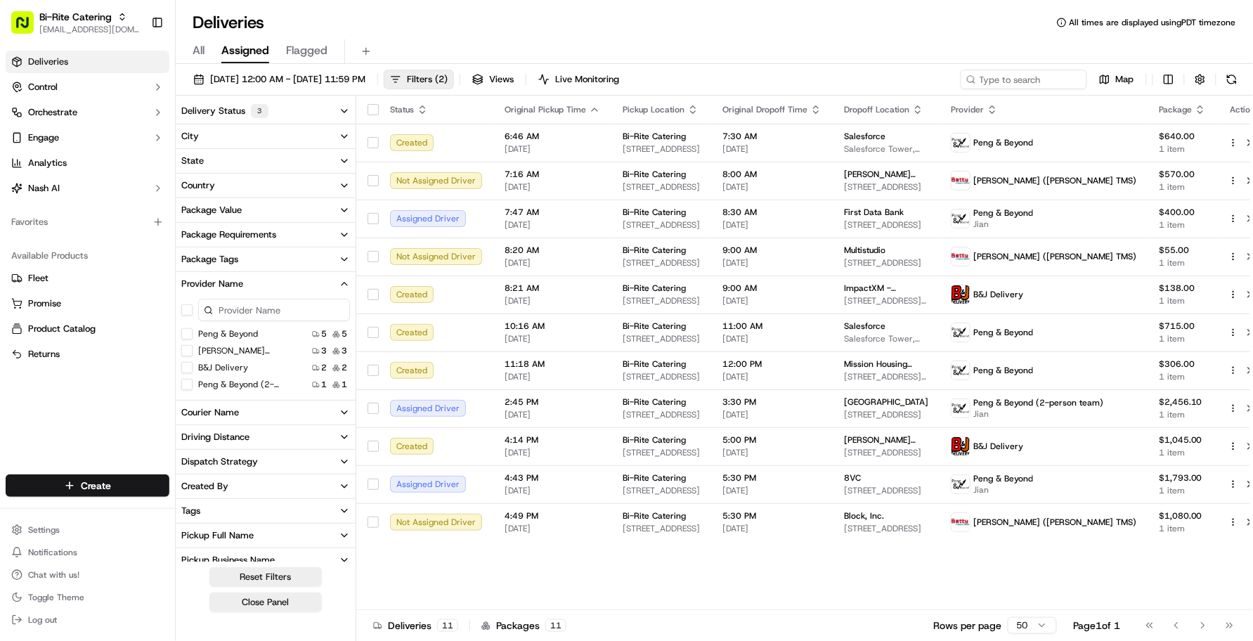
click at [566, 18] on div "Deliveries All times are displayed using PDT timezone" at bounding box center [715, 22] width 1078 height 22
click at [559, 35] on div "All Assigned Flagged" at bounding box center [715, 49] width 1078 height 30
click at [366, 81] on span "[DATE] 12:00 AM - [DATE] 11:59 PM" at bounding box center [287, 79] width 155 height 13
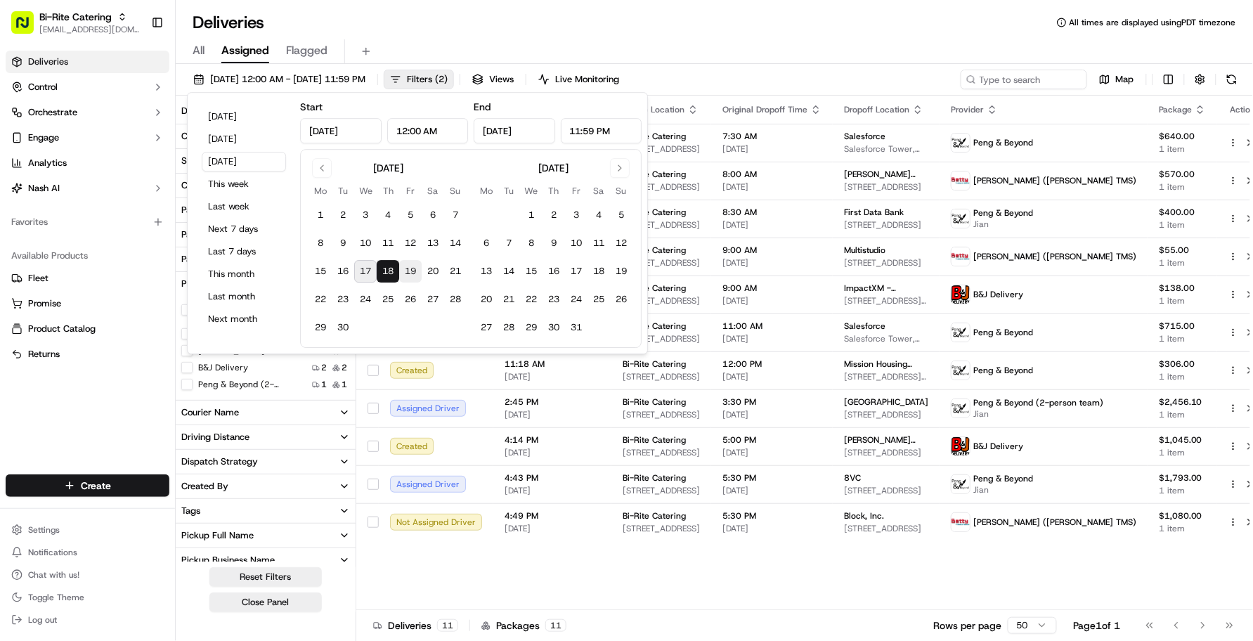
click at [403, 273] on button "19" at bounding box center [410, 271] width 22 height 22
type input "[DATE]"
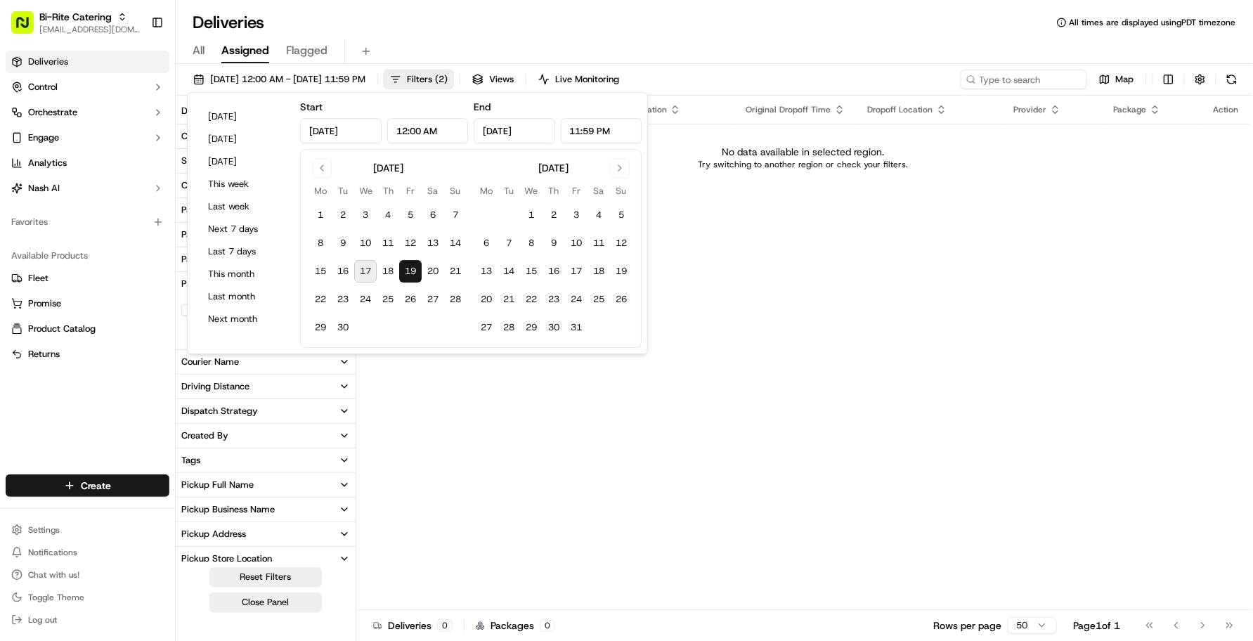
drag, startPoint x: 725, startPoint y: 75, endPoint x: 659, endPoint y: 95, distance: 69.1
click at [726, 75] on div "[DATE] 12:00 AM - [DATE] 11:59 PM Filters ( 2 ) Views Live Monitoring Map" at bounding box center [715, 83] width 1078 height 26
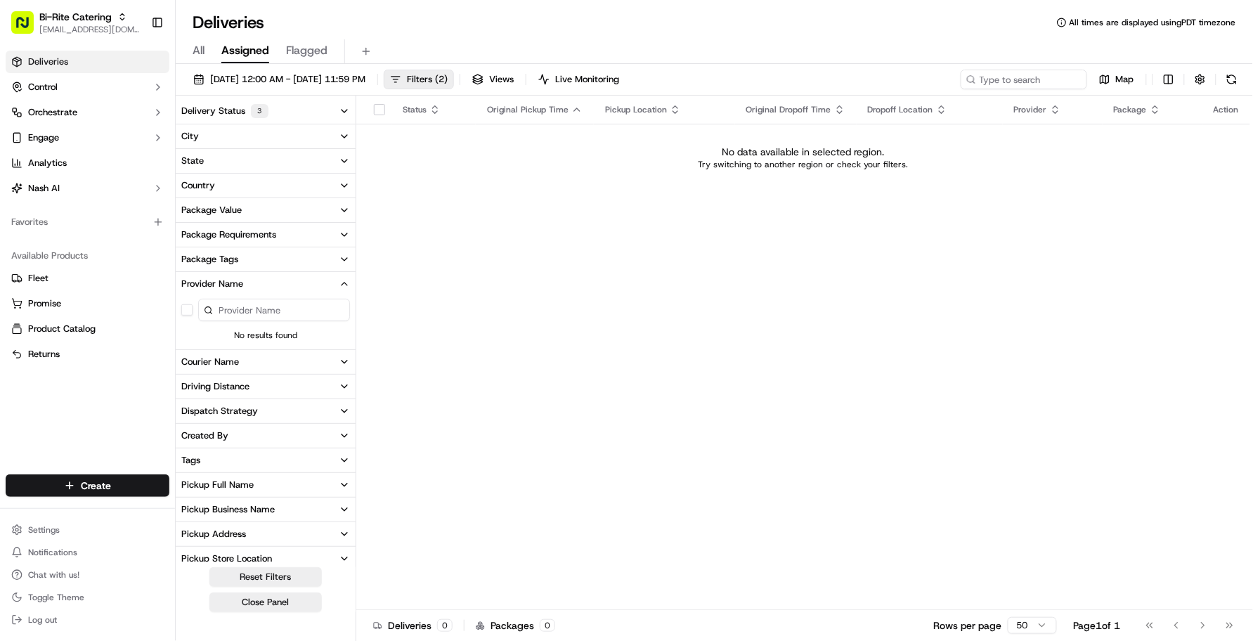
drag, startPoint x: 427, startPoint y: 205, endPoint x: 418, endPoint y: 202, distance: 9.6
click at [427, 207] on div "Status Original Pickup Time Pickup Location Original Dropoff Time Dropoff Locat…" at bounding box center [803, 353] width 894 height 515
click at [313, 86] on button "[DATE] 12:00 AM - [DATE] 11:59 PM" at bounding box center [279, 80] width 185 height 20
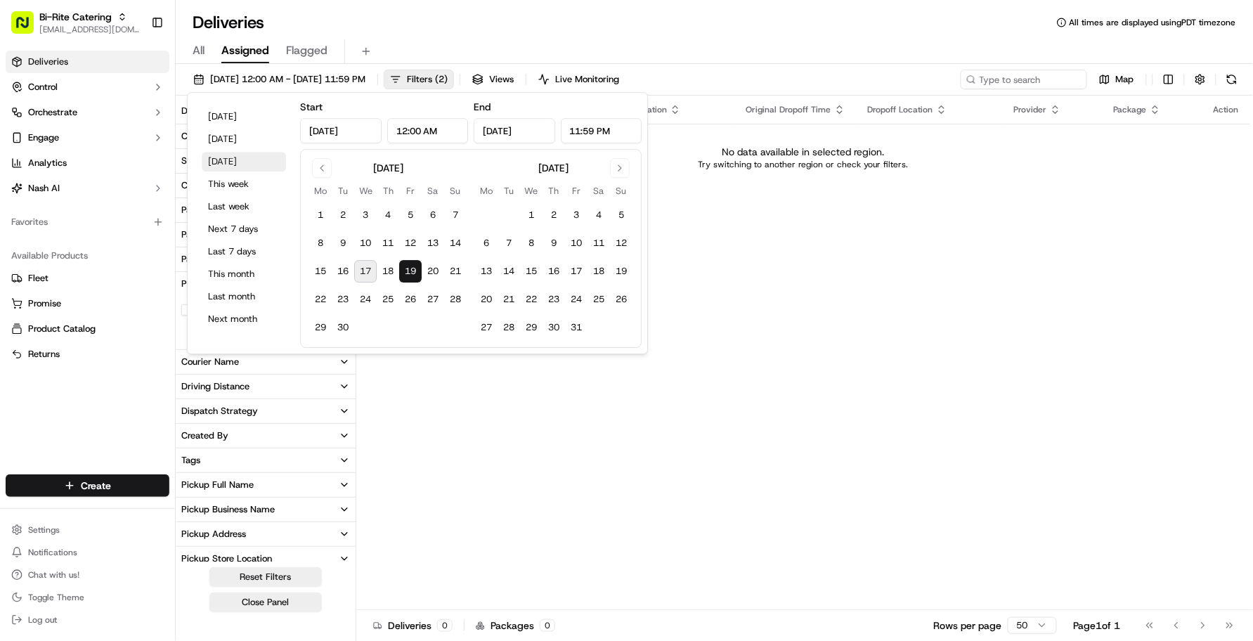
click at [246, 167] on button "[DATE]" at bounding box center [244, 162] width 84 height 20
type input "[DATE]"
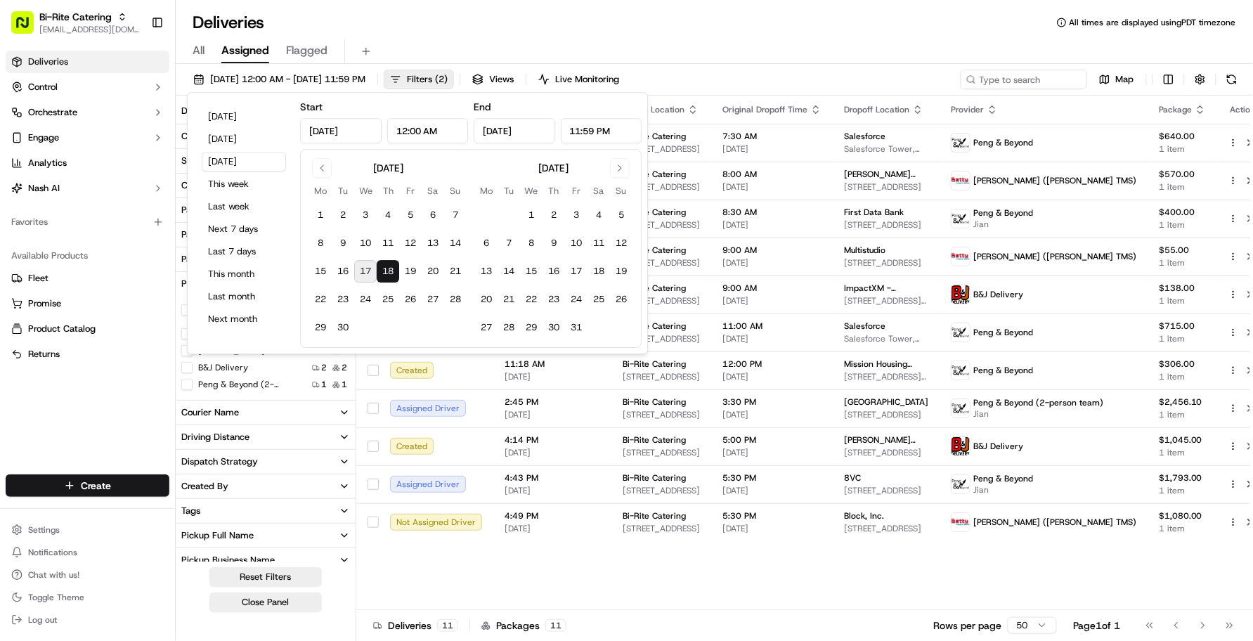
click at [782, 4] on div "Deliveries All times are displayed using PDT timezone All Assigned Flagged [DAT…" at bounding box center [715, 320] width 1078 height 641
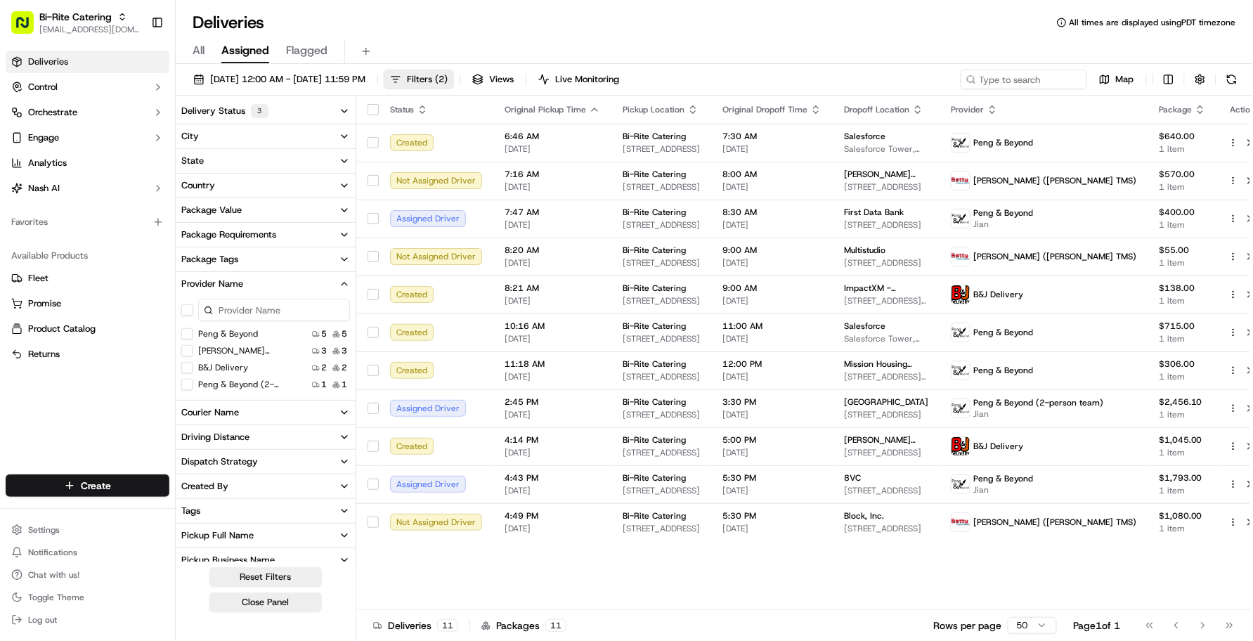
click at [601, 580] on div "Status Original Pickup Time Pickup Location Original Dropoff Time Dropoff Locat…" at bounding box center [812, 353] width 913 height 515
click at [602, 579] on div "Status Original Pickup Time Pickup Location Original Dropoff Time Dropoff Locat…" at bounding box center [812, 353] width 913 height 515
click at [1191, 590] on div "Go to first page Go to previous page Go to next page Go to last page" at bounding box center [1190, 626] width 104 height 20
click at [590, 567] on div "Status Original Pickup Time Pickup Location Original Dropoff Time Dropoff Locat…" at bounding box center [812, 353] width 913 height 515
click at [1021, 560] on div "Status Original Pickup Time Pickup Location Original Dropoff Time Dropoff Locat…" at bounding box center [812, 353] width 913 height 515
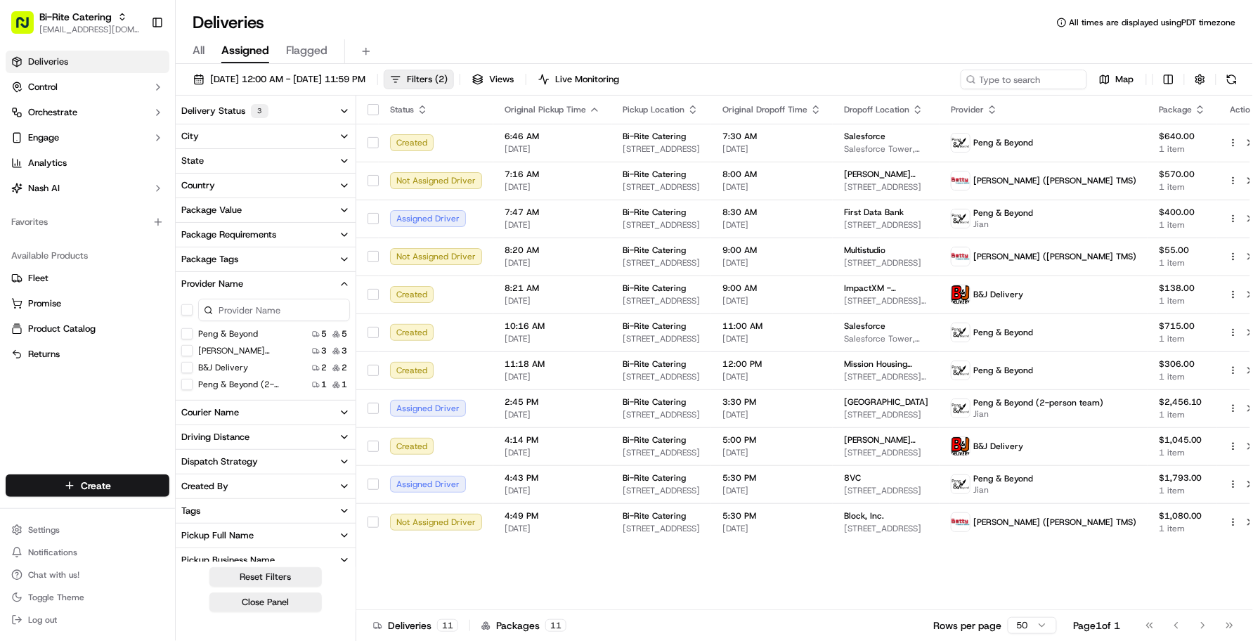
click at [626, 588] on div "Status Original Pickup Time Pickup Location Original Dropoff Time Dropoff Locat…" at bounding box center [812, 353] width 913 height 515
click at [749, 6] on div "Deliveries All times are displayed using PDT timezone All Assigned Flagged [DAT…" at bounding box center [715, 320] width 1078 height 641
drag, startPoint x: 749, startPoint y: 6, endPoint x: 698, endPoint y: 6, distance: 51.3
click at [700, 6] on div "Deliveries All times are displayed using PDT timezone All Assigned Flagged [DAT…" at bounding box center [715, 320] width 1078 height 641
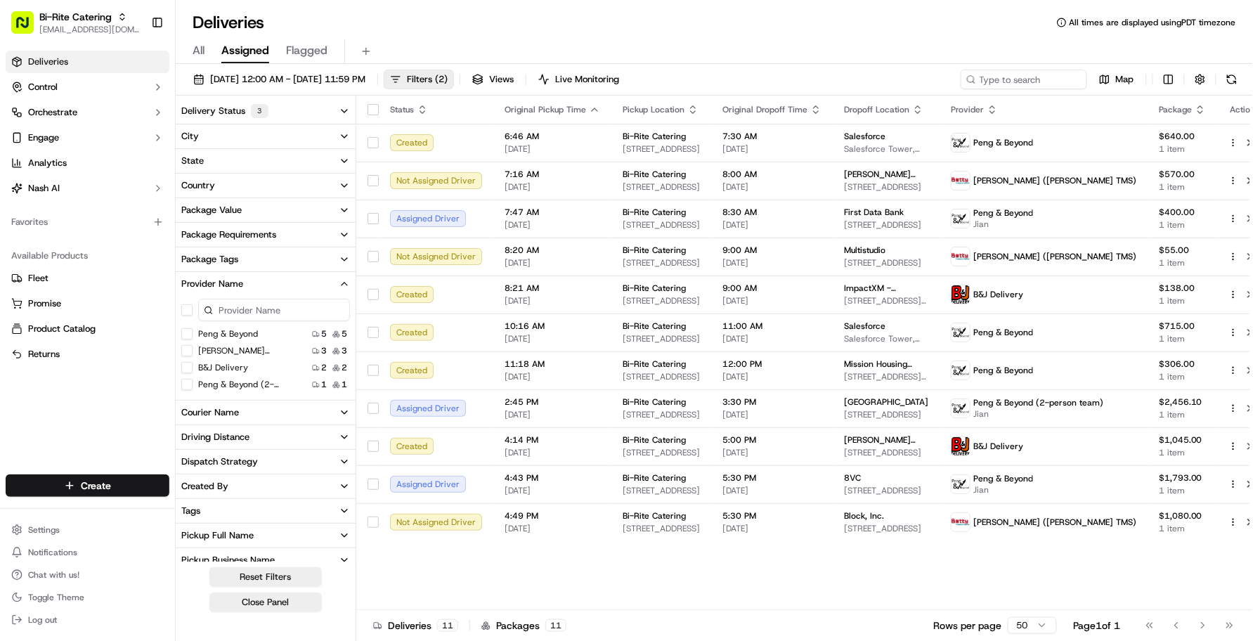
click at [661, 8] on div "Deliveries All times are displayed using PDT timezone All Assigned Flagged [DAT…" at bounding box center [715, 320] width 1078 height 641
drag, startPoint x: 541, startPoint y: 600, endPoint x: 500, endPoint y: 550, distance: 64.4
click at [541, 590] on div "Status Original Pickup Time Pickup Location Original Dropoff Time Dropoff Locat…" at bounding box center [812, 353] width 913 height 515
click at [254, 109] on div "3" at bounding box center [260, 111] width 18 height 14
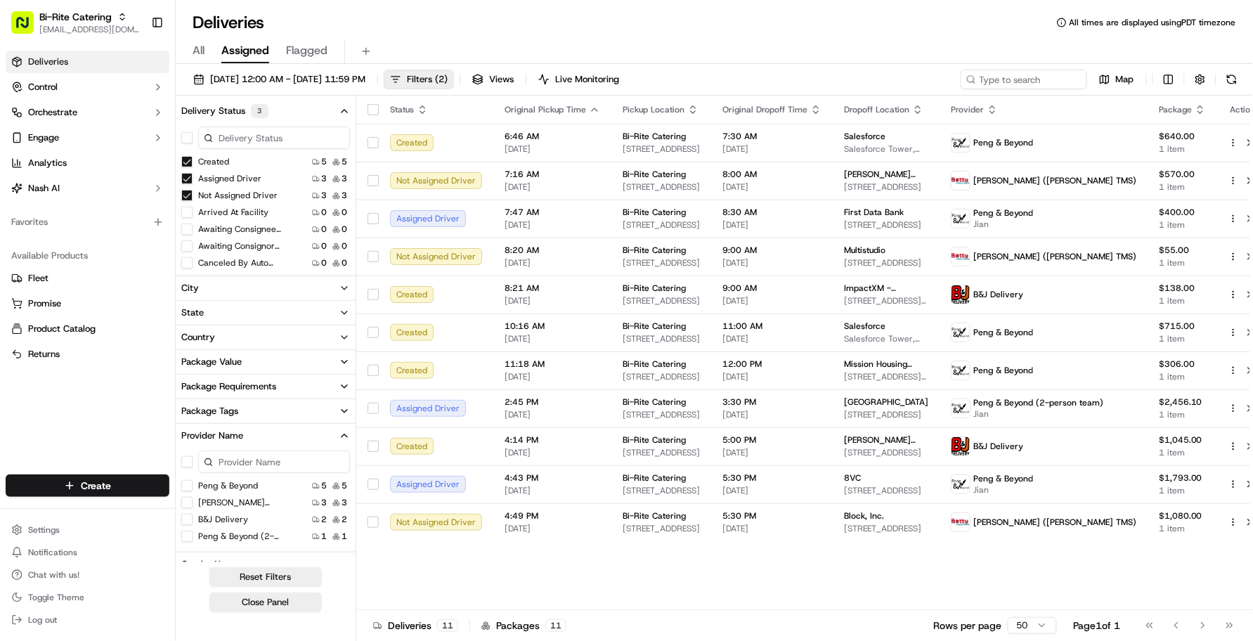
click at [198, 49] on span "All" at bounding box center [199, 50] width 12 height 17
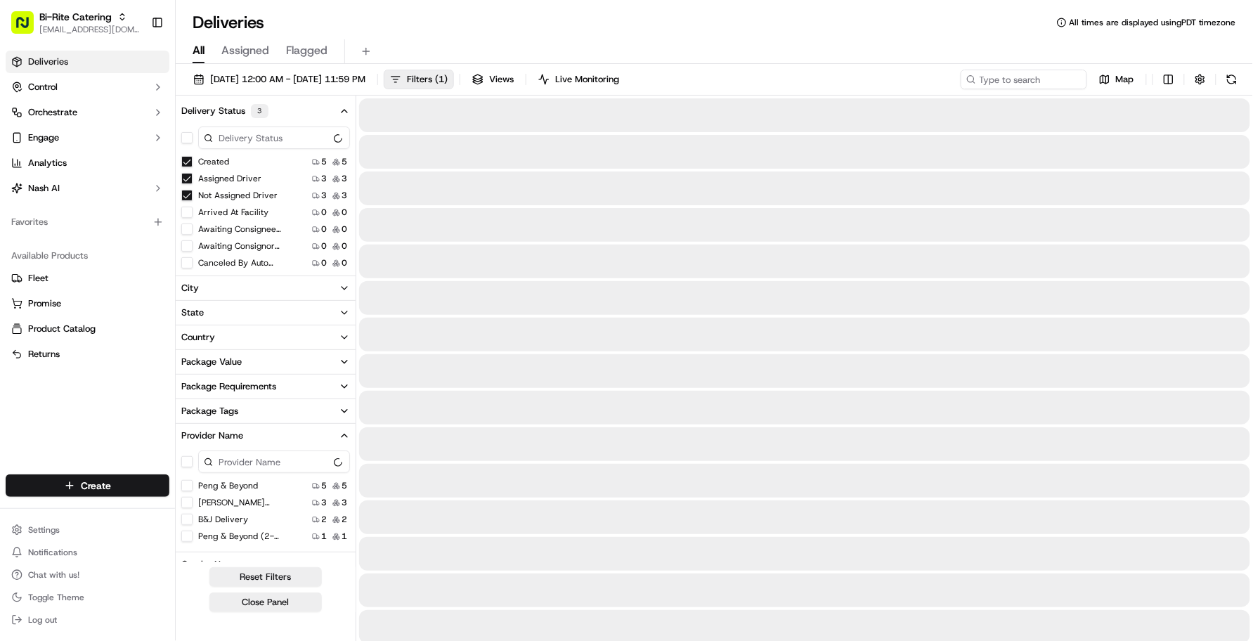
click at [363, 20] on div "Deliveries All times are displayed using PDT timezone" at bounding box center [715, 22] width 1078 height 22
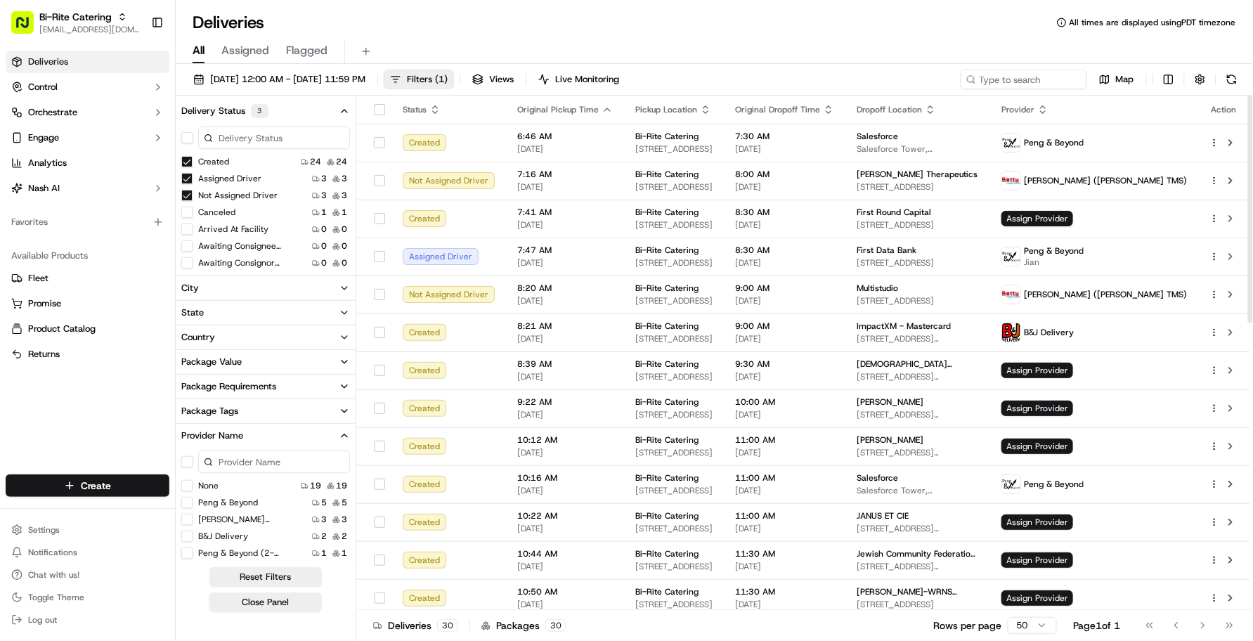
click at [645, 590] on div "Deliveries 30 Packages 30 Rows per page 50 Page 1 of 1 Go to first page Go to p…" at bounding box center [804, 625] width 897 height 32
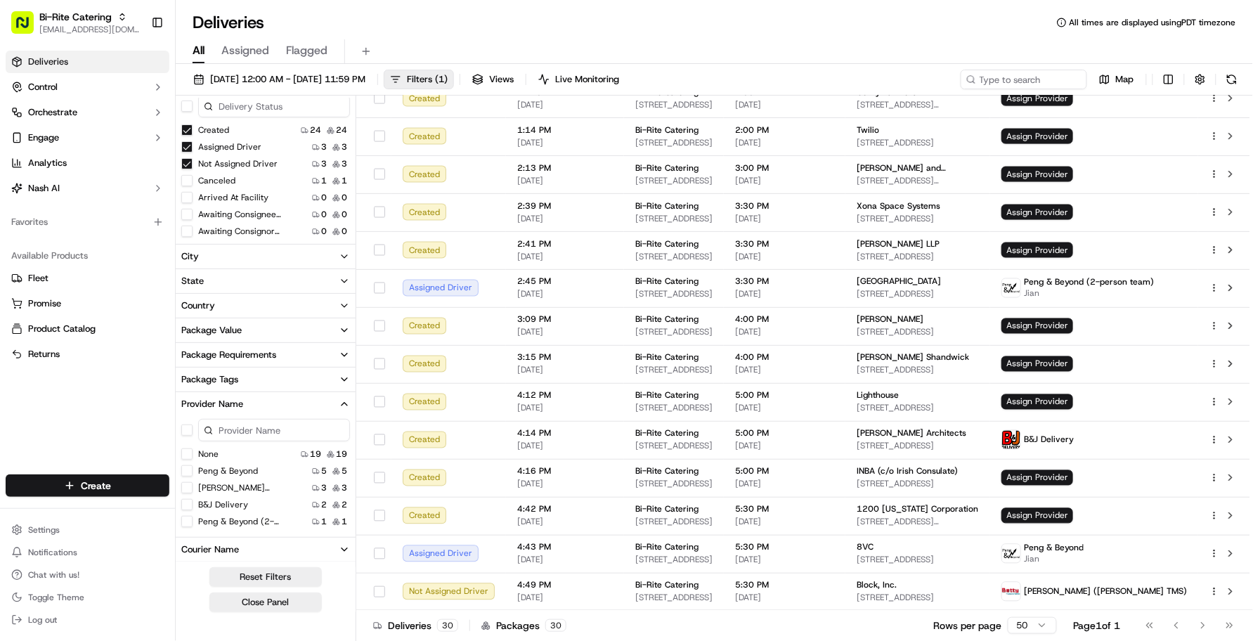
scroll to position [88, 0]
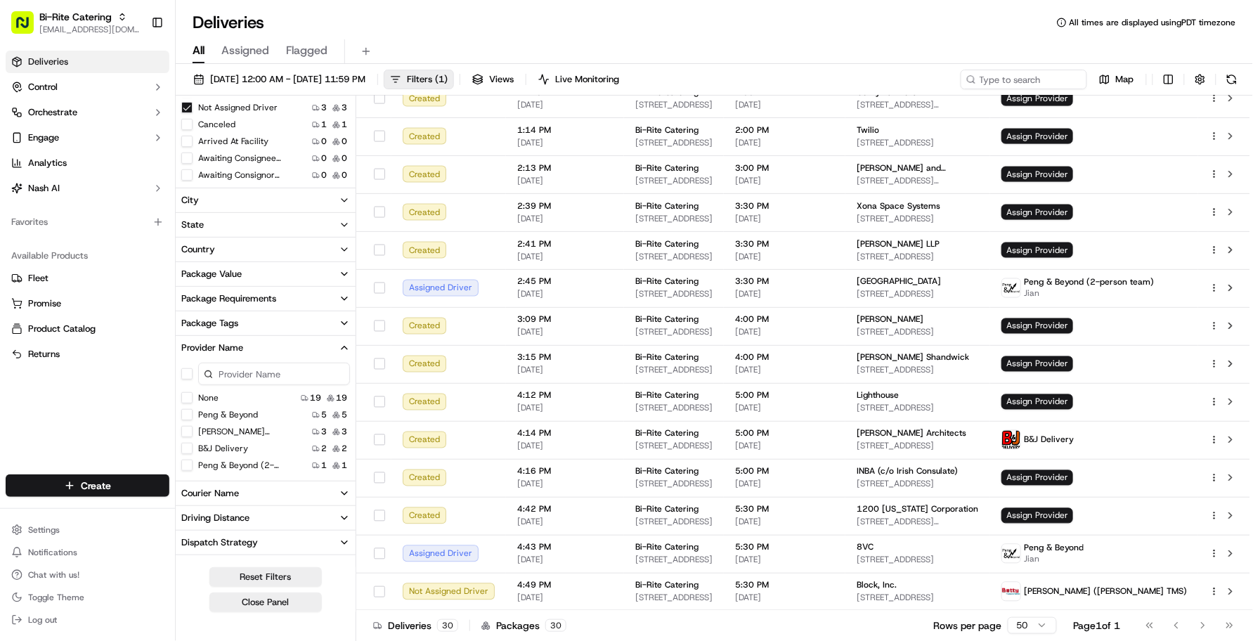
click at [185, 397] on button "None" at bounding box center [186, 397] width 11 height 11
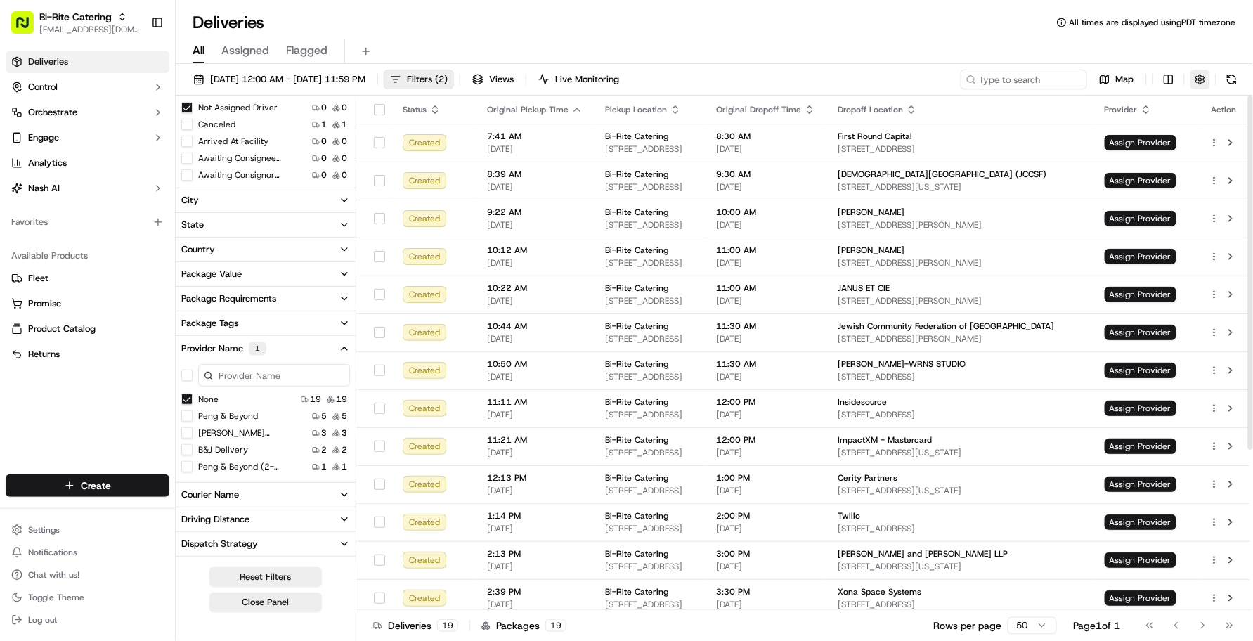
click at [1191, 83] on button "button" at bounding box center [1201, 80] width 20 height 20
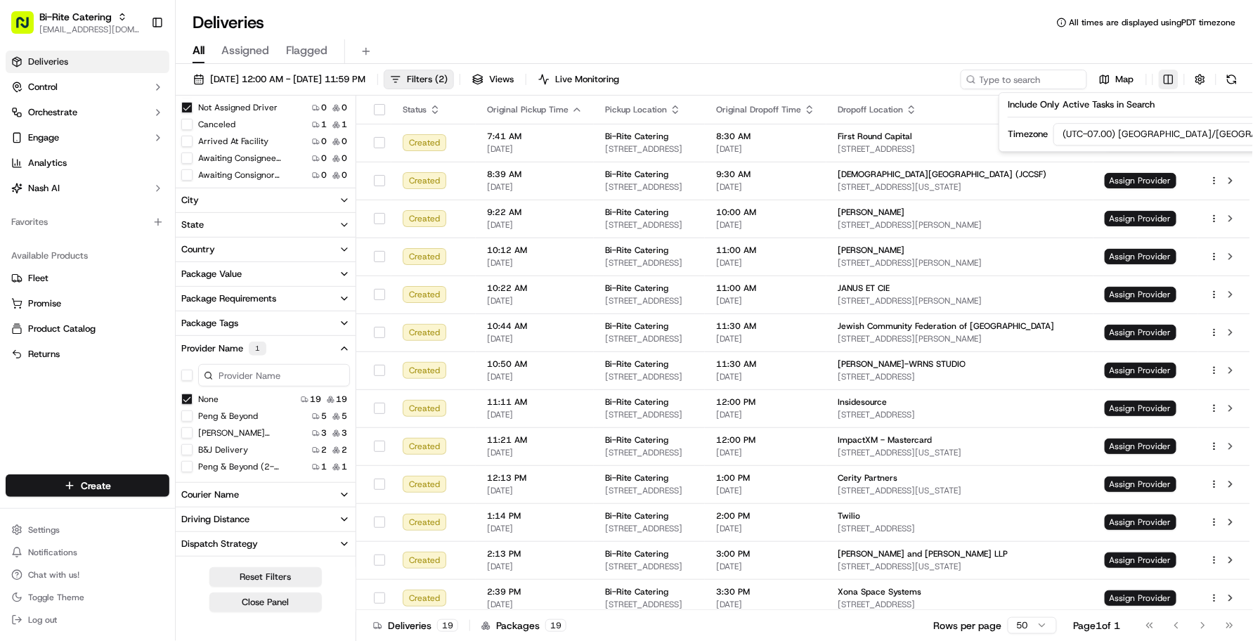
click at [1168, 77] on html "Bi-Rite Catering [EMAIL_ADDRESS][DOMAIN_NAME] Toggle Sidebar Deliveries Control…" at bounding box center [626, 320] width 1253 height 641
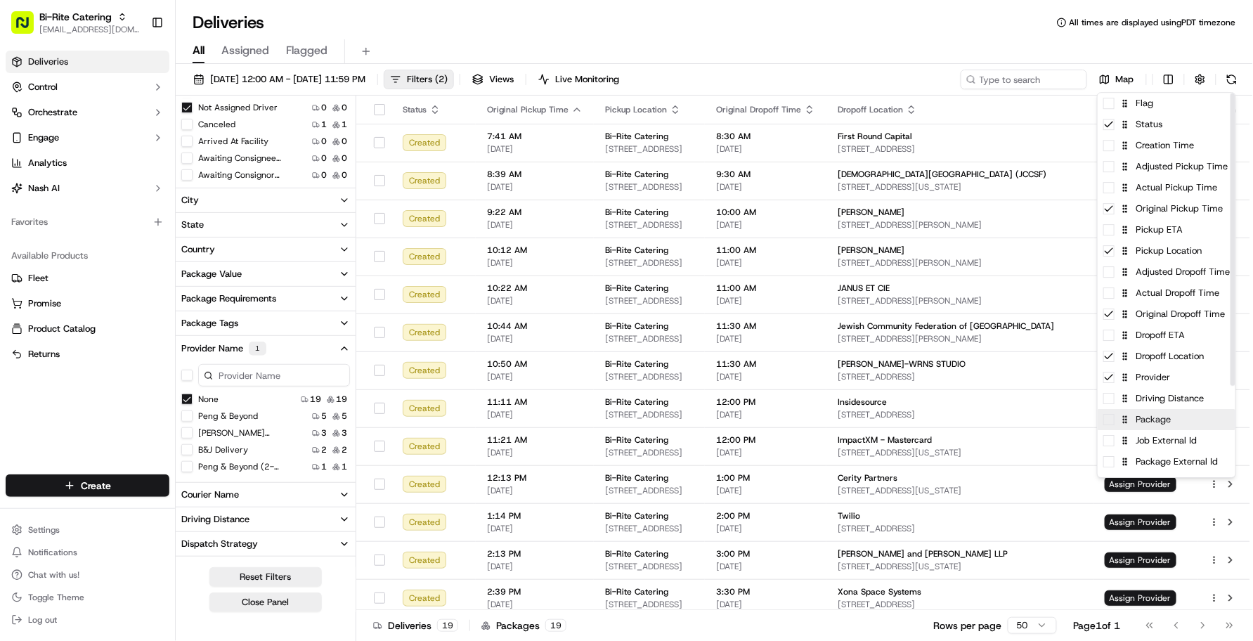
click at [1144, 422] on div "Package" at bounding box center [1167, 419] width 138 height 21
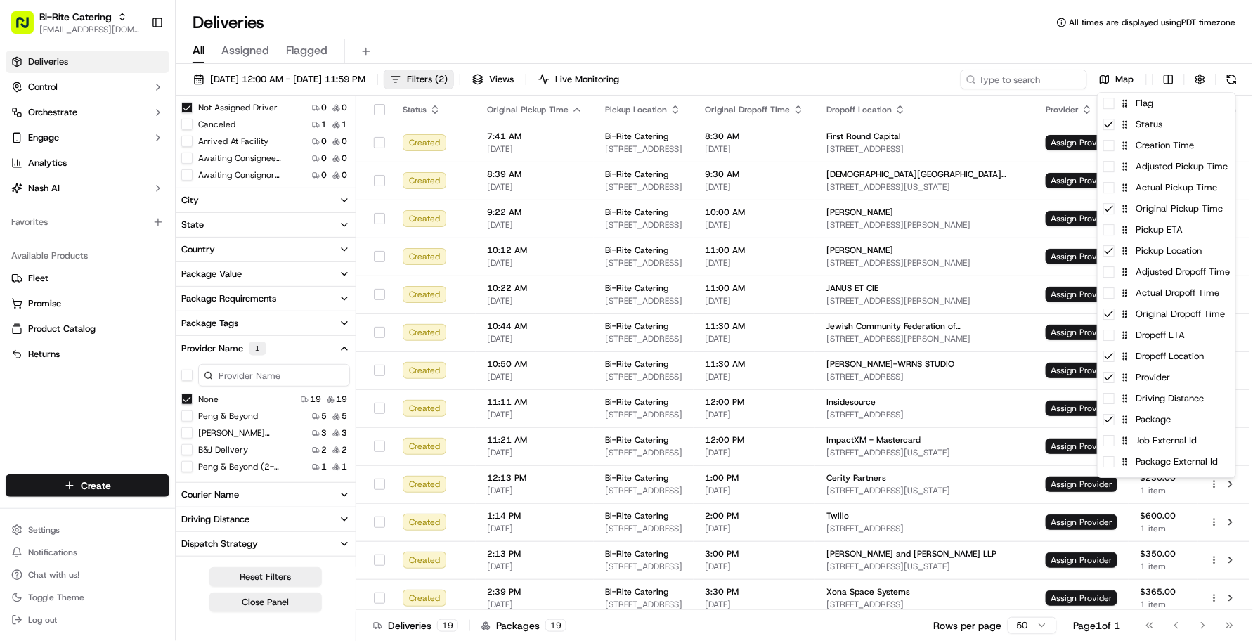
click at [848, 42] on html "Bi-Rite Catering [EMAIL_ADDRESS][DOMAIN_NAME] Toggle Sidebar Deliveries Control…" at bounding box center [626, 320] width 1253 height 641
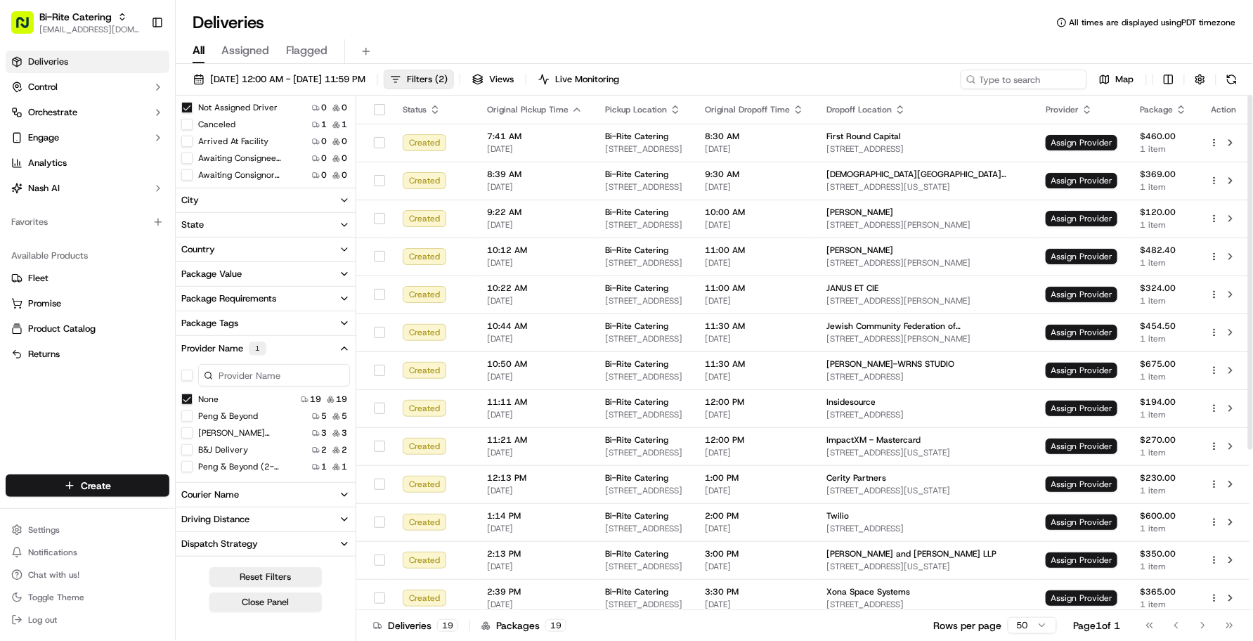
click at [887, 46] on div "All Assigned Flagged" at bounding box center [715, 51] width 1078 height 25
click at [846, 20] on div "Deliveries All times are displayed using PDT timezone" at bounding box center [715, 22] width 1078 height 22
click at [1177, 111] on icon "button" at bounding box center [1181, 109] width 11 height 11
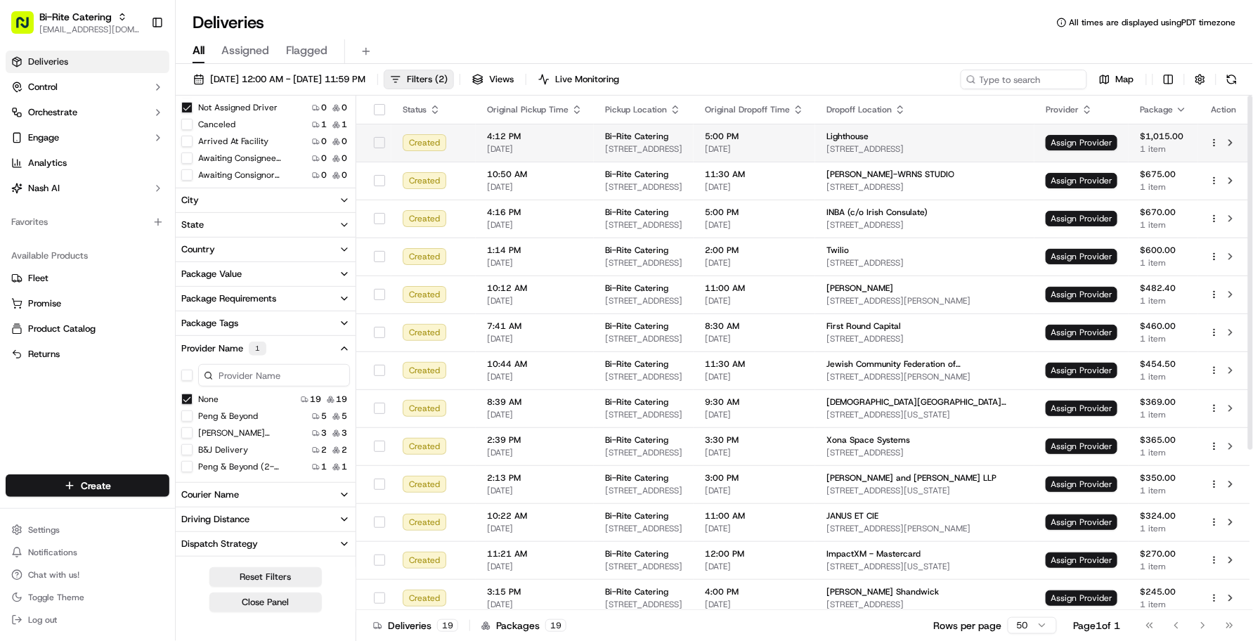
click at [1137, 137] on td "$1,015.00 1 item" at bounding box center [1164, 143] width 70 height 38
click at [1097, 135] on span "Assign Provider" at bounding box center [1082, 142] width 72 height 15
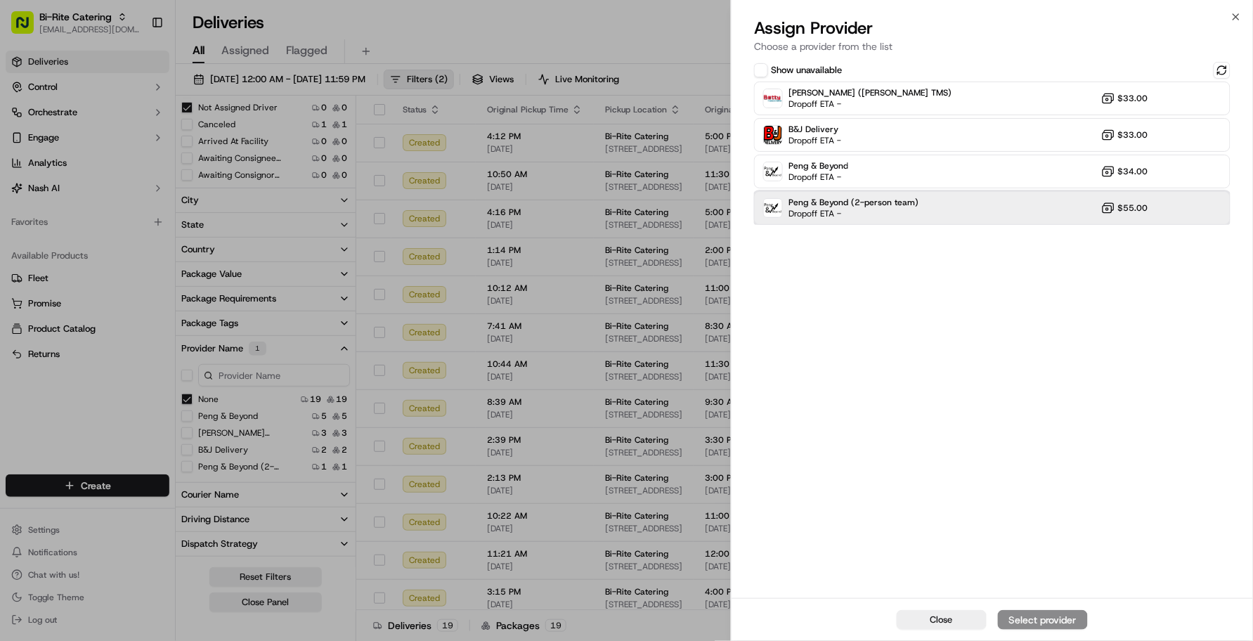
click at [880, 218] on span "Dropoff ETA -" at bounding box center [838, 213] width 98 height 11
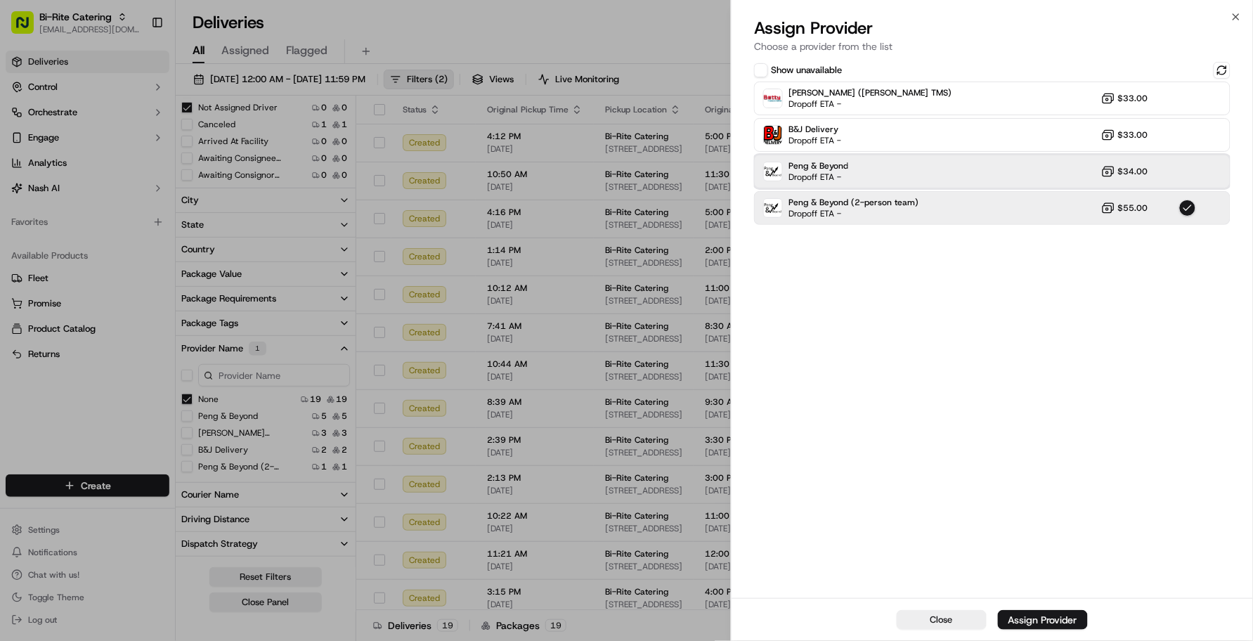
click at [879, 187] on div "Peng & Beyond Dropoff ETA - $34.00" at bounding box center [992, 172] width 477 height 34
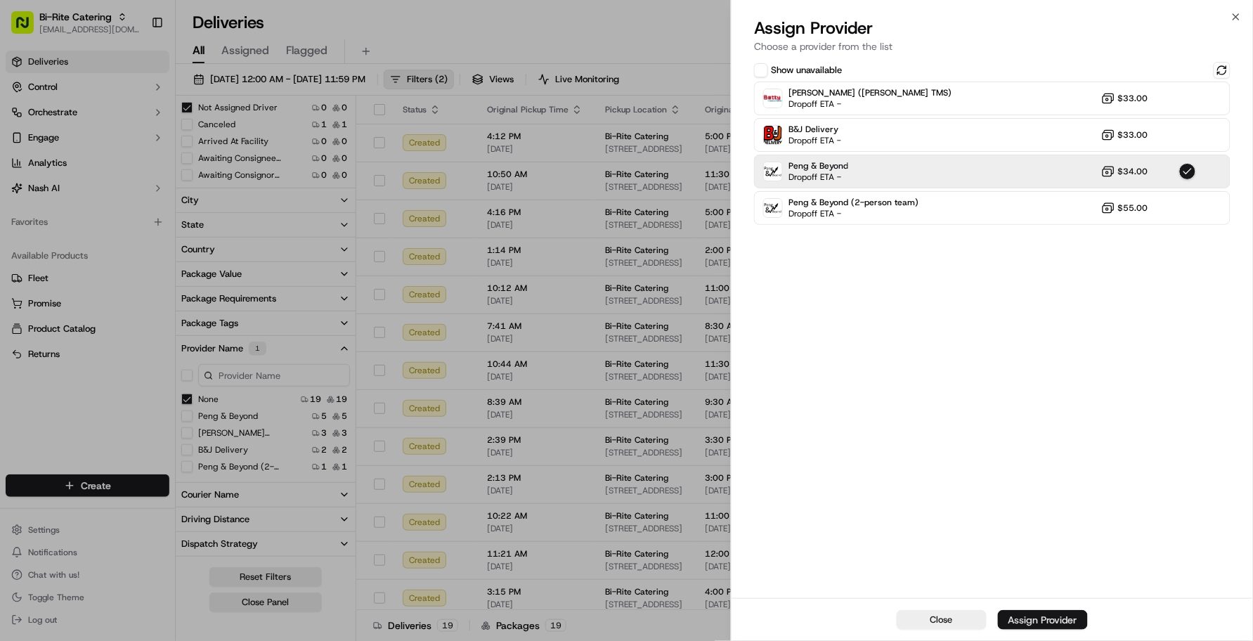
click at [1059, 590] on button "Assign Provider" at bounding box center [1043, 620] width 90 height 20
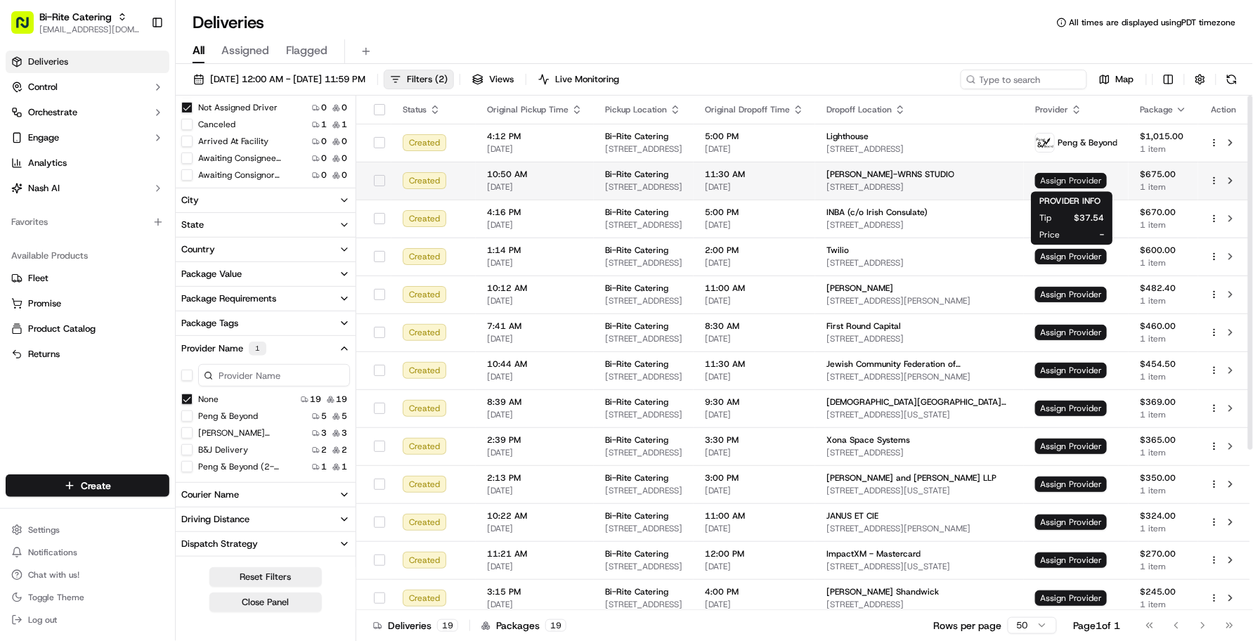
click at [1042, 187] on span "Assign Provider" at bounding box center [1071, 180] width 72 height 15
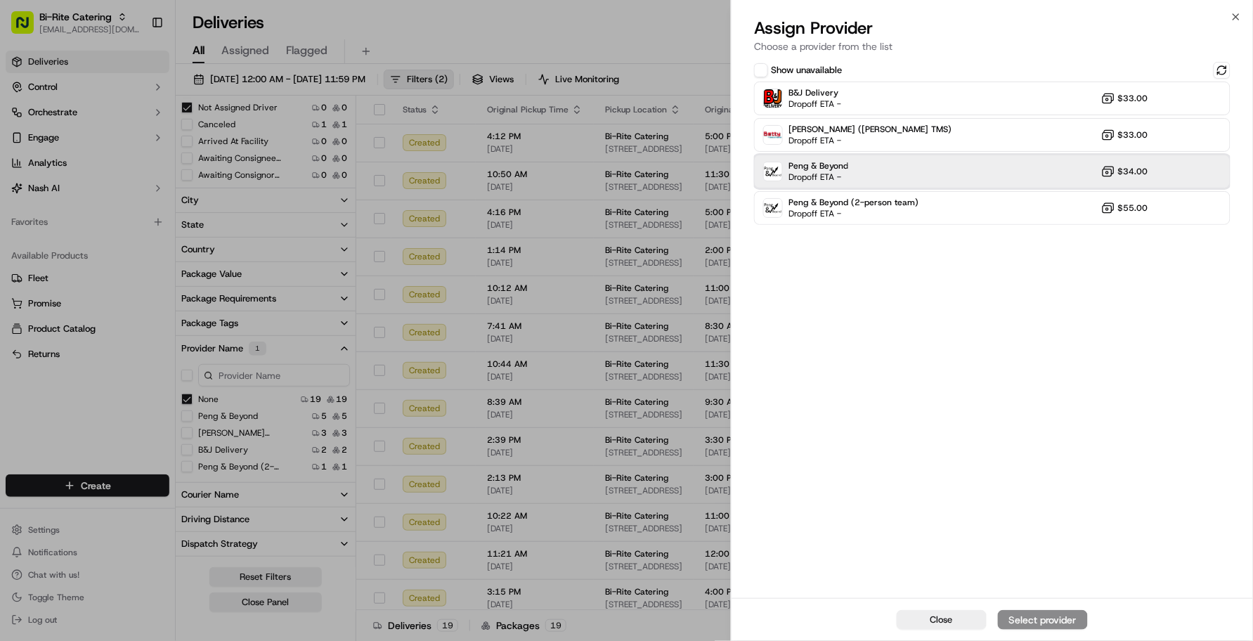
click at [833, 166] on span "Peng & Beyond" at bounding box center [819, 165] width 60 height 11
click at [1062, 590] on div "Assign Provider" at bounding box center [1043, 620] width 69 height 14
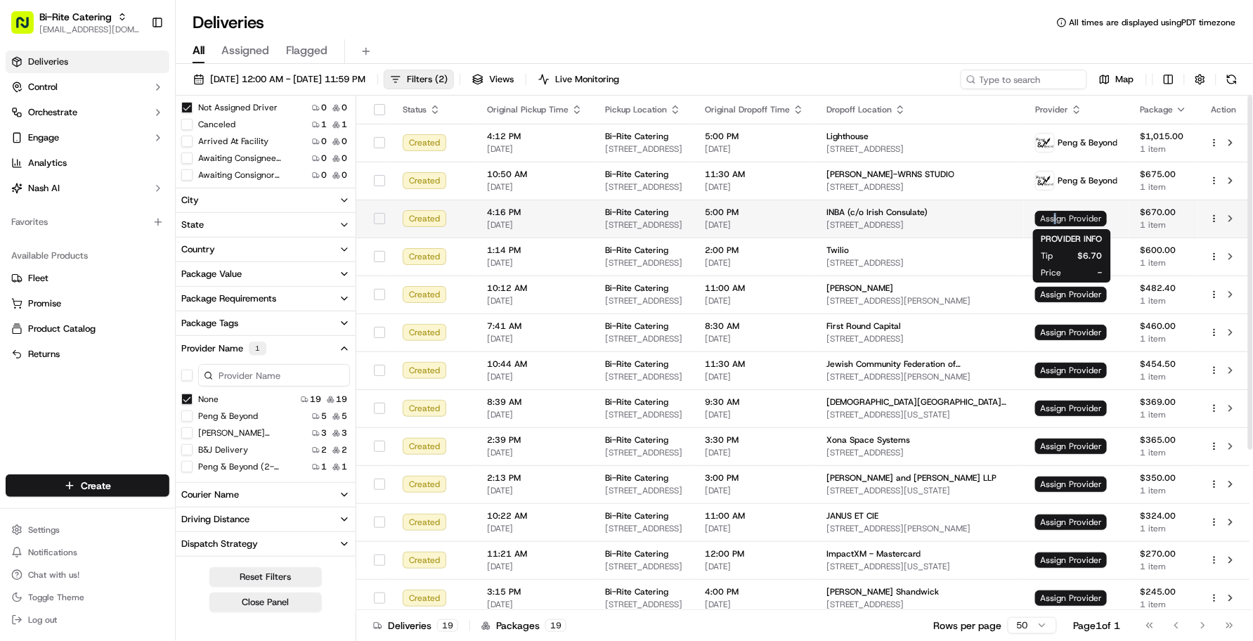
click at [1057, 219] on span "Assign Provider" at bounding box center [1071, 218] width 72 height 15
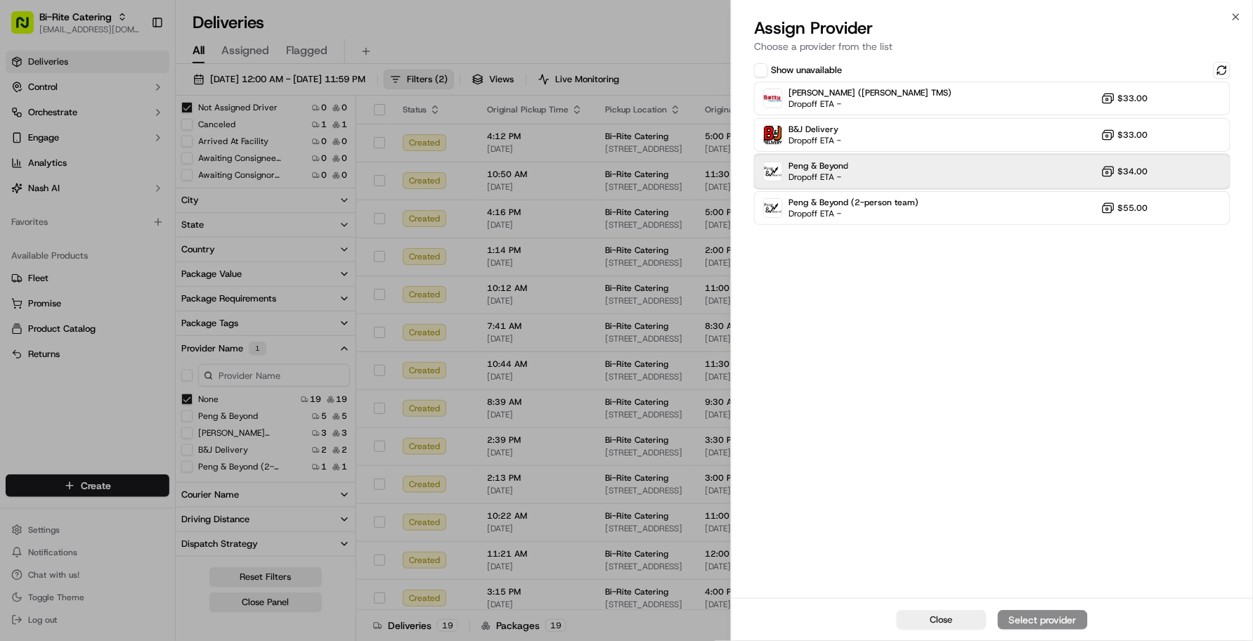
drag, startPoint x: 1057, startPoint y: 219, endPoint x: 957, endPoint y: 169, distance: 110.7
click at [957, 171] on div "Peng & Beyond Dropoff ETA - $34.00" at bounding box center [992, 172] width 477 height 34
click at [1039, 590] on div "Assign Provider" at bounding box center [1043, 620] width 69 height 14
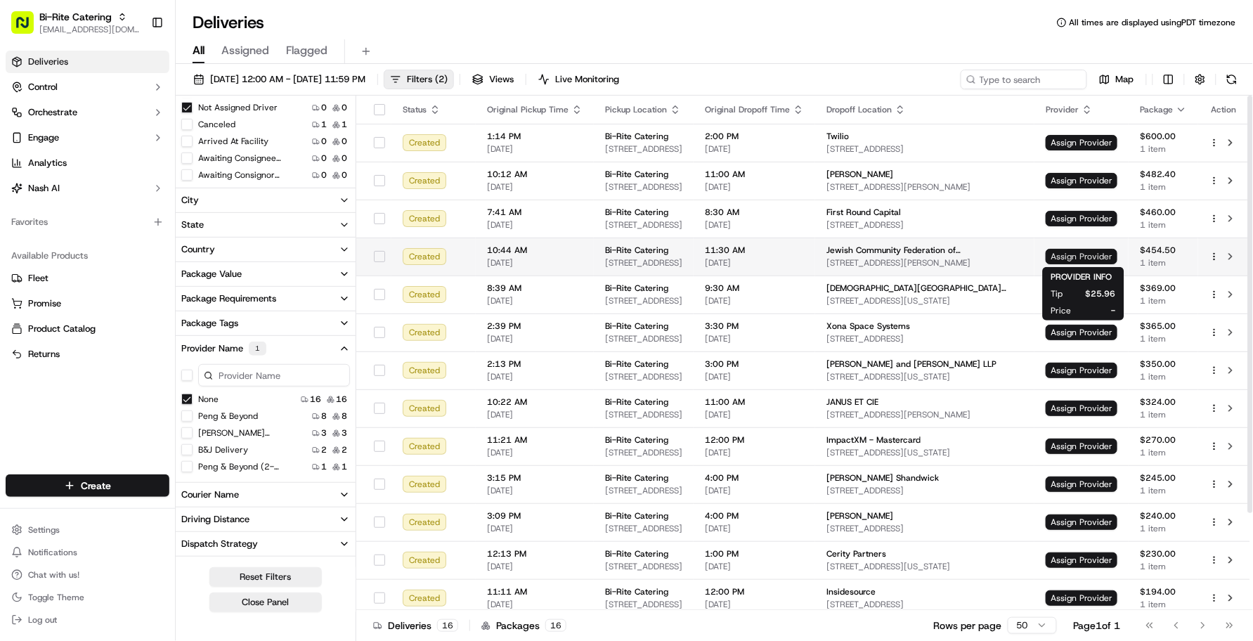
click at [1077, 249] on span "Assign Provider" at bounding box center [1082, 256] width 72 height 15
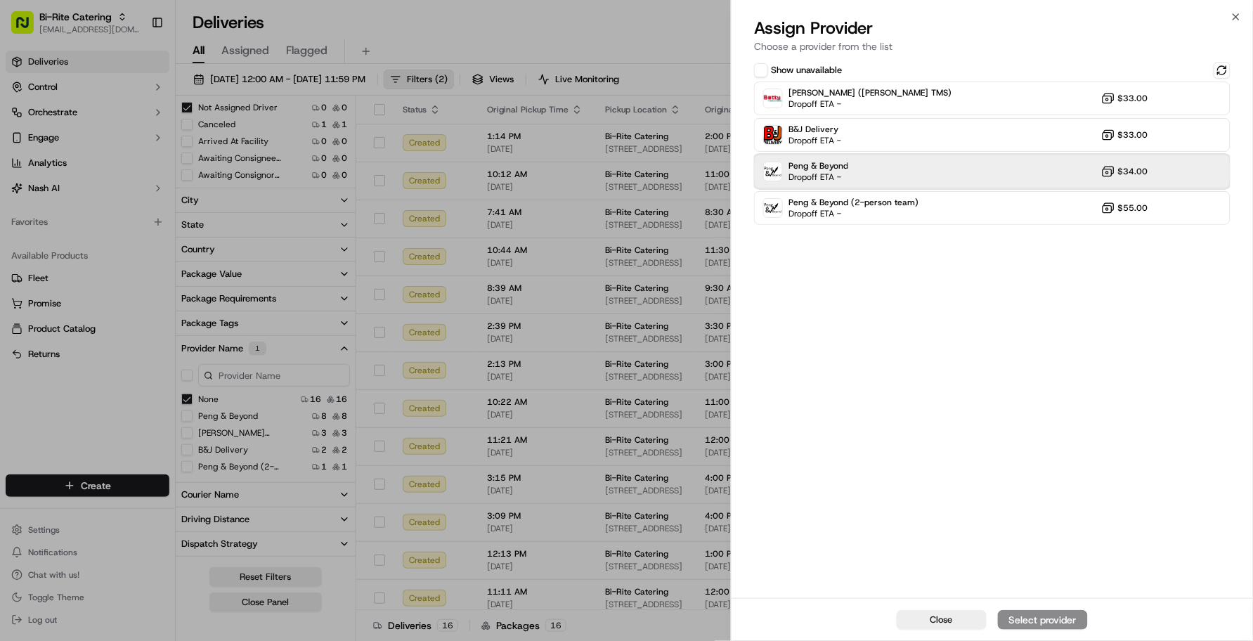
click at [824, 169] on span "Peng & Beyond" at bounding box center [819, 165] width 60 height 11
click at [1069, 590] on div "Assign Provider" at bounding box center [1043, 620] width 69 height 14
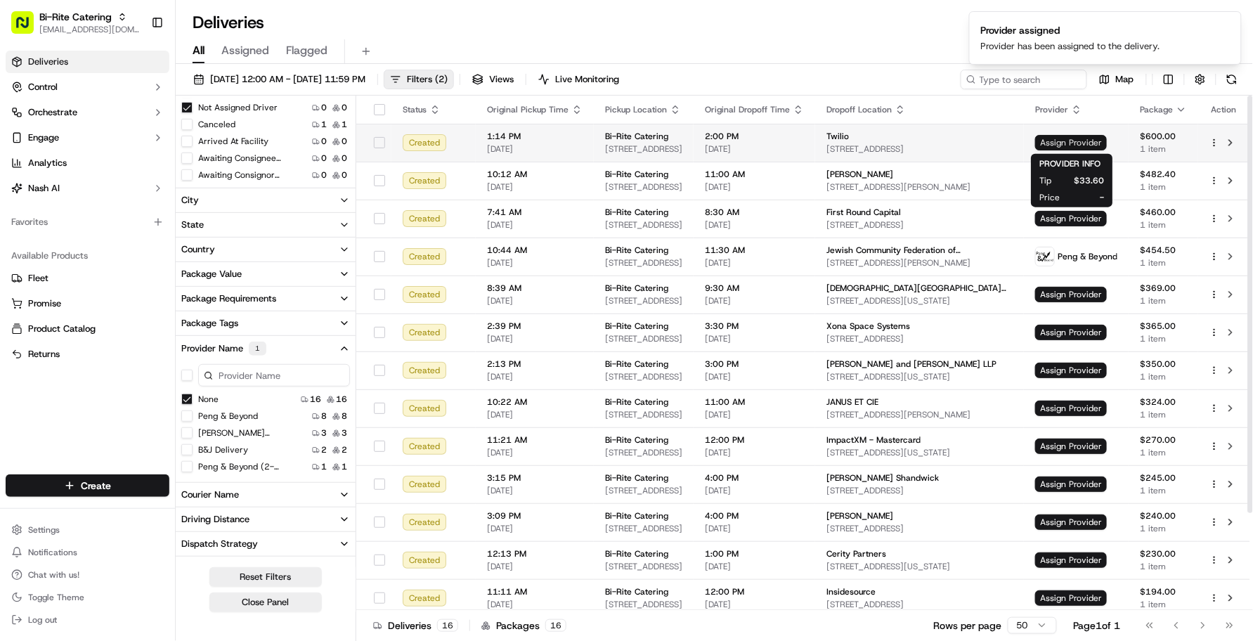
click at [1060, 138] on span "Assign Provider" at bounding box center [1071, 142] width 72 height 15
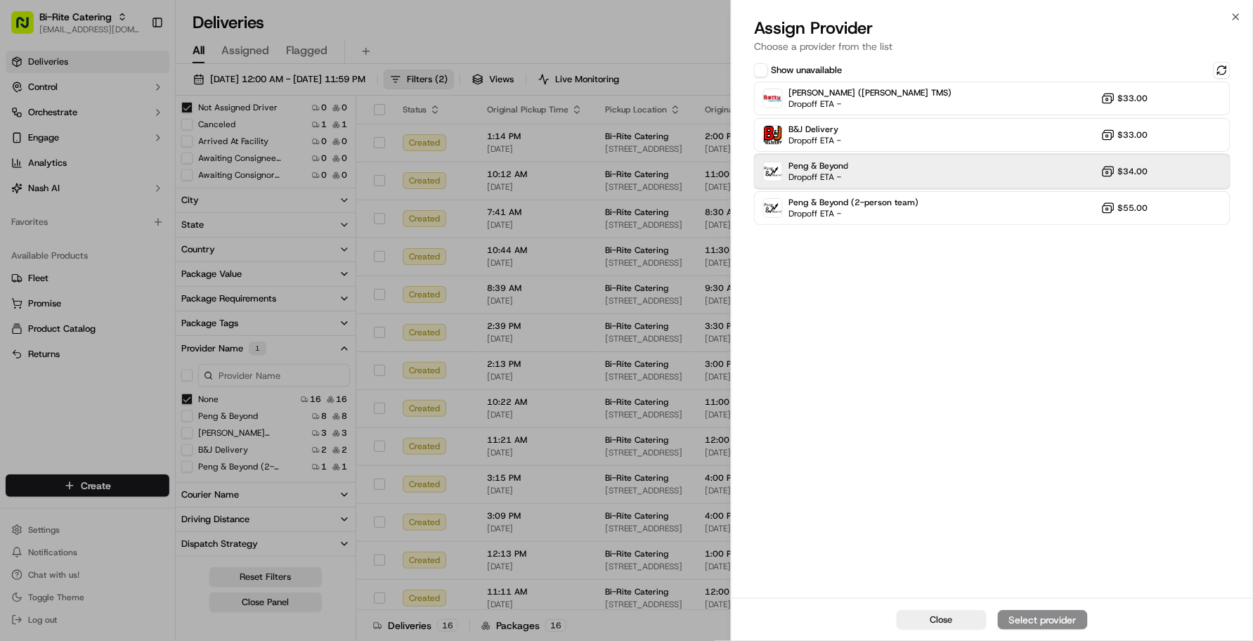
click at [943, 181] on div "Peng & Beyond Dropoff ETA - $34.00" at bounding box center [992, 172] width 477 height 34
click at [1024, 590] on div "Assign Provider" at bounding box center [1043, 620] width 69 height 14
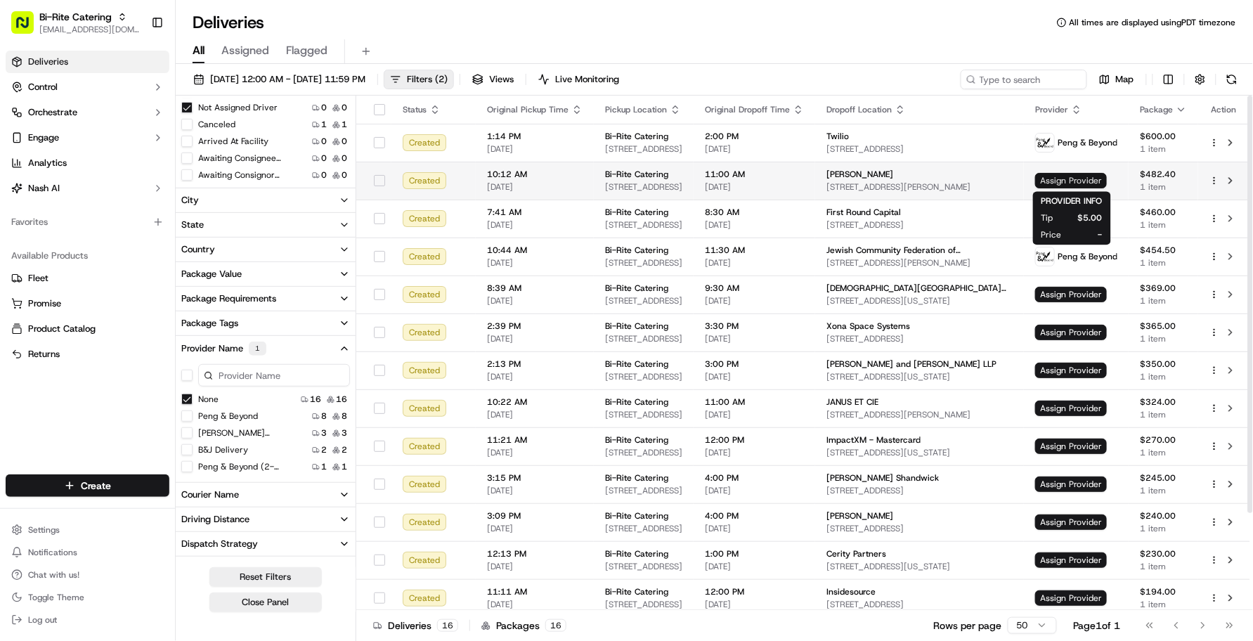
click at [1051, 186] on span "Assign Provider" at bounding box center [1071, 180] width 72 height 15
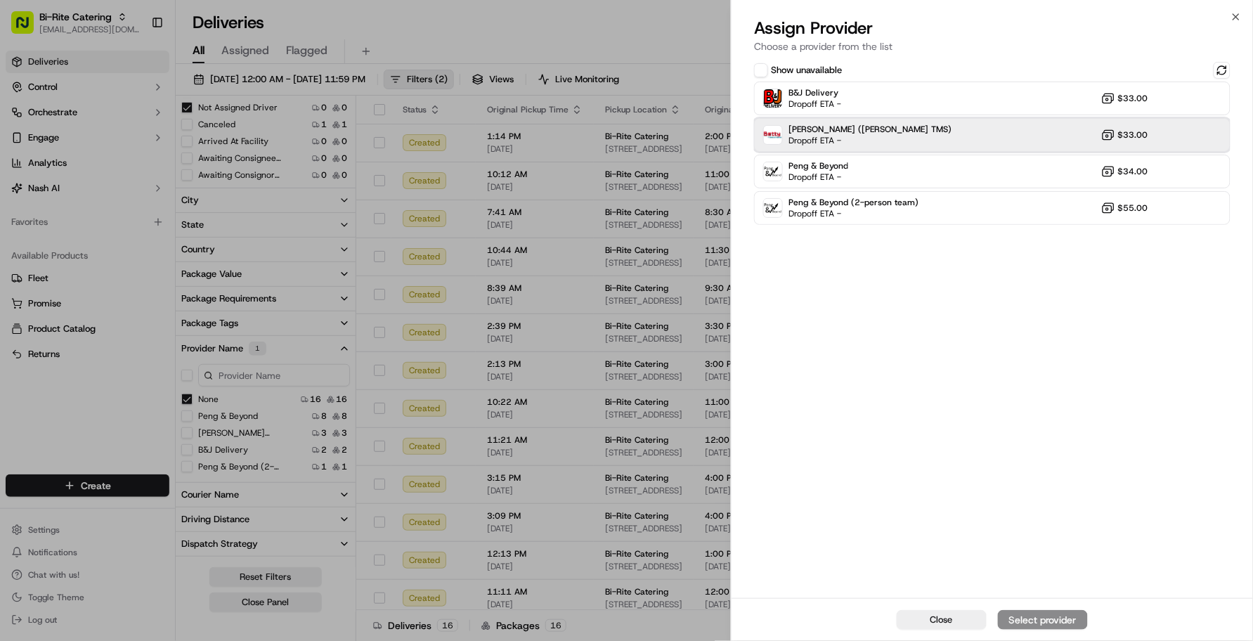
click at [848, 132] on span "[PERSON_NAME] ([PERSON_NAME] TMS)" at bounding box center [870, 129] width 163 height 11
click at [1059, 590] on div "Assign Provider" at bounding box center [1043, 620] width 69 height 14
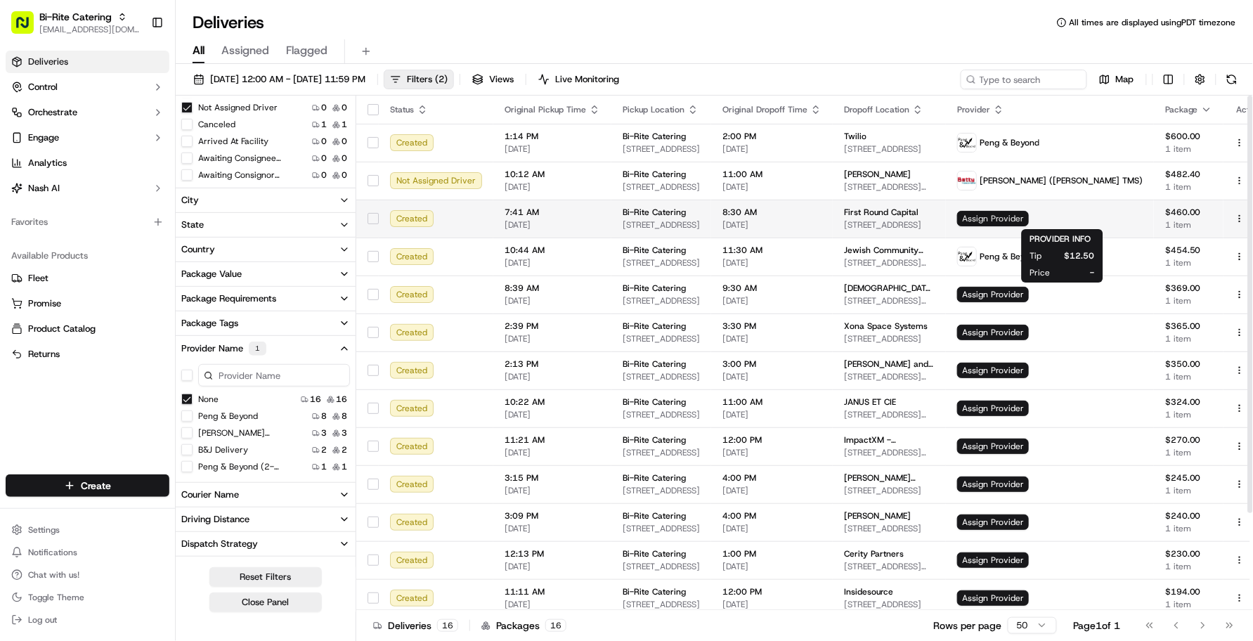
click at [1029, 215] on span "Assign Provider" at bounding box center [993, 218] width 72 height 15
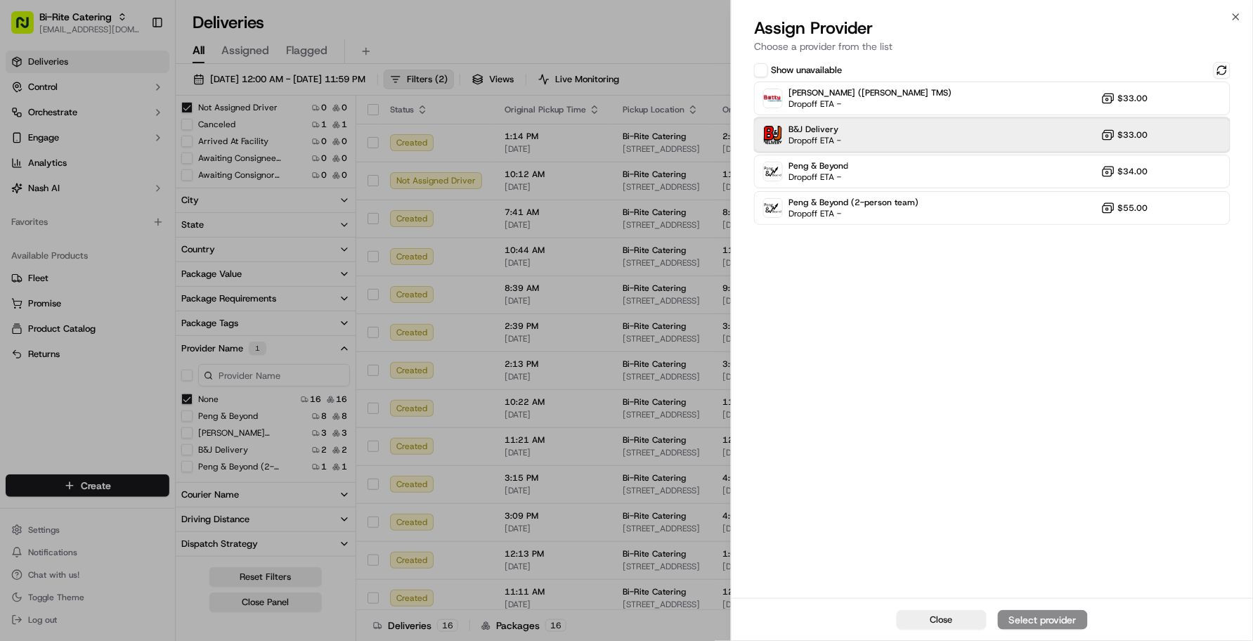
click at [877, 118] on div "B&J Delivery Dropoff ETA - $33.00" at bounding box center [992, 135] width 477 height 34
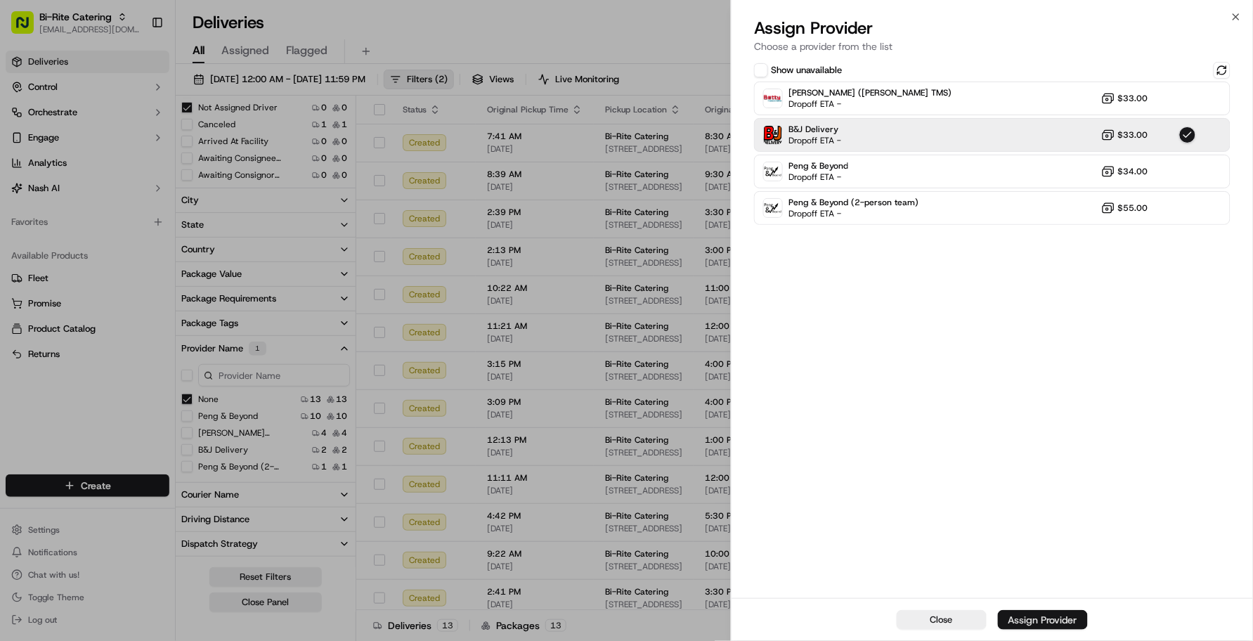
click at [1042, 590] on div "Assign Provider" at bounding box center [1043, 620] width 69 height 14
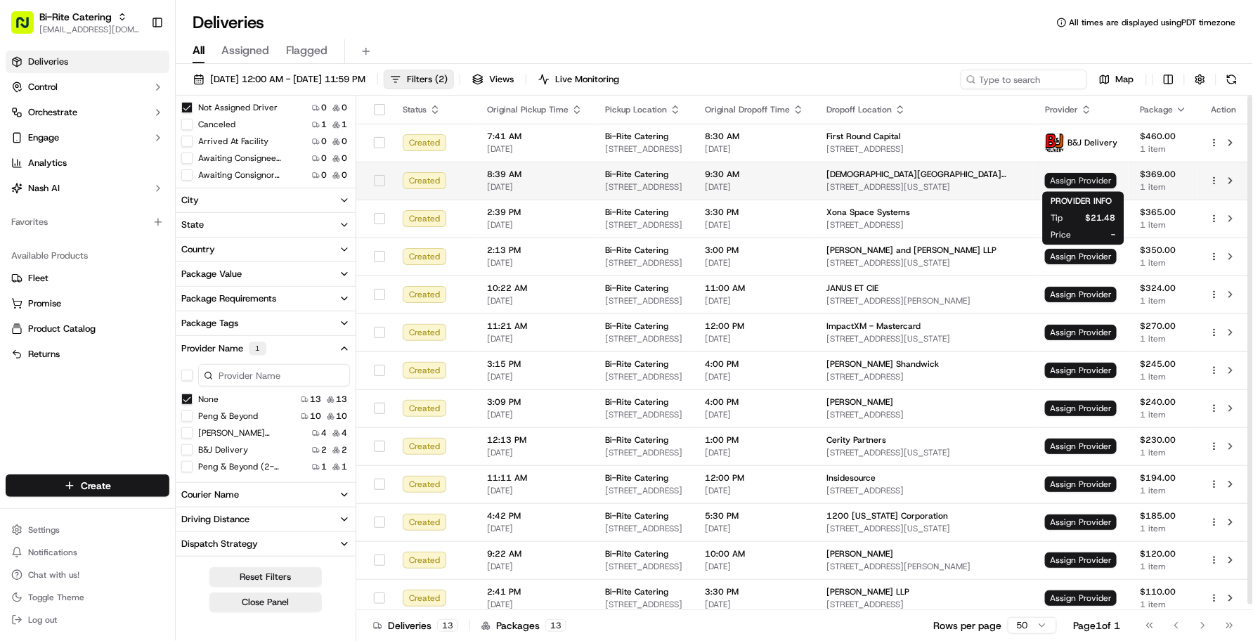
click at [1061, 176] on span "Assign Provider" at bounding box center [1081, 180] width 72 height 15
click at [1063, 183] on span "Assign Provider" at bounding box center [1081, 180] width 72 height 15
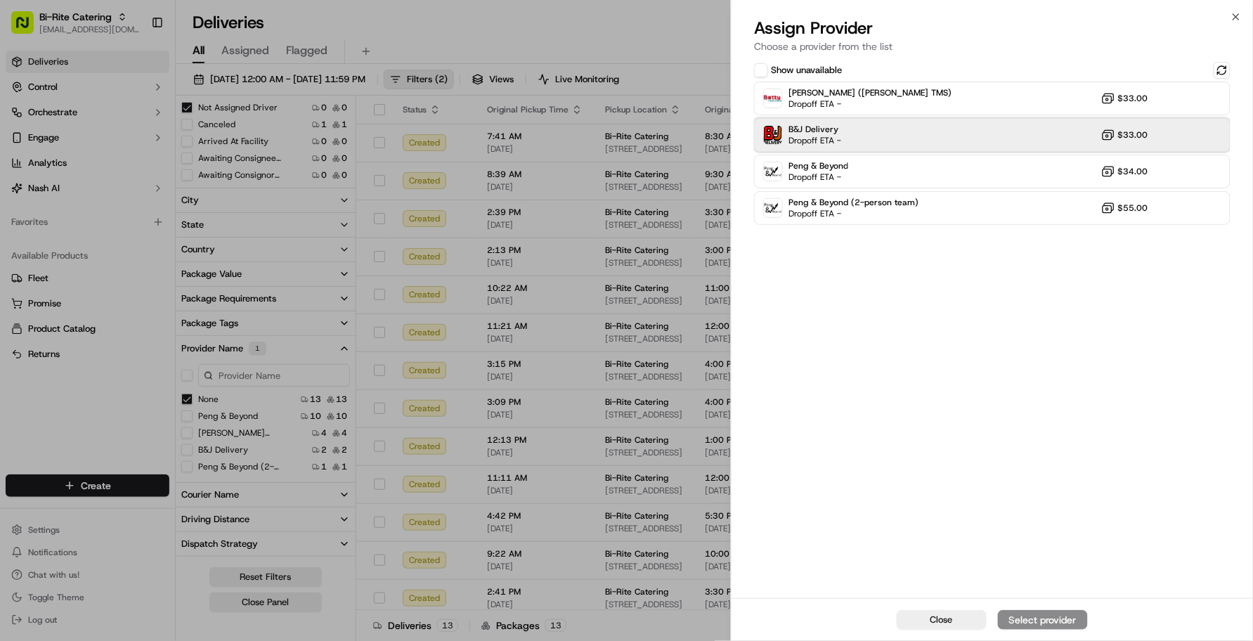
click at [971, 142] on div "B&J Delivery Dropoff ETA - $33.00" at bounding box center [992, 135] width 477 height 34
click at [1072, 590] on button "Assign Provider" at bounding box center [1043, 620] width 90 height 20
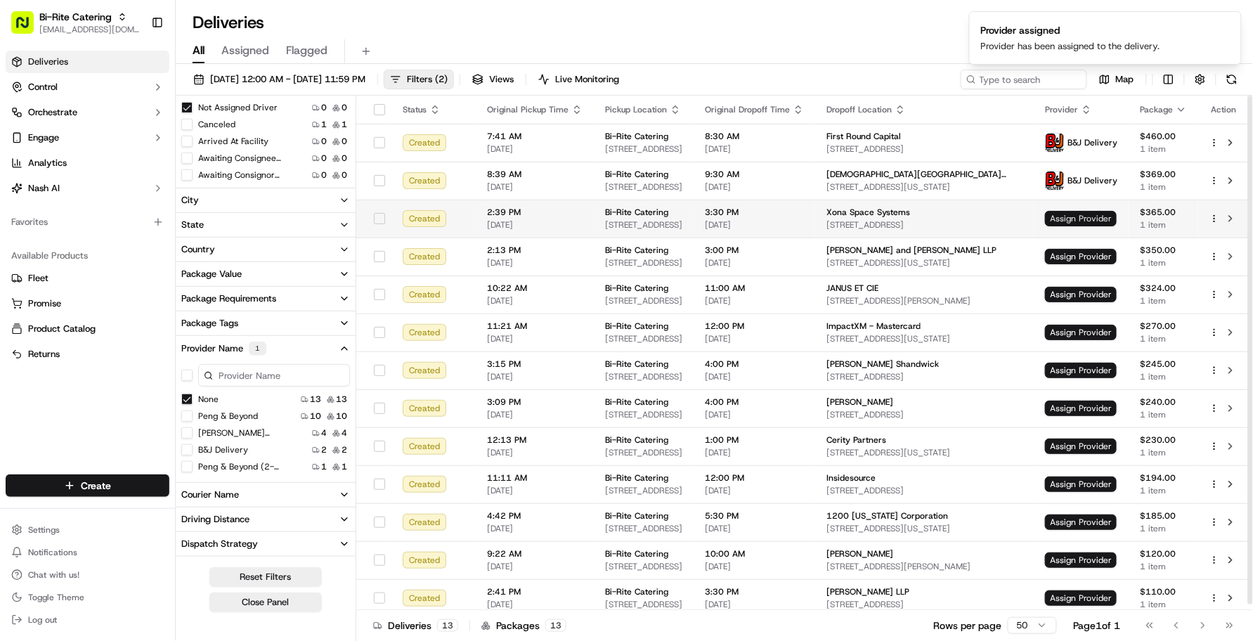
click at [1084, 215] on span "Assign Provider" at bounding box center [1081, 218] width 72 height 15
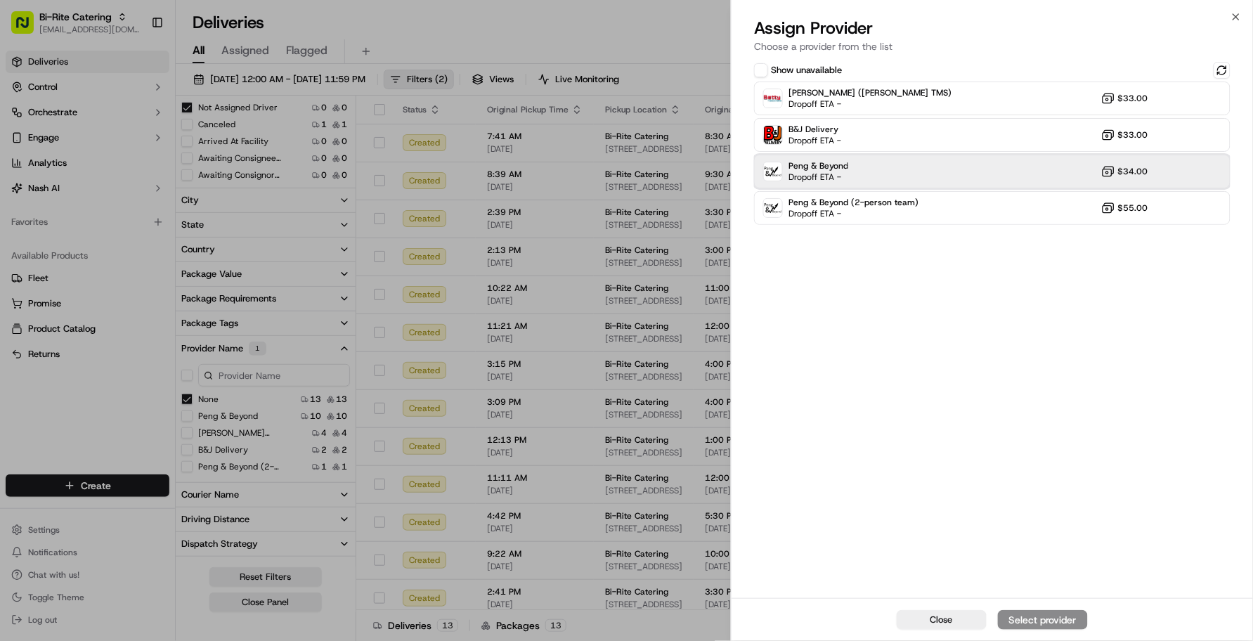
click at [883, 176] on div "Peng & Beyond Dropoff ETA - $34.00" at bounding box center [992, 172] width 477 height 34
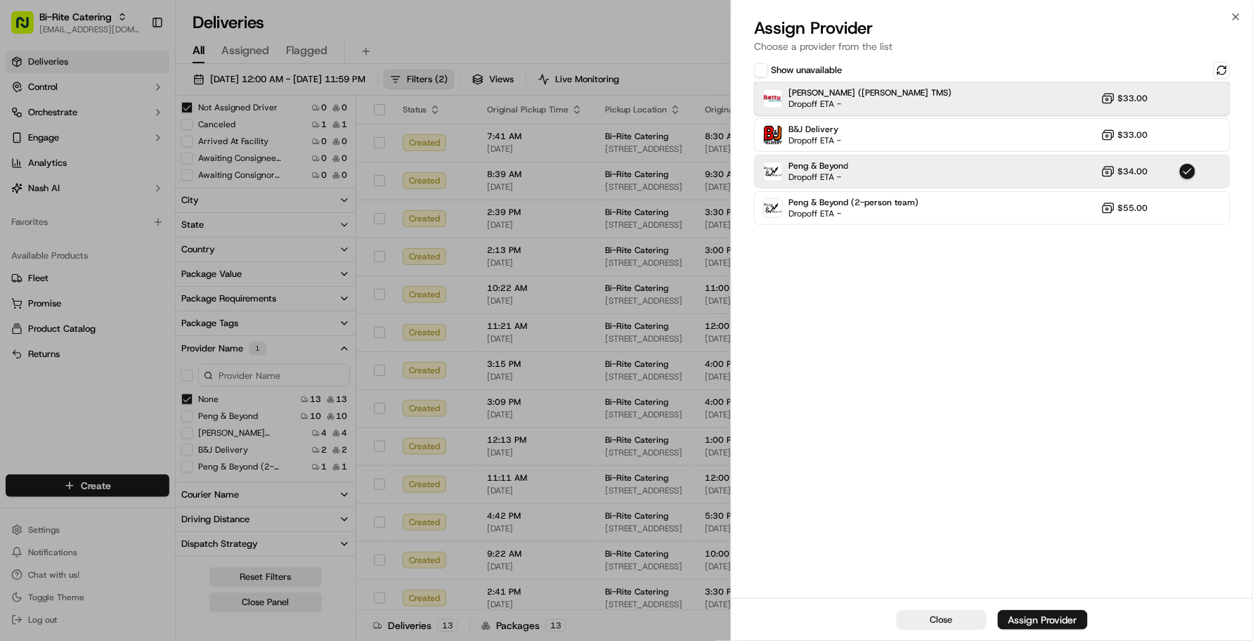
click at [886, 100] on div "[PERSON_NAME] ([PERSON_NAME] TMS) Dropoff ETA - $33.00" at bounding box center [992, 99] width 477 height 34
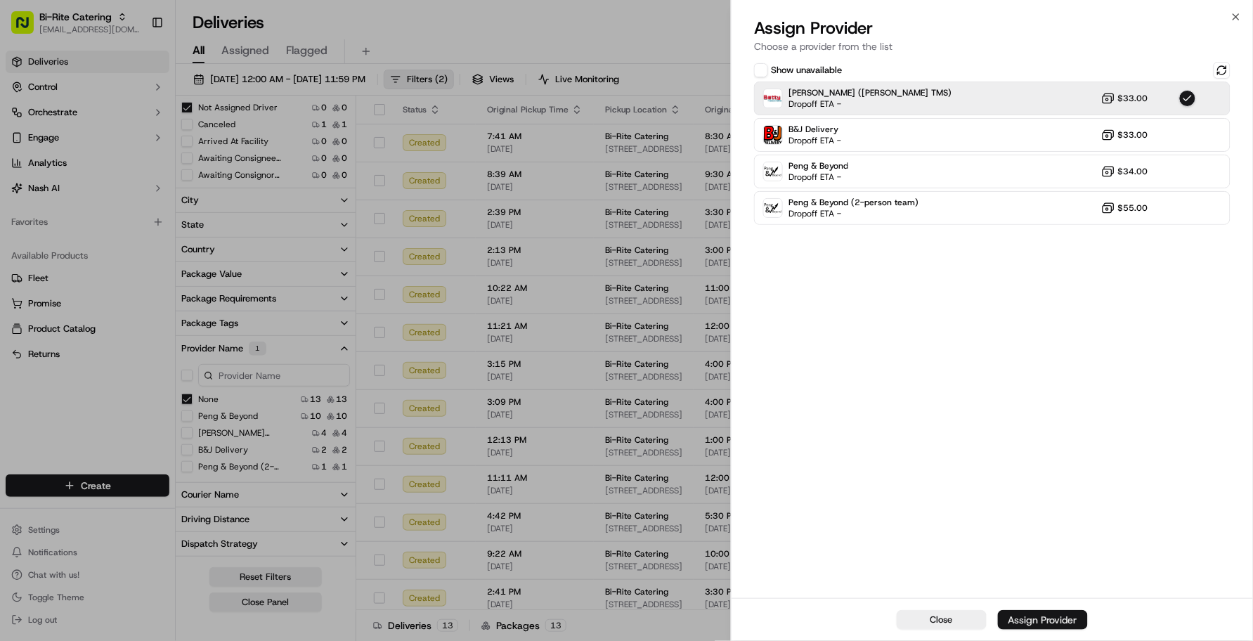
click at [1032, 590] on div "Assign Provider" at bounding box center [1043, 620] width 69 height 14
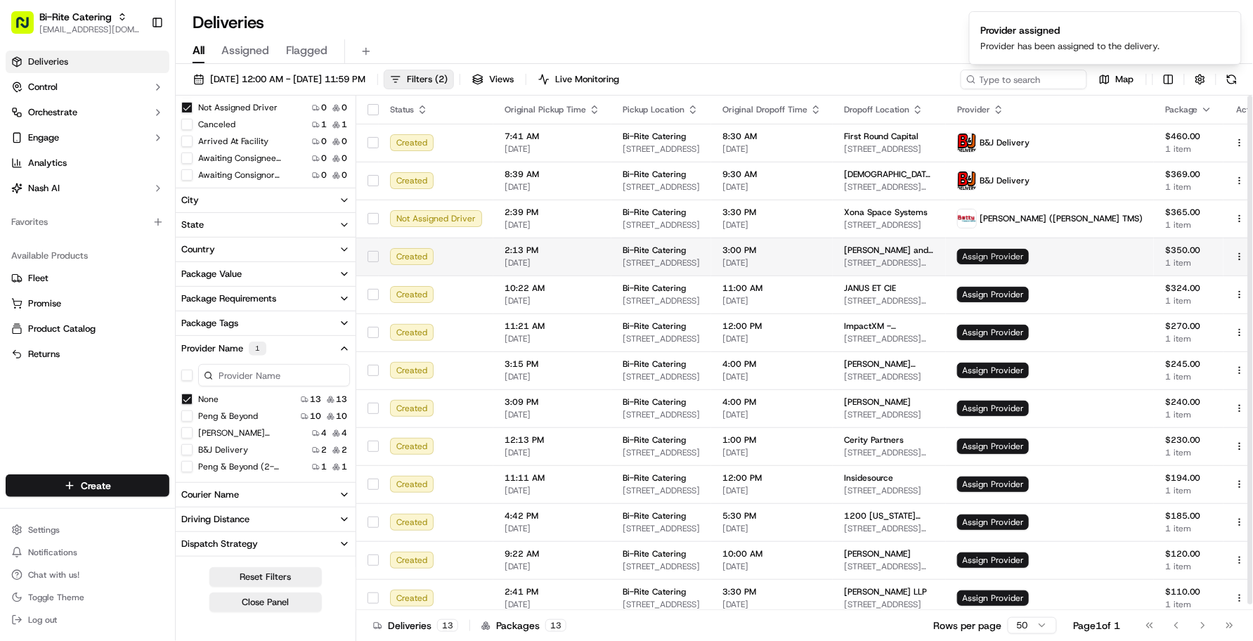
click at [1029, 262] on span "Assign Provider" at bounding box center [993, 256] width 72 height 15
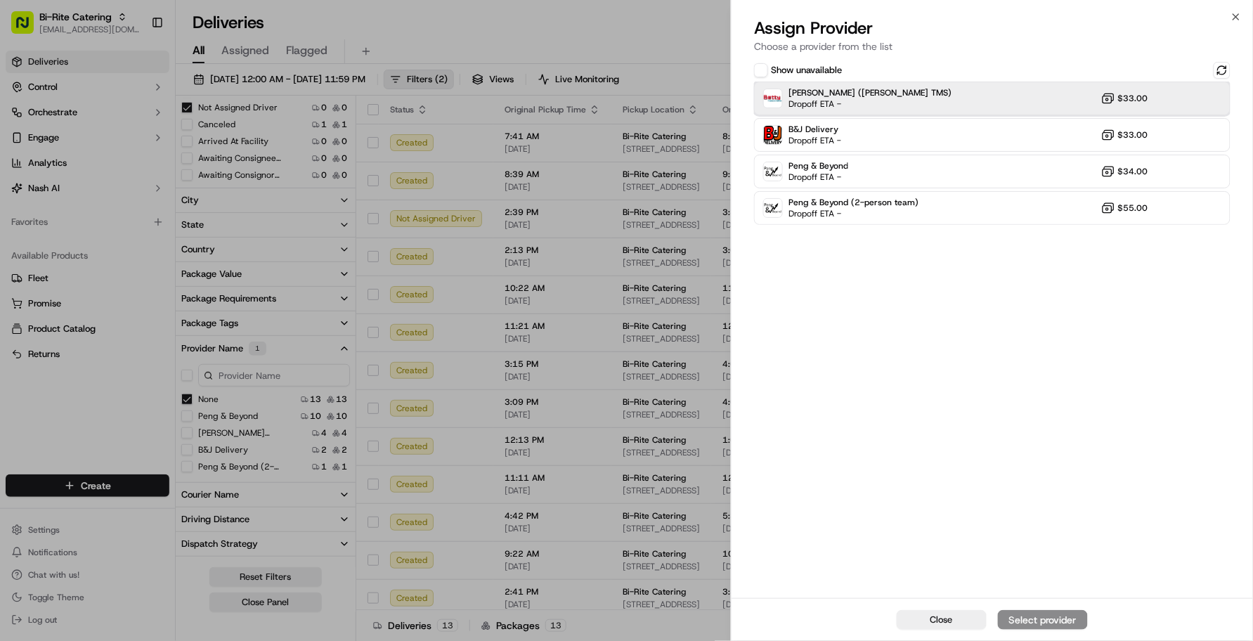
click at [877, 96] on div "[PERSON_NAME] ([PERSON_NAME] TMS) Dropoff ETA - $33.00" at bounding box center [992, 99] width 477 height 34
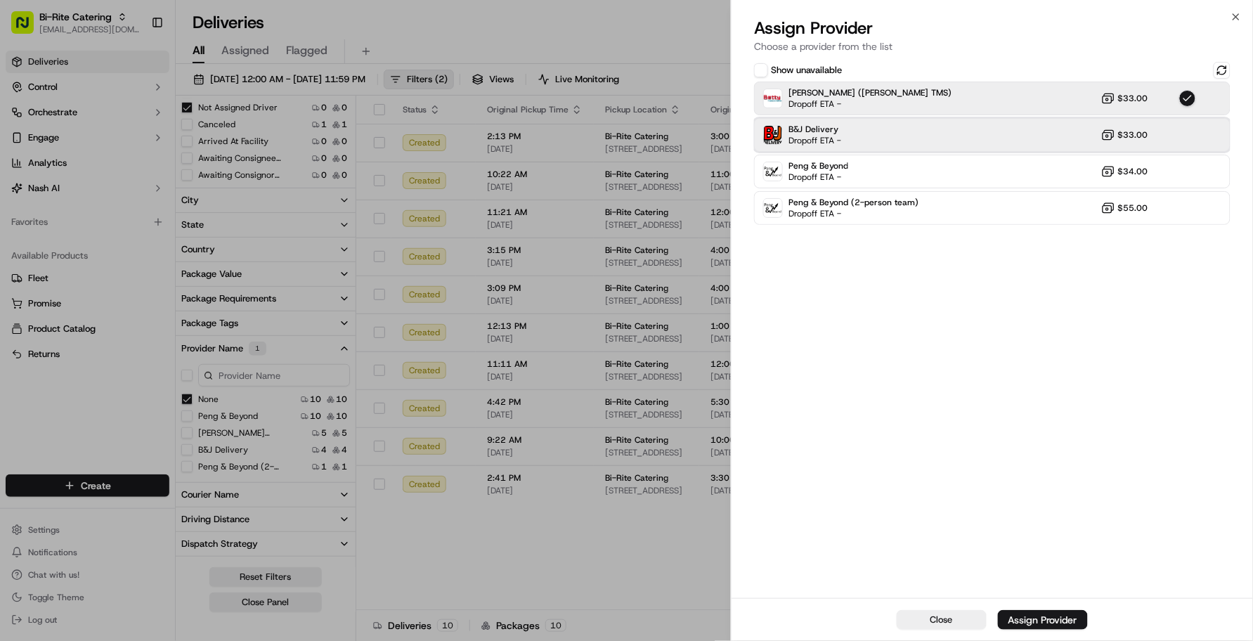
click at [839, 124] on span "B&J Delivery" at bounding box center [815, 129] width 53 height 11
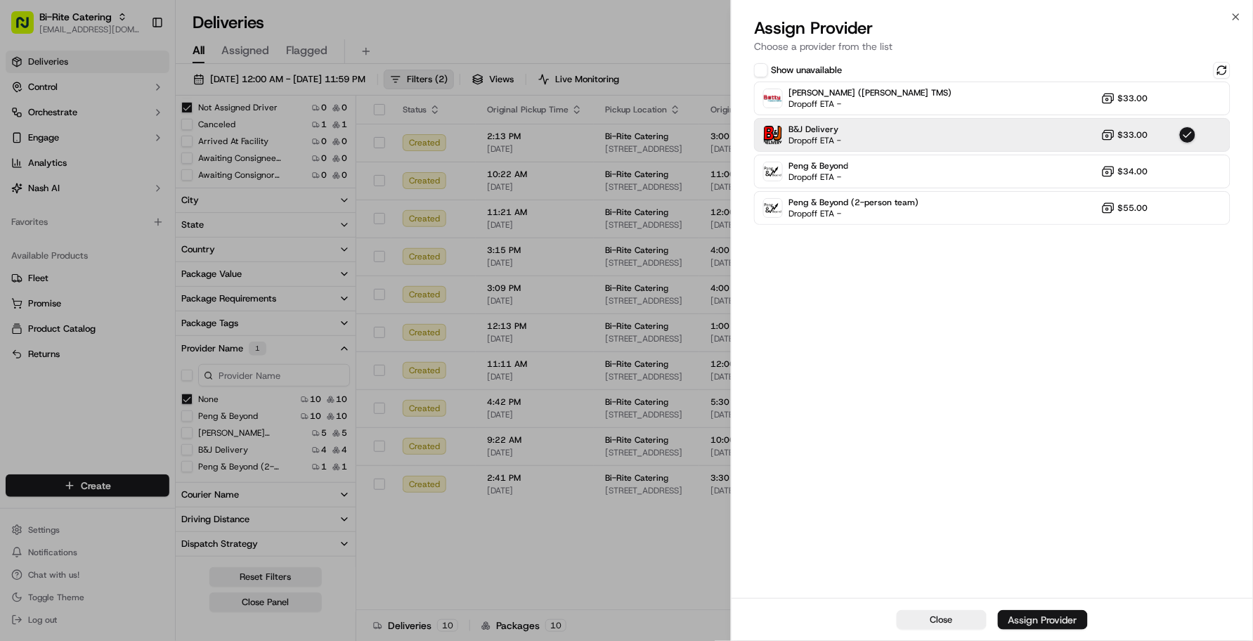
click at [1052, 590] on div "Assign Provider" at bounding box center [1043, 620] width 69 height 14
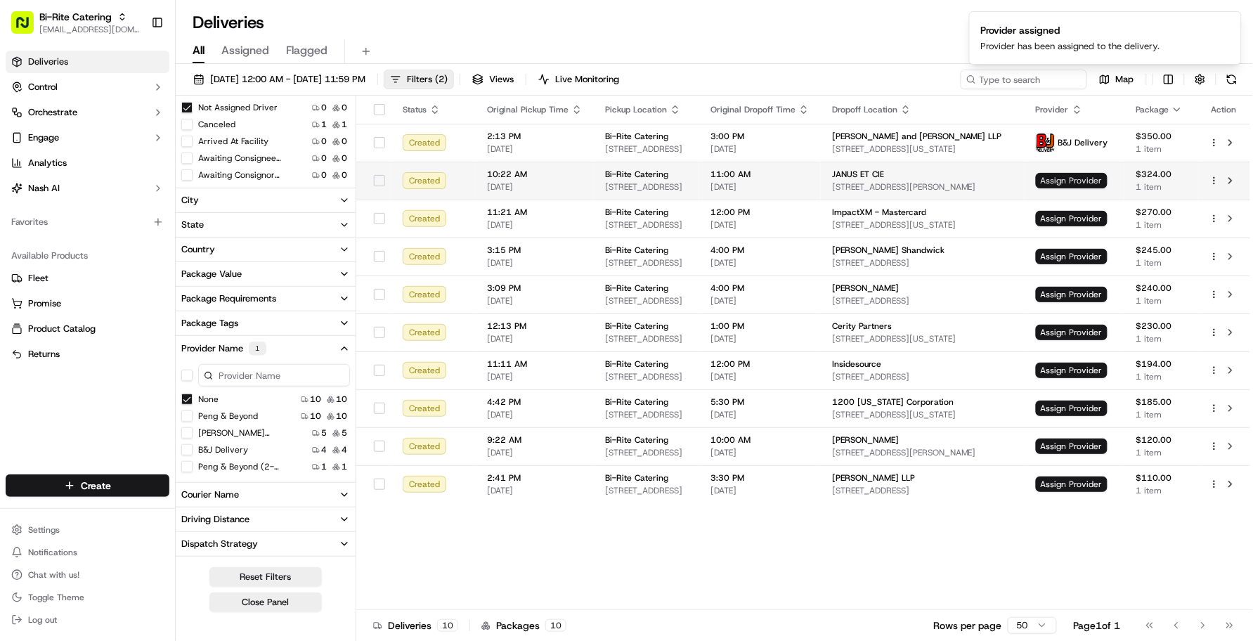
click at [1080, 177] on span "Assign Provider" at bounding box center [1072, 180] width 72 height 15
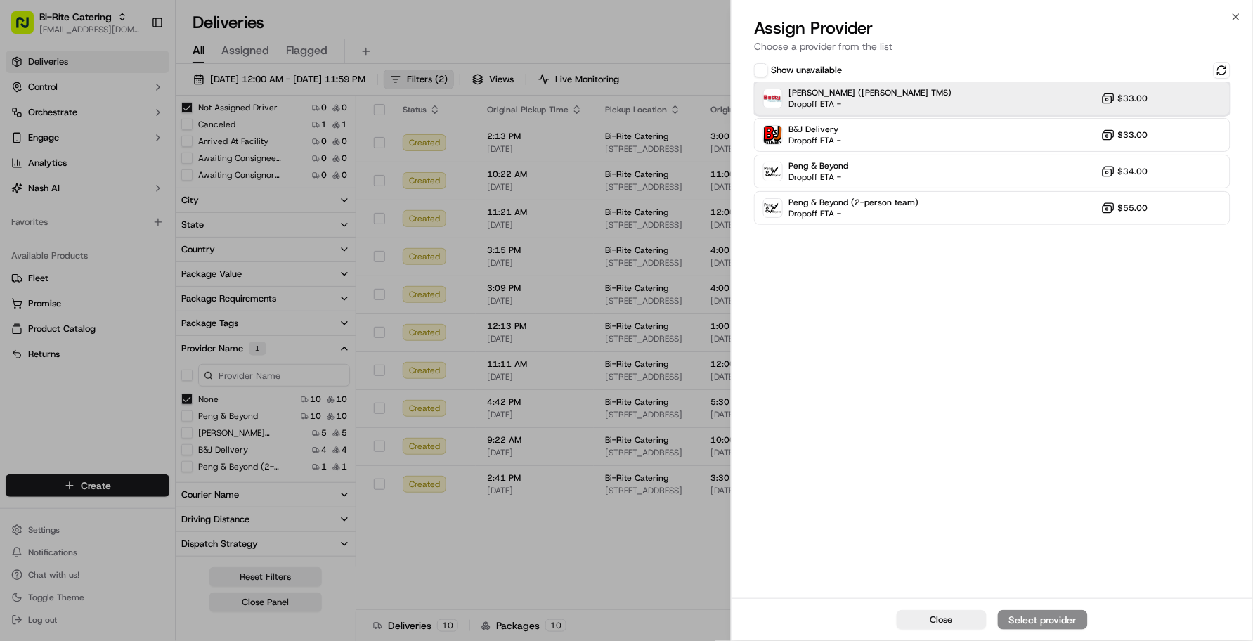
click at [1069, 108] on div "[PERSON_NAME] ([PERSON_NAME] TMS) Dropoff ETA - $33.00" at bounding box center [992, 99] width 477 height 34
click at [1016, 590] on div "Assign Provider" at bounding box center [1043, 620] width 69 height 14
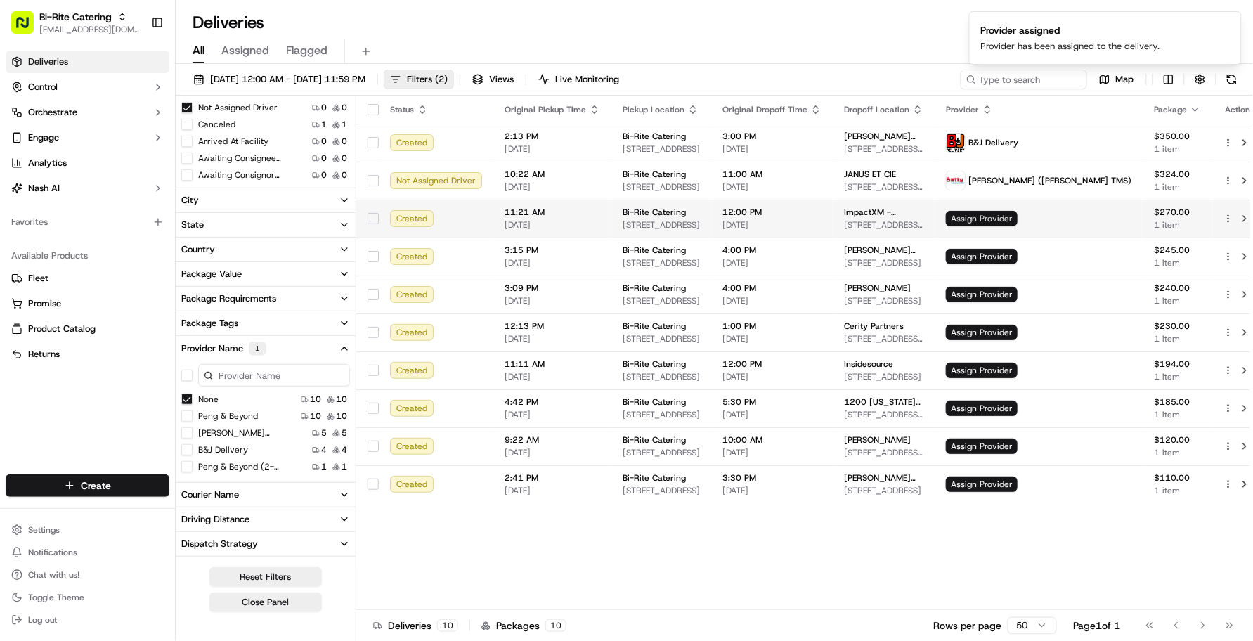
click at [1018, 213] on span "Assign Provider" at bounding box center [982, 218] width 72 height 15
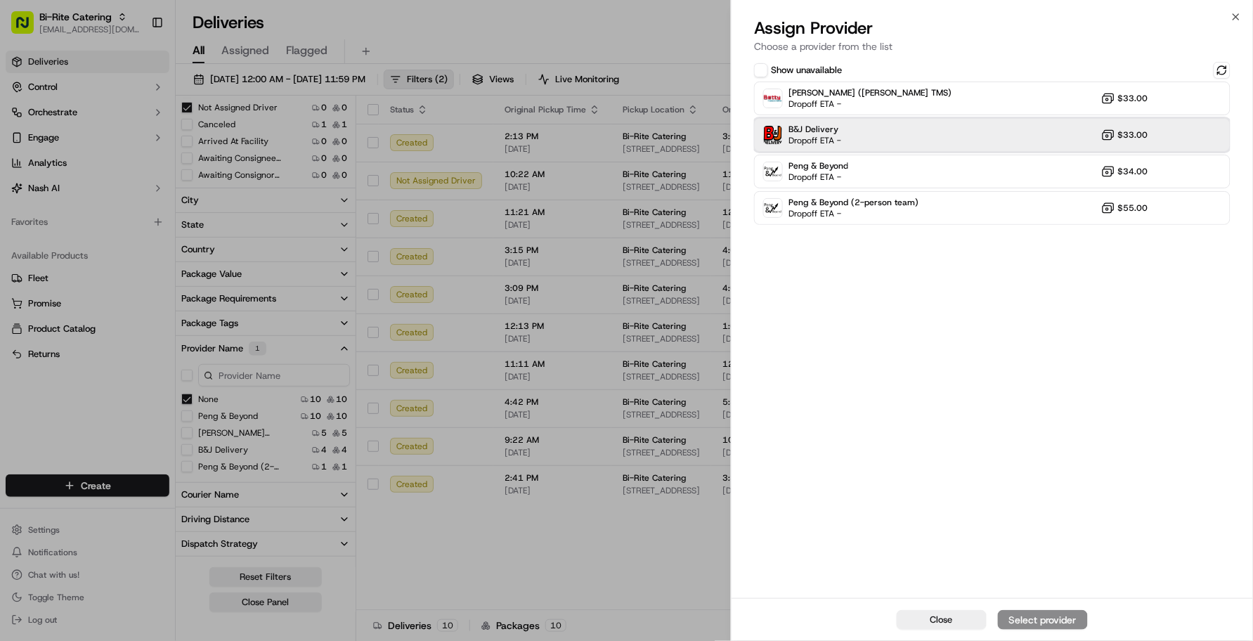
click at [915, 139] on div "B&J Delivery Dropoff ETA - $33.00" at bounding box center [992, 135] width 477 height 34
click at [1047, 590] on div "Assign Provider" at bounding box center [1043, 620] width 69 height 14
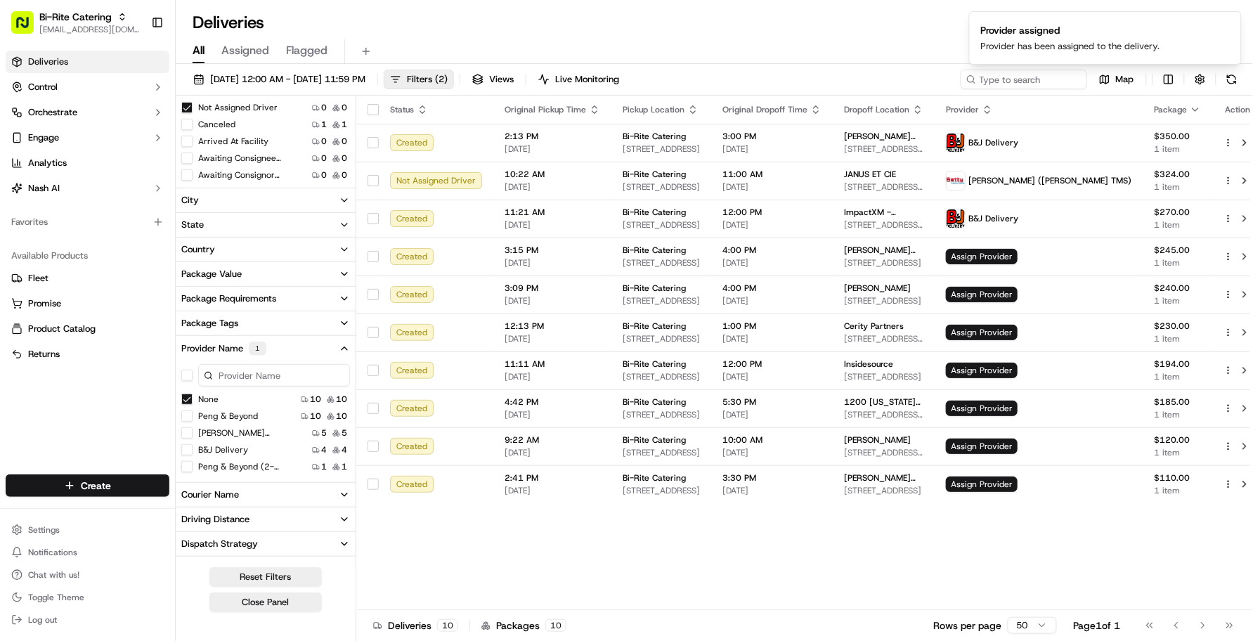
click at [746, 552] on div "Status Original Pickup Time Pickup Location Original Dropoff Time Dropoff Locat…" at bounding box center [810, 353] width 908 height 515
click at [146, 413] on div "Deliveries Control Orchestrate Engage Analytics [PERSON_NAME] Favorites Availab…" at bounding box center [87, 254] width 175 height 418
click at [394, 569] on div "Status Original Pickup Time Pickup Location Original Dropoff Time Dropoff Locat…" at bounding box center [810, 353] width 908 height 515
click at [65, 420] on div "Deliveries Control Orchestrate Engage Analytics [PERSON_NAME] Favorites Availab…" at bounding box center [87, 254] width 175 height 418
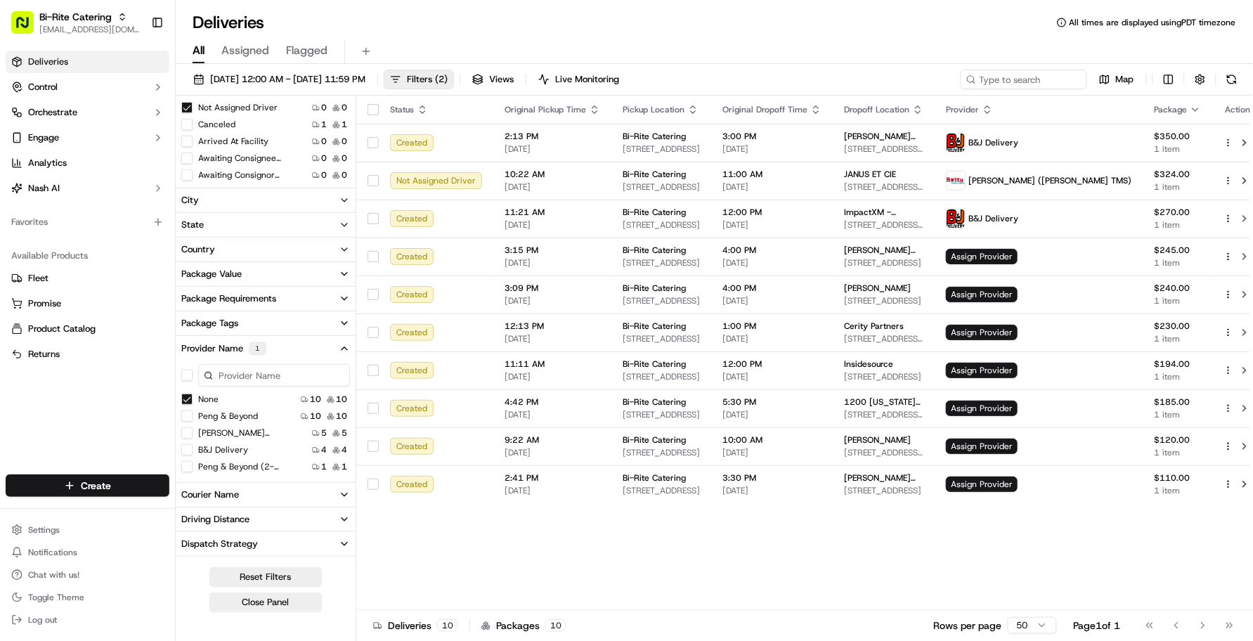
click at [398, 575] on div "Status Original Pickup Time Pickup Location Original Dropoff Time Dropoff Locat…" at bounding box center [810, 353] width 908 height 515
click at [106, 422] on div "Deliveries Control Orchestrate Engage Analytics [PERSON_NAME] Favorites Availab…" at bounding box center [87, 254] width 175 height 418
click at [462, 590] on div "Status Original Pickup Time Pickup Location Original Dropoff Time Dropoff Locat…" at bounding box center [810, 353] width 908 height 515
click at [476, 584] on div "Status Original Pickup Time Pickup Location Original Dropoff Time Dropoff Locat…" at bounding box center [810, 353] width 908 height 515
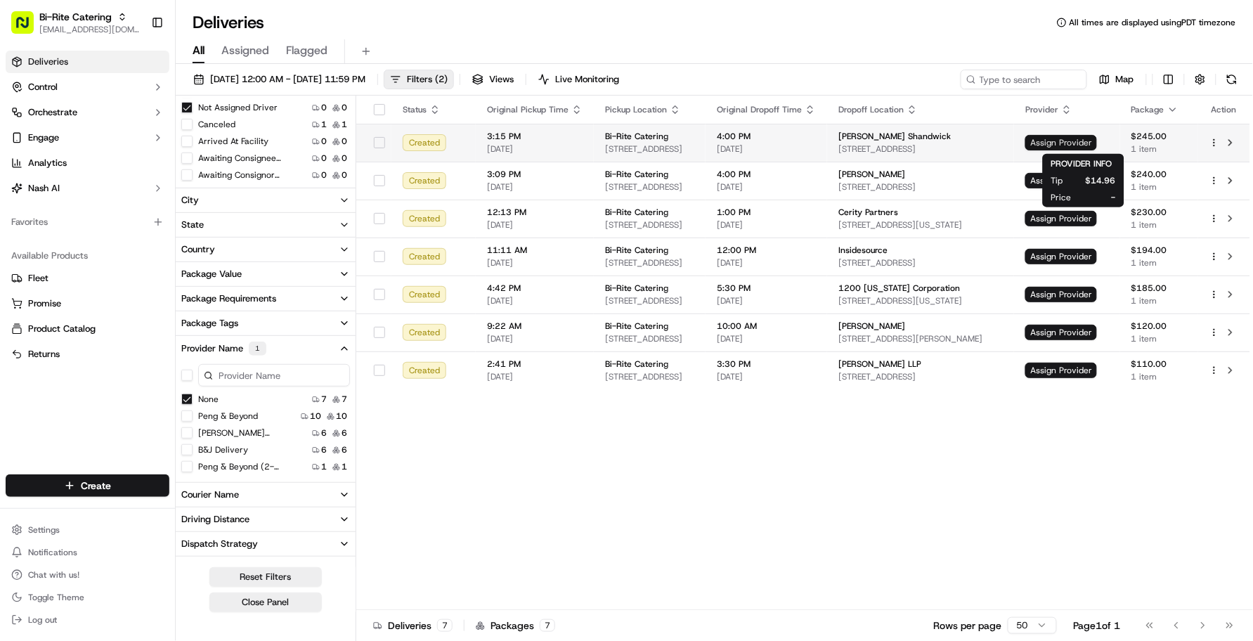
click at [1087, 137] on span "Assign Provider" at bounding box center [1062, 142] width 72 height 15
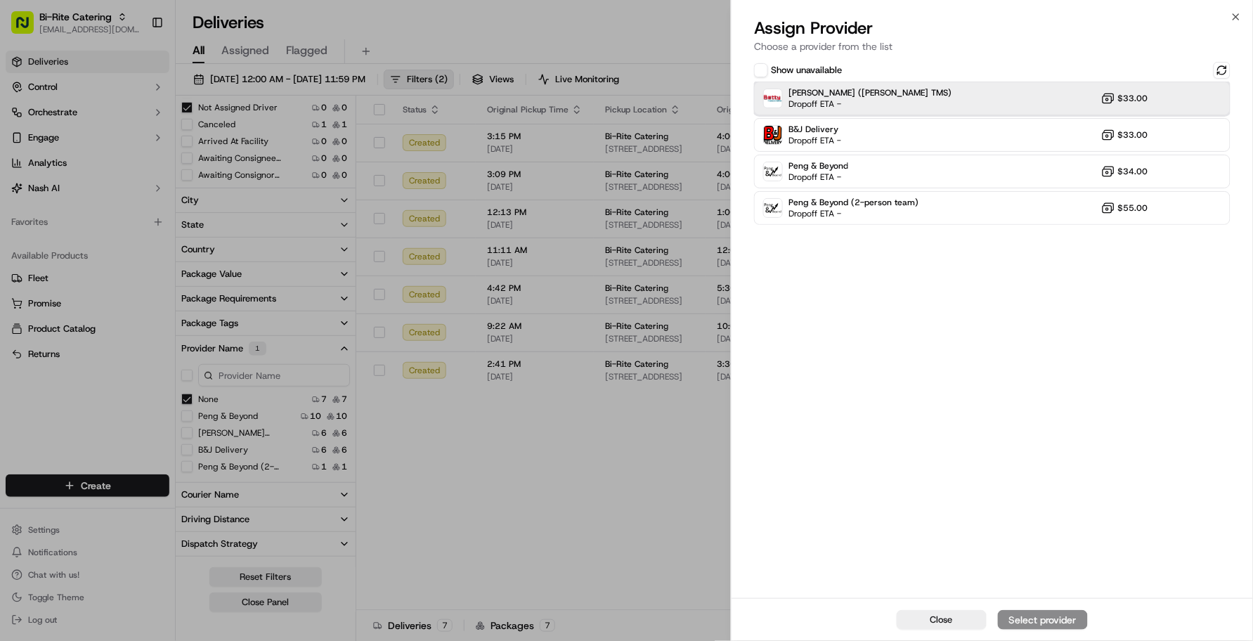
click at [842, 112] on div "[PERSON_NAME] ([PERSON_NAME] TMS) Dropoff ETA - $33.00" at bounding box center [992, 99] width 477 height 34
click at [1033, 590] on div "Assign Provider" at bounding box center [1043, 620] width 69 height 14
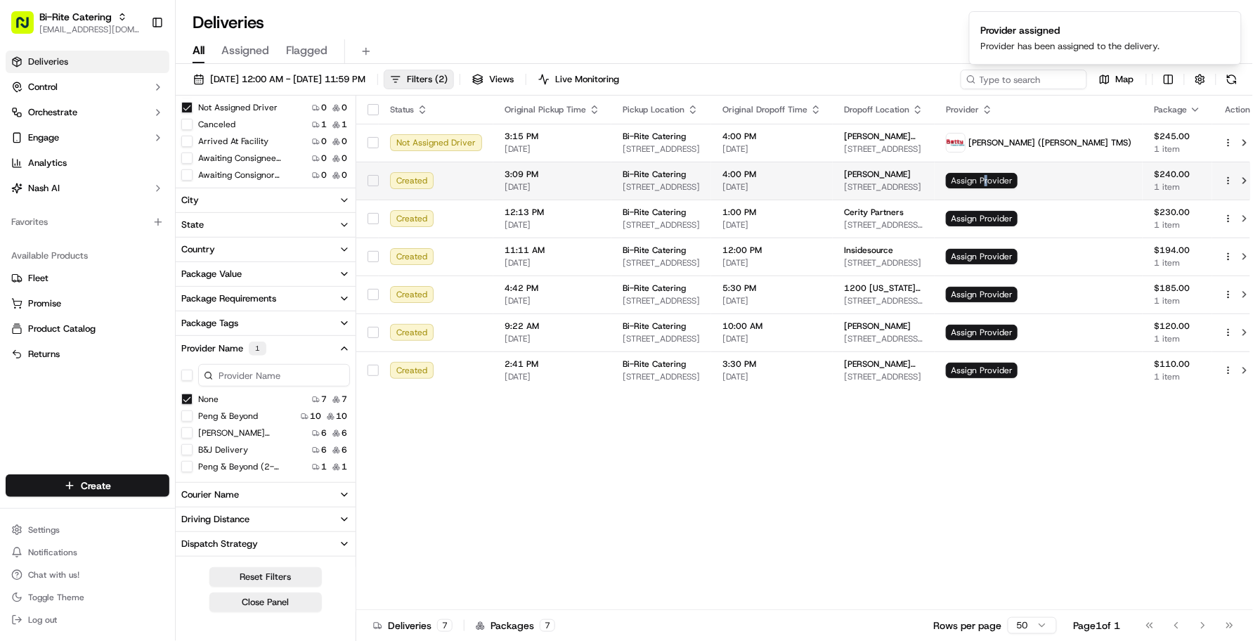
click at [1018, 173] on span "Assign Provider" at bounding box center [982, 180] width 72 height 15
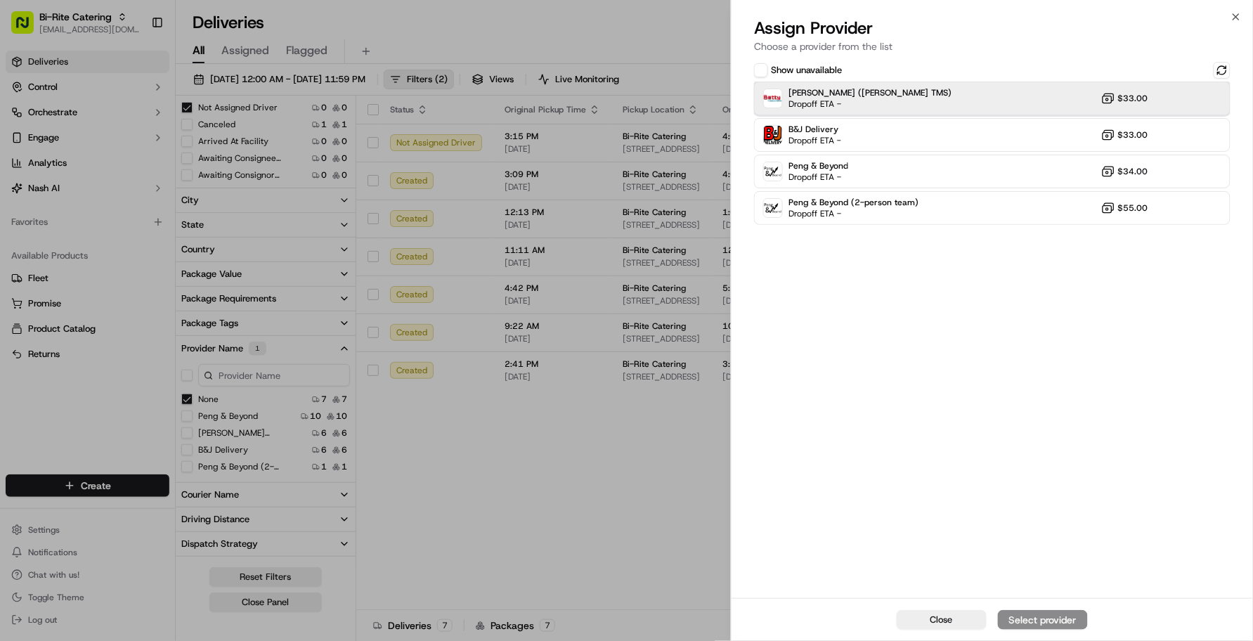
click at [891, 102] on div "[PERSON_NAME] ([PERSON_NAME] TMS) Dropoff ETA - $33.00" at bounding box center [992, 99] width 477 height 34
click at [1040, 590] on div "Assign Provider" at bounding box center [1043, 620] width 69 height 14
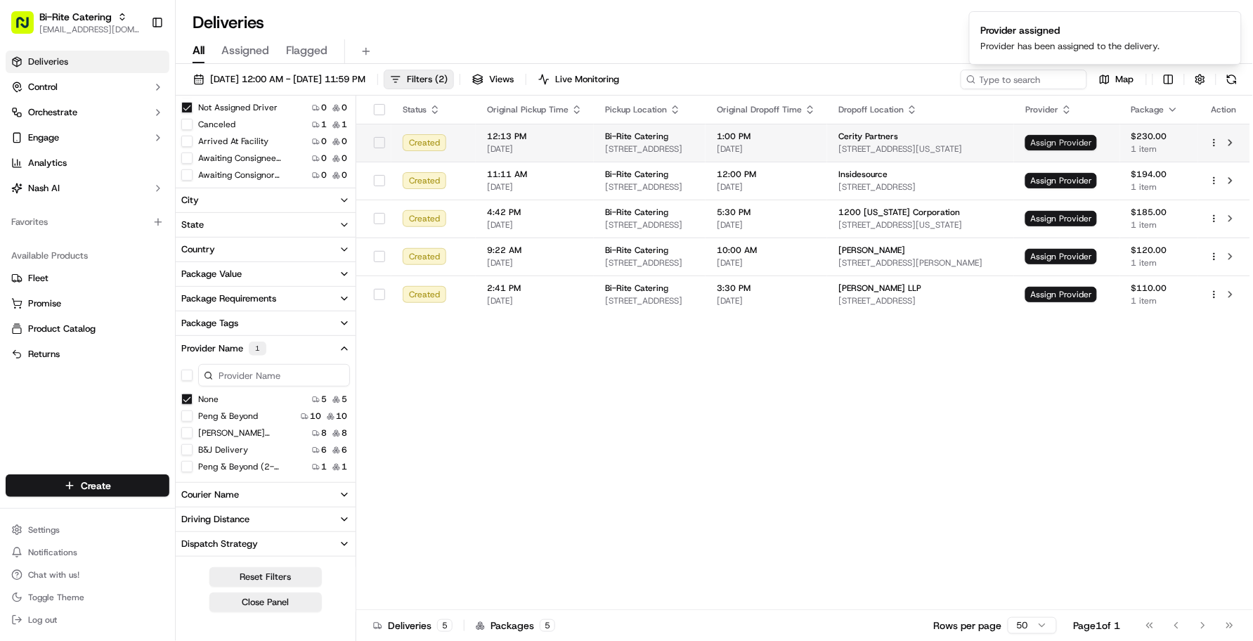
click at [1061, 141] on span "Assign Provider" at bounding box center [1062, 142] width 72 height 15
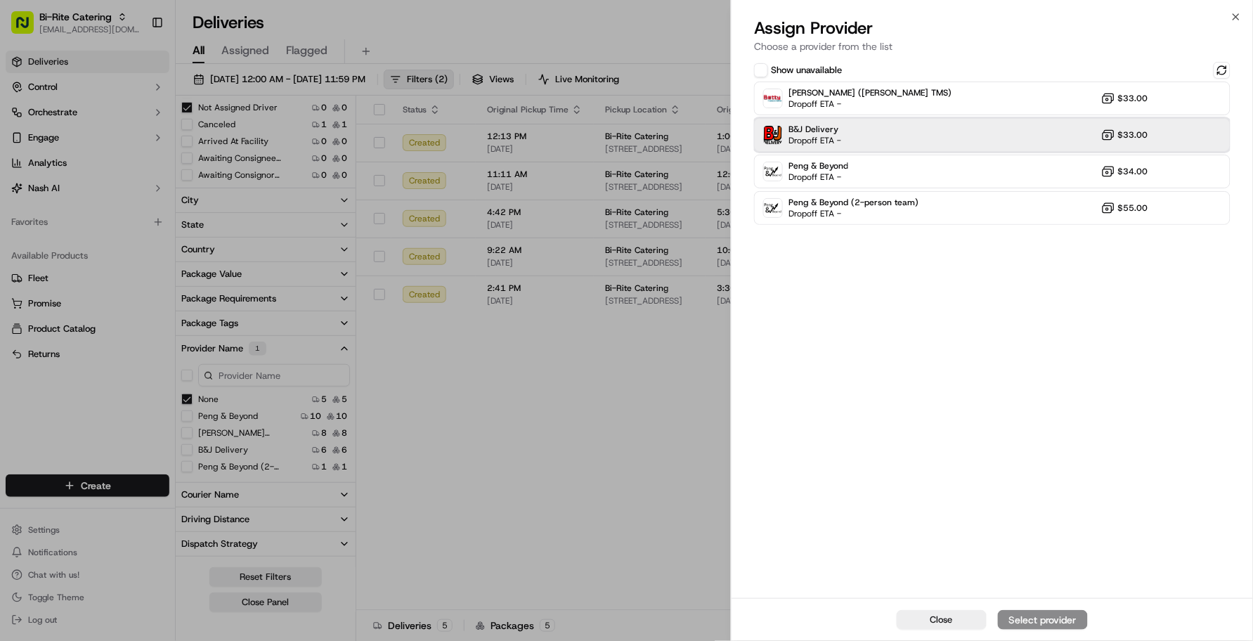
click at [887, 127] on div "B&J Delivery Dropoff ETA - $33.00" at bounding box center [992, 135] width 477 height 34
click at [1027, 590] on div "Assign Provider" at bounding box center [1043, 620] width 69 height 14
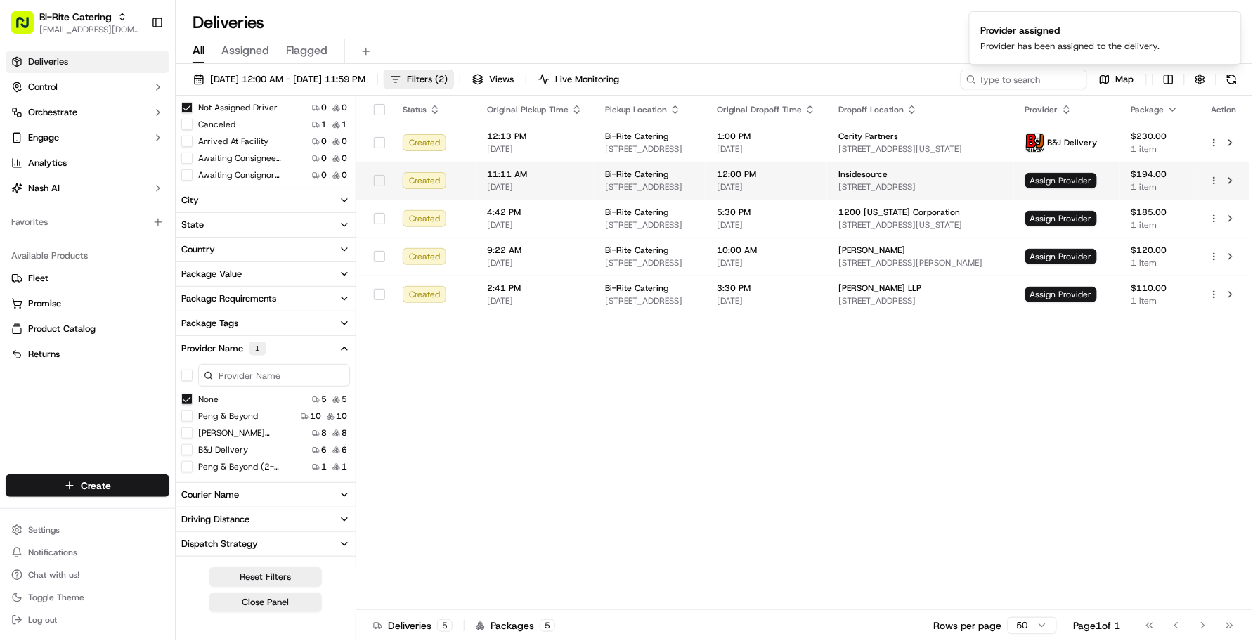
click at [1056, 188] on span "Assign Provider" at bounding box center [1062, 180] width 72 height 15
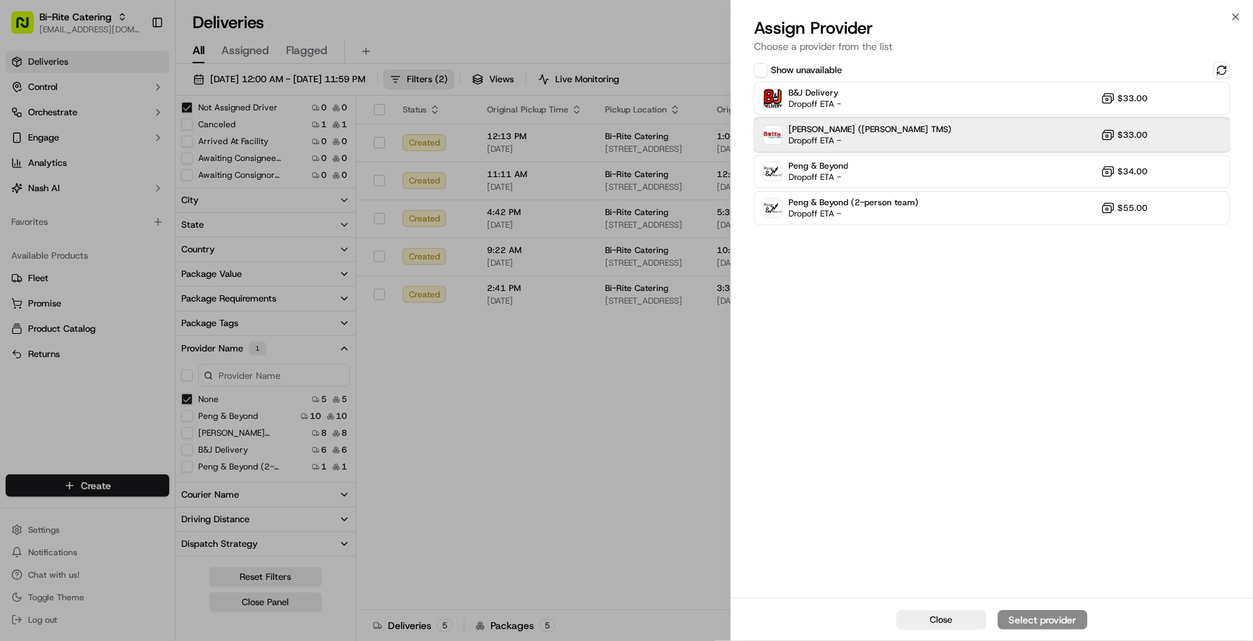
click at [867, 142] on div "[PERSON_NAME] ([PERSON_NAME] TMS) Dropoff ETA - $33.00" at bounding box center [992, 135] width 477 height 34
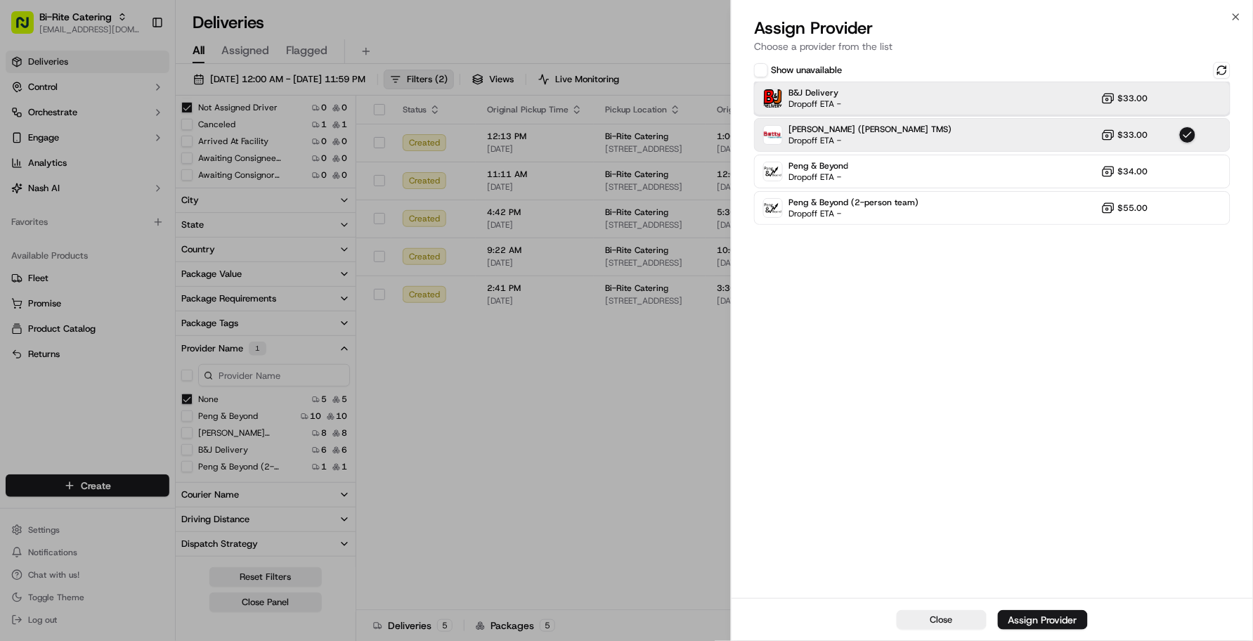
click at [880, 95] on div "B&J Delivery Dropoff ETA - $33.00" at bounding box center [992, 99] width 477 height 34
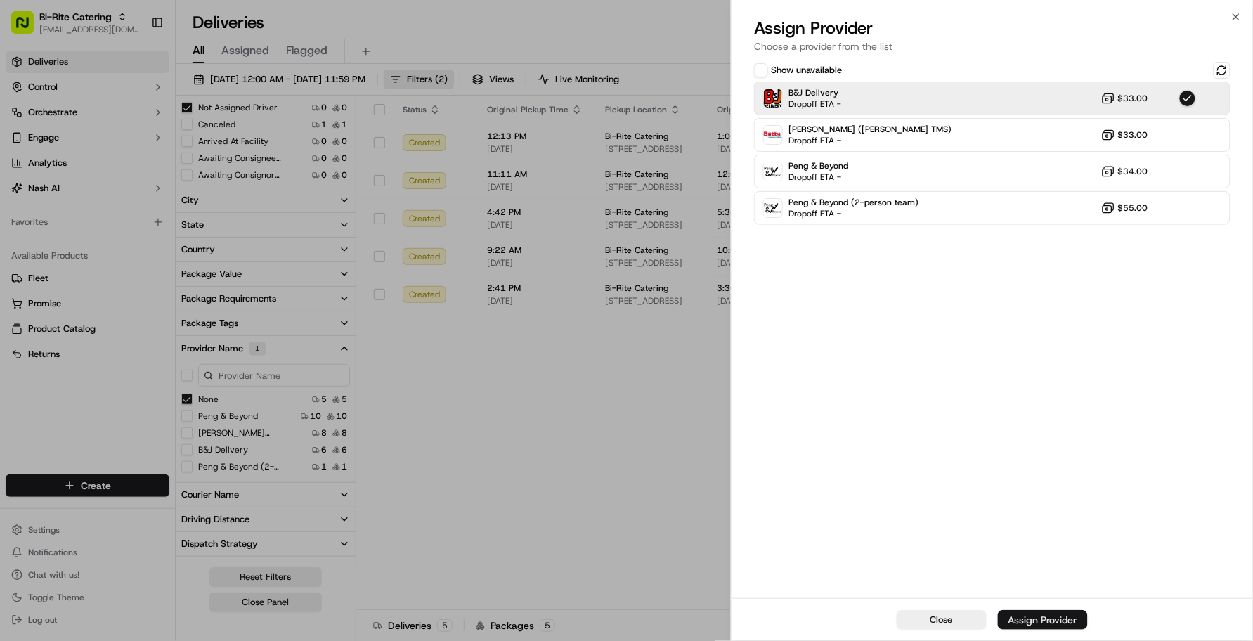
click at [1035, 590] on div "Assign Provider" at bounding box center [1043, 620] width 69 height 14
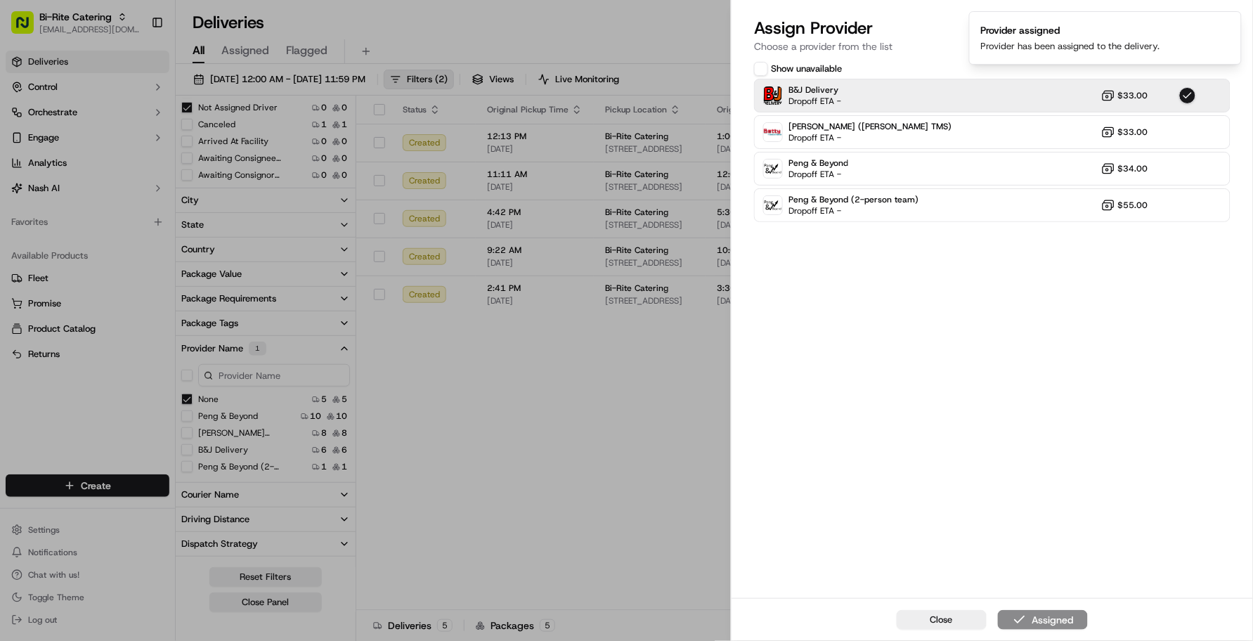
drag, startPoint x: 656, startPoint y: 494, endPoint x: 664, endPoint y: 493, distance: 8.5
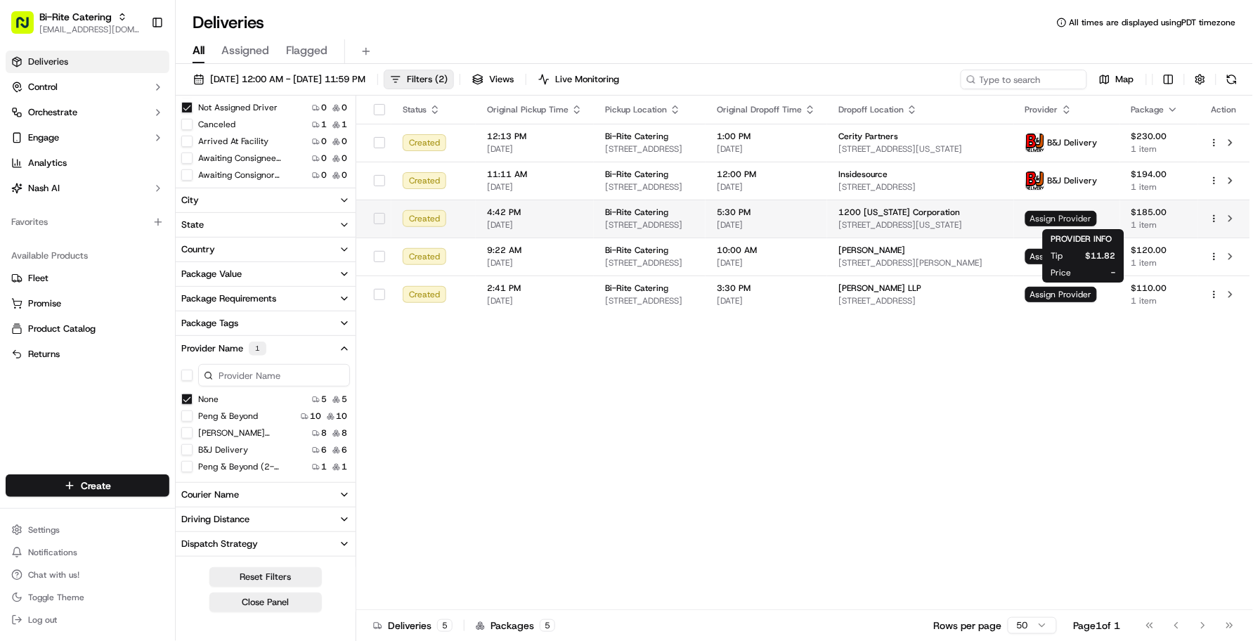
click at [1087, 212] on span "Assign Provider" at bounding box center [1062, 218] width 72 height 15
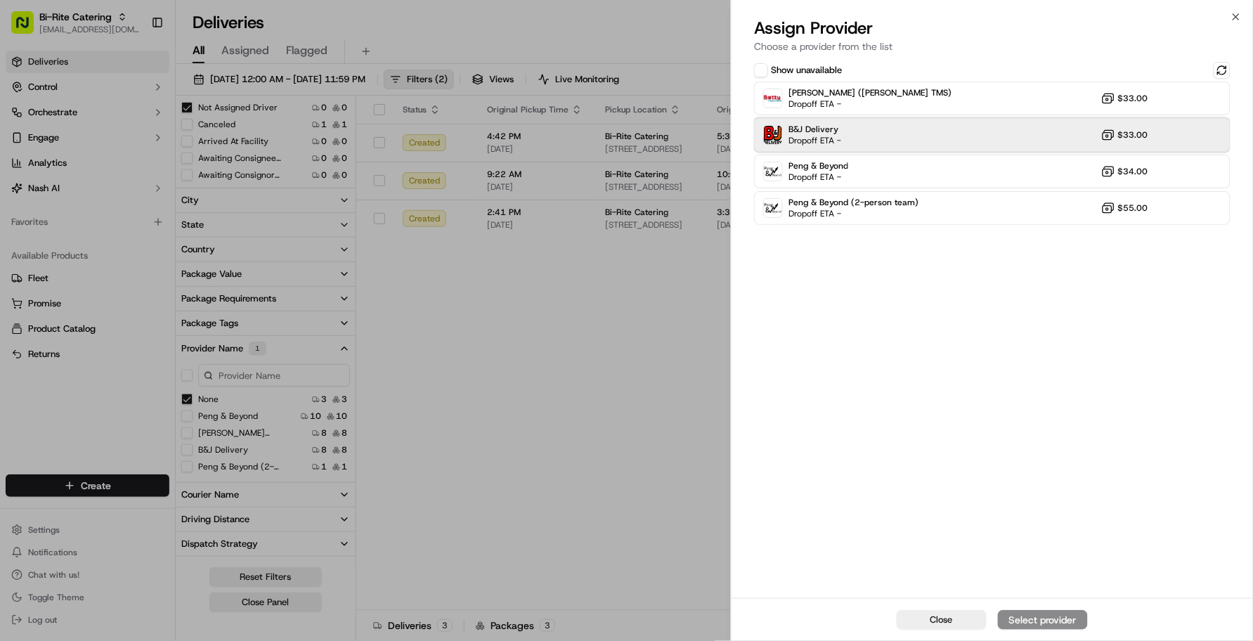
click at [852, 146] on div "B&J Delivery Dropoff ETA - $33.00" at bounding box center [992, 135] width 477 height 34
click at [1034, 590] on div "Assign Provider" at bounding box center [1043, 620] width 69 height 14
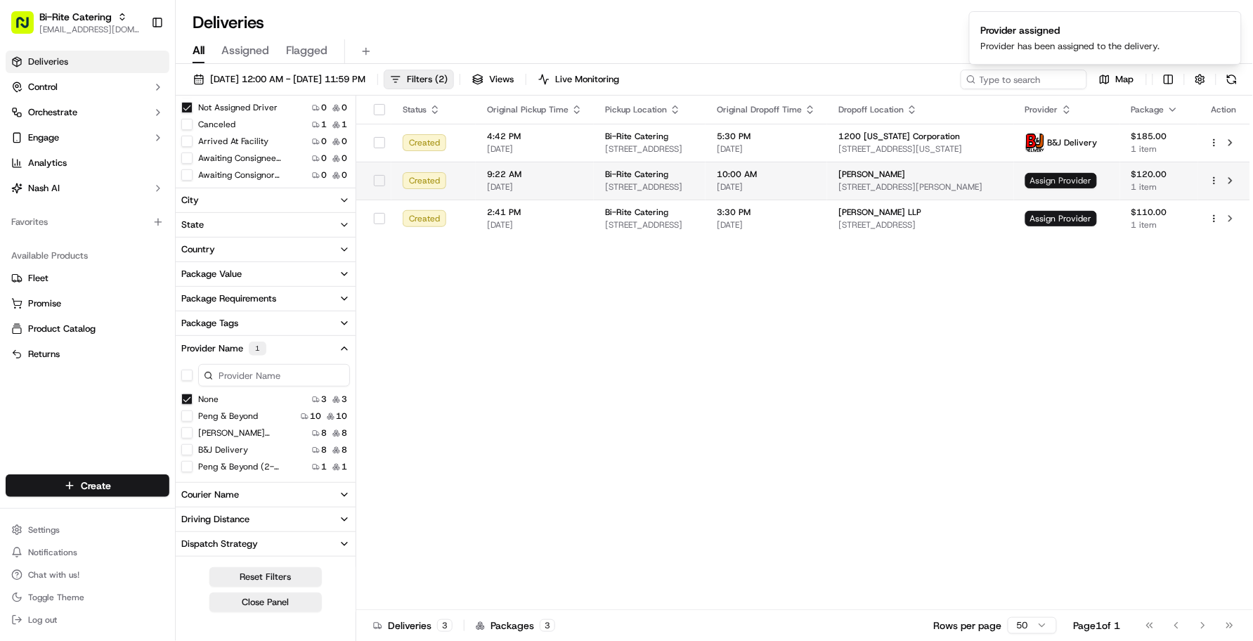
click at [1073, 180] on span "Assign Provider" at bounding box center [1062, 180] width 72 height 15
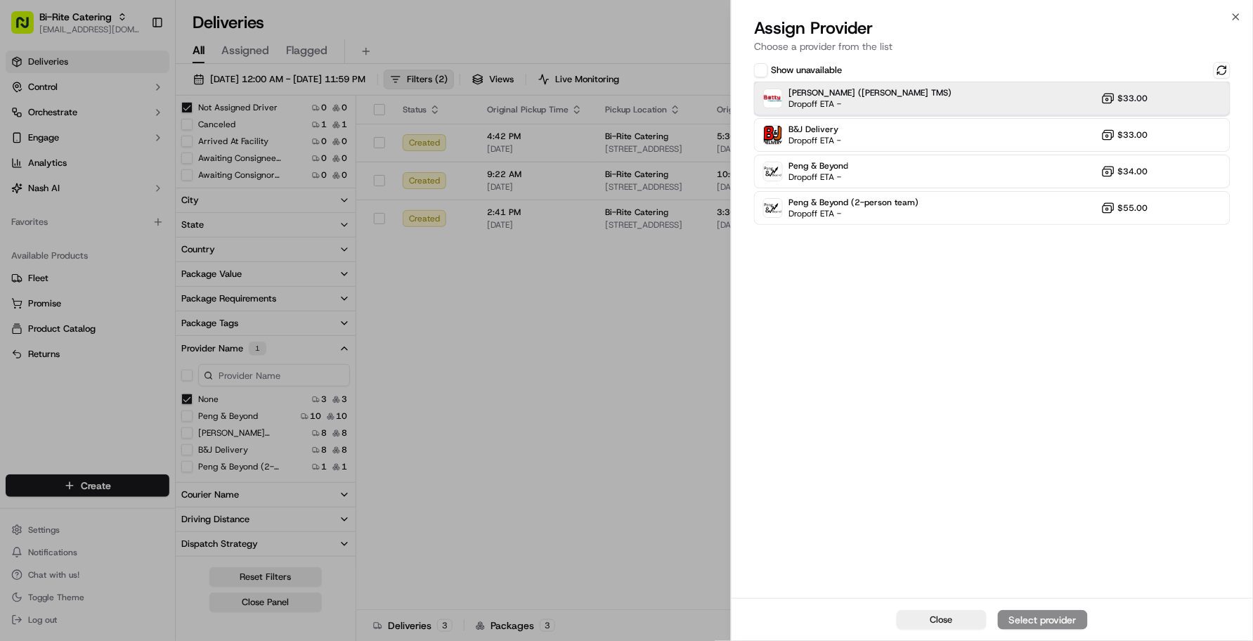
click at [943, 104] on div "[PERSON_NAME] ([PERSON_NAME] TMS) Dropoff ETA - $33.00" at bounding box center [992, 99] width 477 height 34
click at [1052, 590] on div "Assign Provider" at bounding box center [1043, 620] width 69 height 14
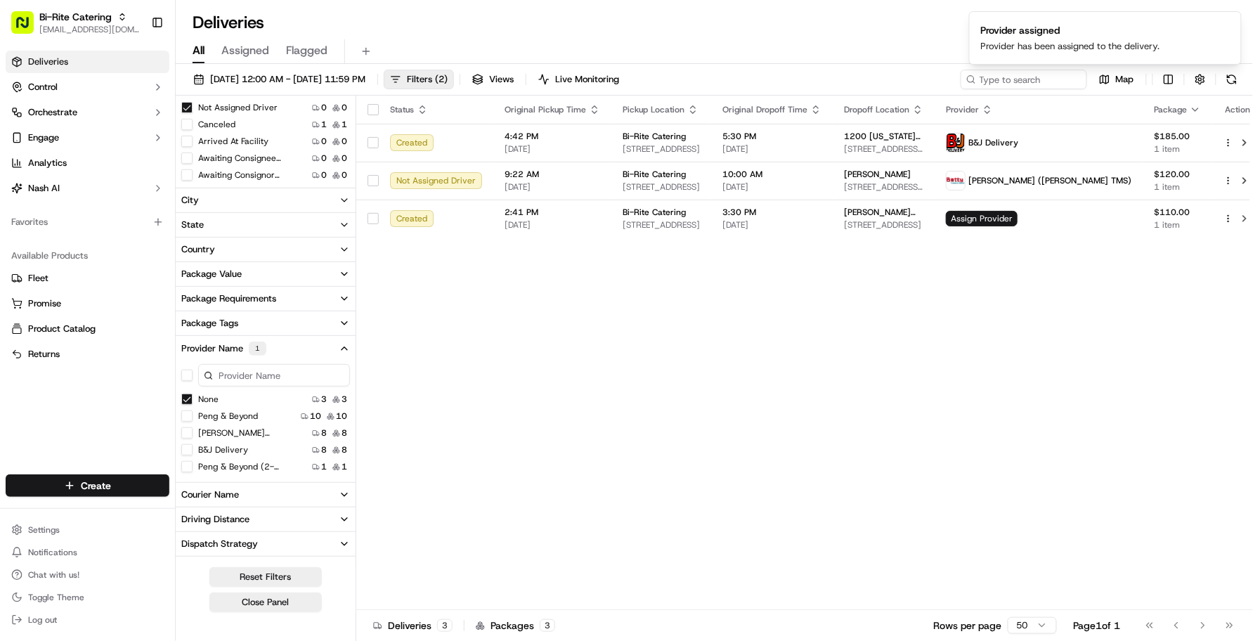
click at [754, 467] on div "Status Original Pickup Time Pickup Location Original Dropoff Time Dropoff Locat…" at bounding box center [810, 353] width 908 height 515
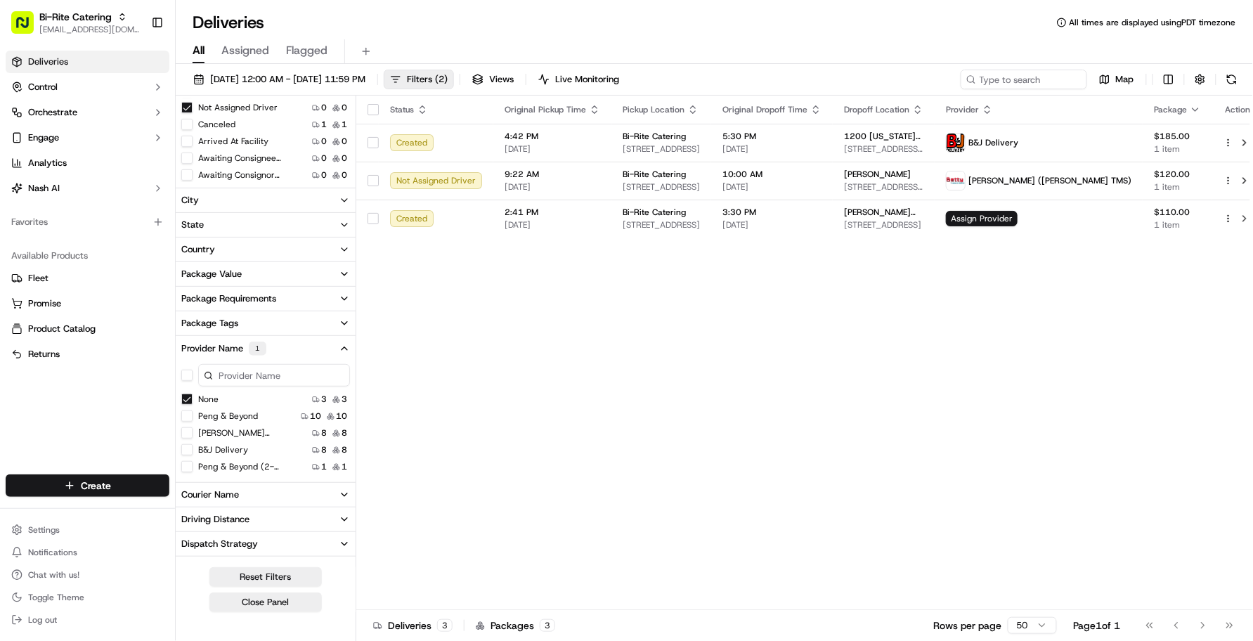
click at [754, 467] on div "Status Original Pickup Time Pickup Location Original Dropoff Time Dropoff Locat…" at bounding box center [810, 353] width 908 height 515
click at [605, 378] on div "Status Original Pickup Time Pickup Location Original Dropoff Time Dropoff Locat…" at bounding box center [810, 353] width 908 height 515
click at [600, 373] on div "Status Original Pickup Time Pickup Location Original Dropoff Time Dropoff Locat…" at bounding box center [810, 353] width 908 height 515
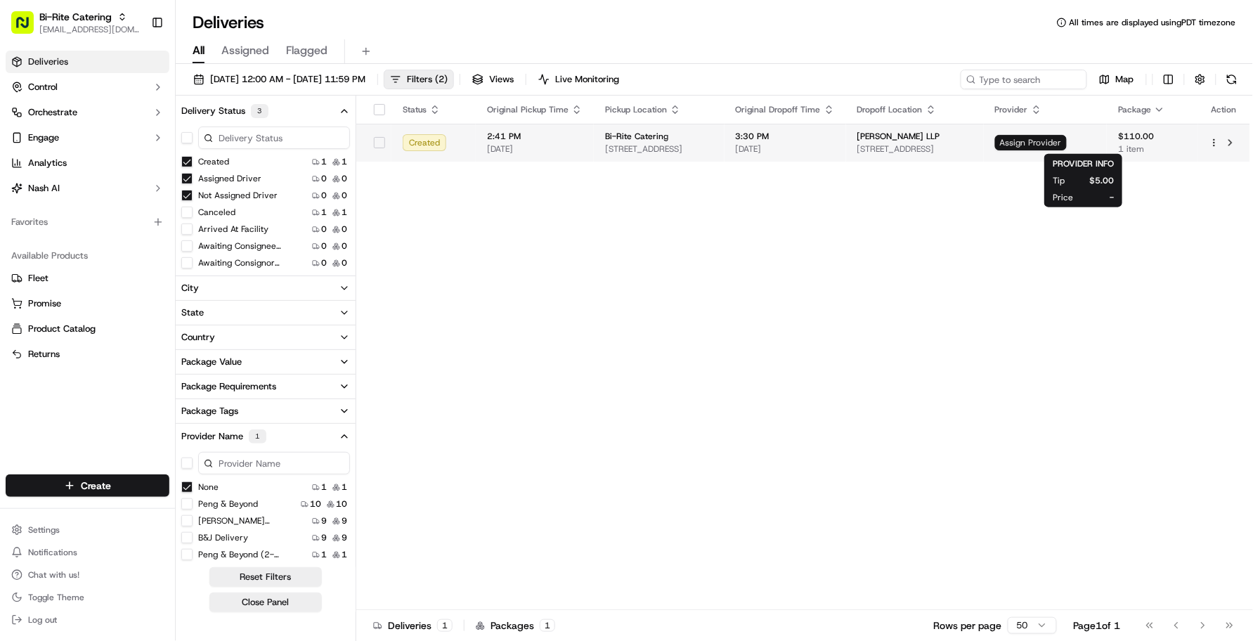
click at [1060, 142] on span "Assign Provider" at bounding box center [1031, 142] width 72 height 15
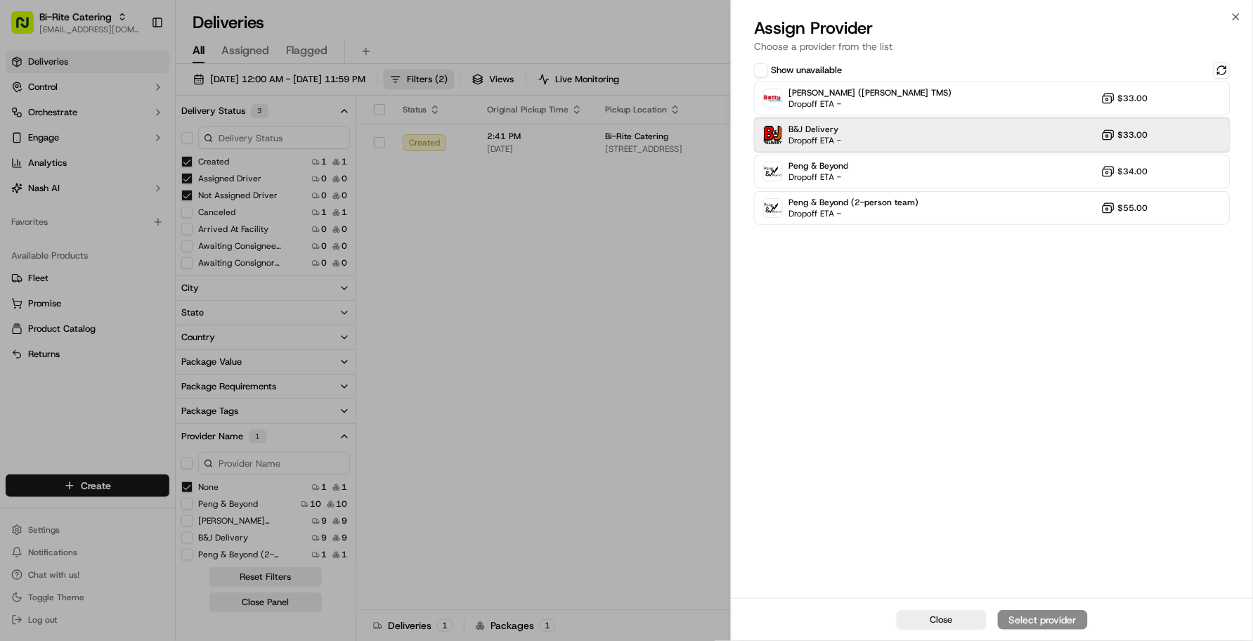
click at [905, 132] on div "B&J Delivery Dropoff ETA - $33.00" at bounding box center [992, 135] width 477 height 34
click at [877, 76] on div "Show unavailable" at bounding box center [992, 70] width 477 height 17
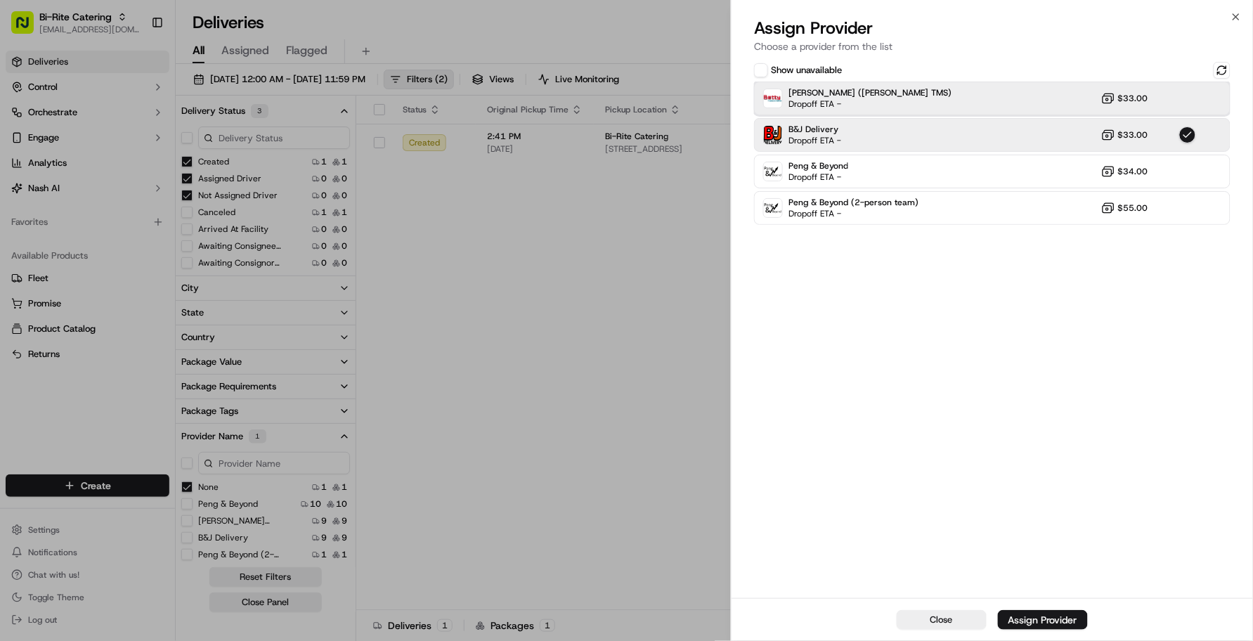
click at [879, 84] on div "[PERSON_NAME] ([PERSON_NAME] TMS) Dropoff ETA - $33.00" at bounding box center [992, 99] width 477 height 34
click at [855, 125] on div "B&J Delivery Dropoff ETA - $33.00" at bounding box center [992, 135] width 477 height 34
click at [873, 91] on div "[PERSON_NAME] ([PERSON_NAME] TMS) Dropoff ETA - $33.00" at bounding box center [992, 99] width 477 height 34
click at [891, 131] on div "B&J Delivery Dropoff ETA - $33.00" at bounding box center [992, 135] width 477 height 34
click at [943, 86] on div "[PERSON_NAME] ([PERSON_NAME] TMS) Dropoff ETA - $33.00" at bounding box center [992, 99] width 477 height 34
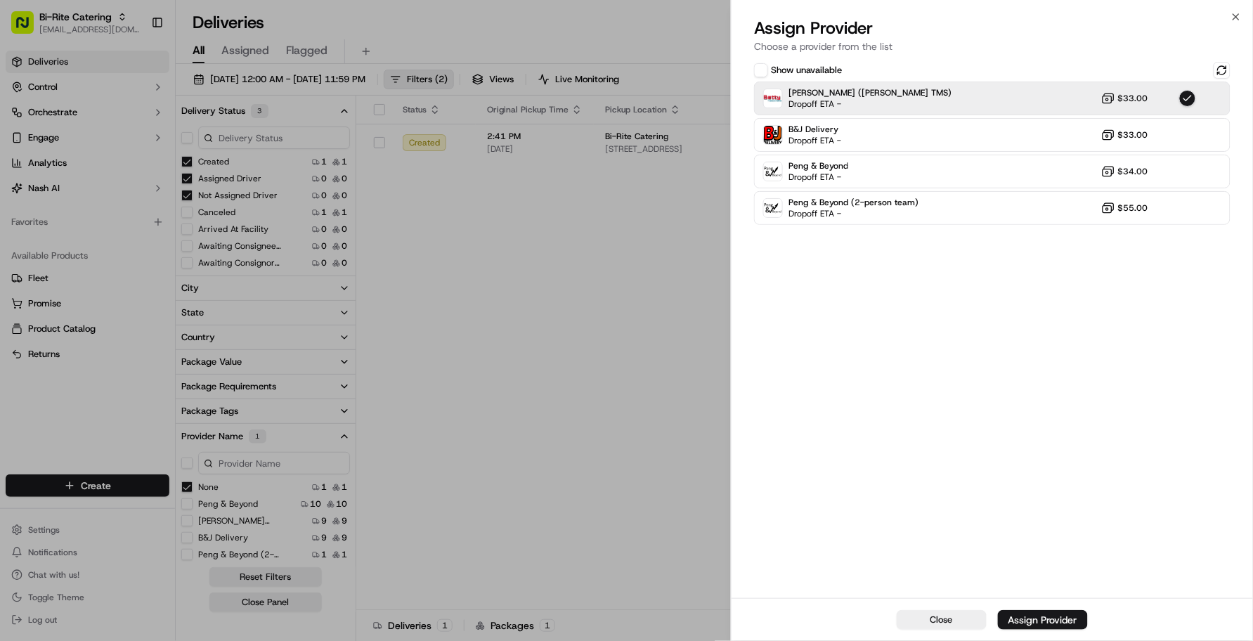
click at [1041, 590] on div "Assign Provider" at bounding box center [1043, 620] width 69 height 14
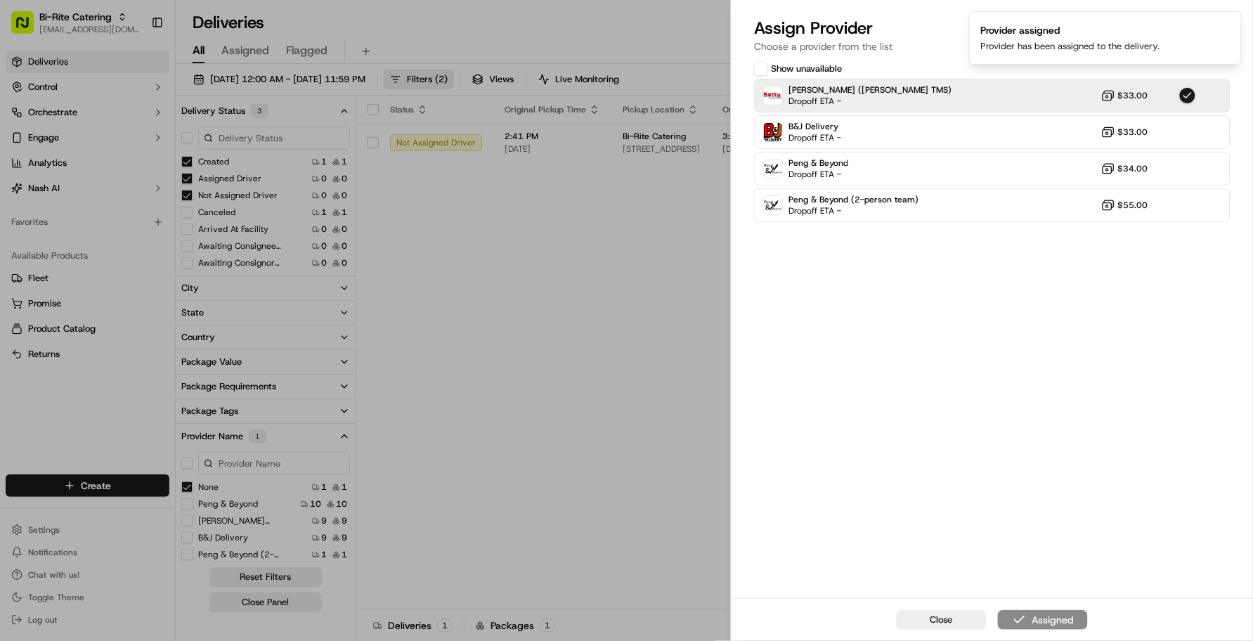
click at [504, 340] on div "Status Original Pickup Time Pickup Location Original Dropoff Time Dropoff Locat…" at bounding box center [810, 353] width 908 height 515
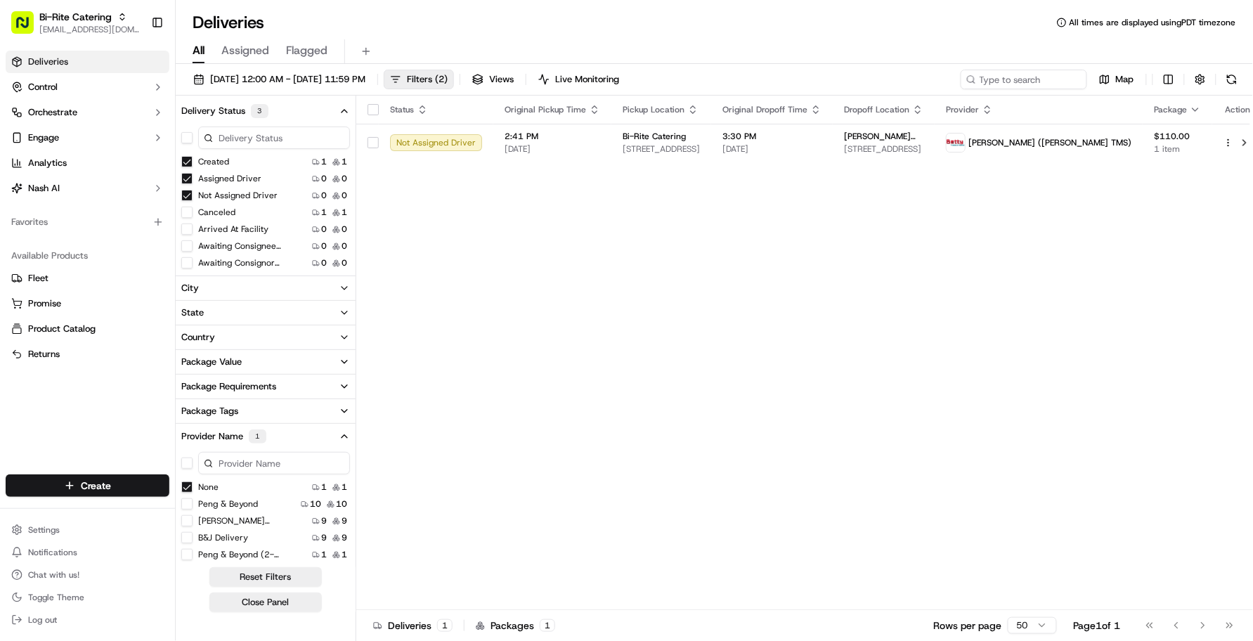
scroll to position [88, 0]
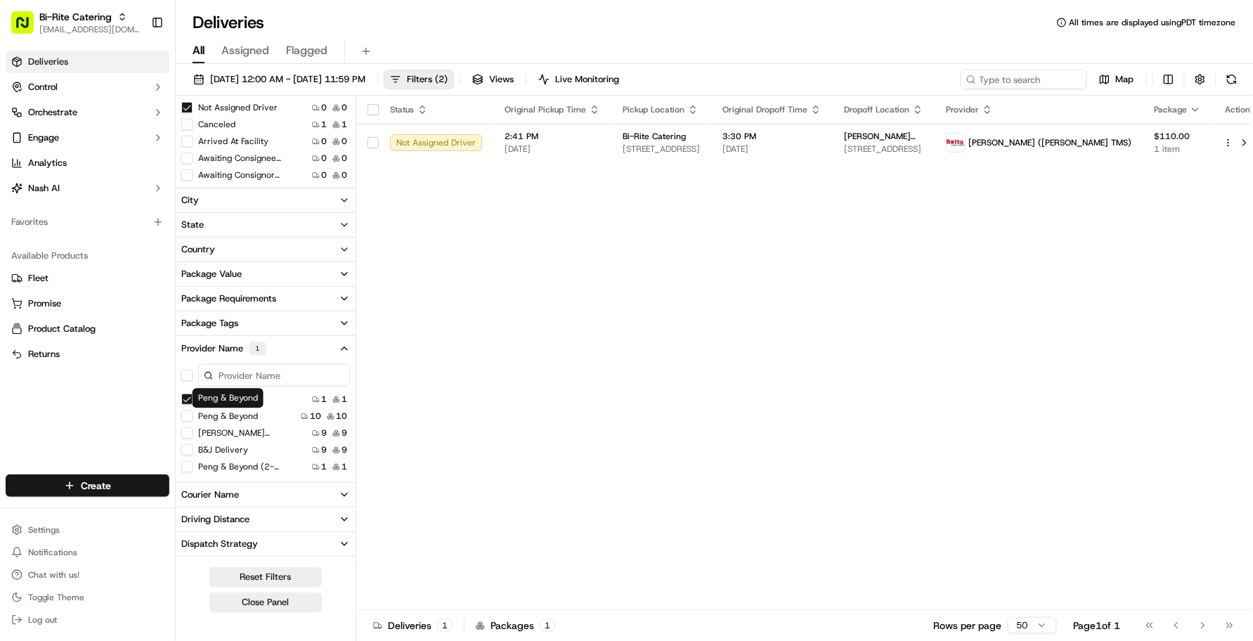
click at [198, 411] on label "Peng & Beyond" at bounding box center [228, 416] width 60 height 11
click at [193, 411] on Beyond "Peng & Beyond" at bounding box center [186, 416] width 11 height 11
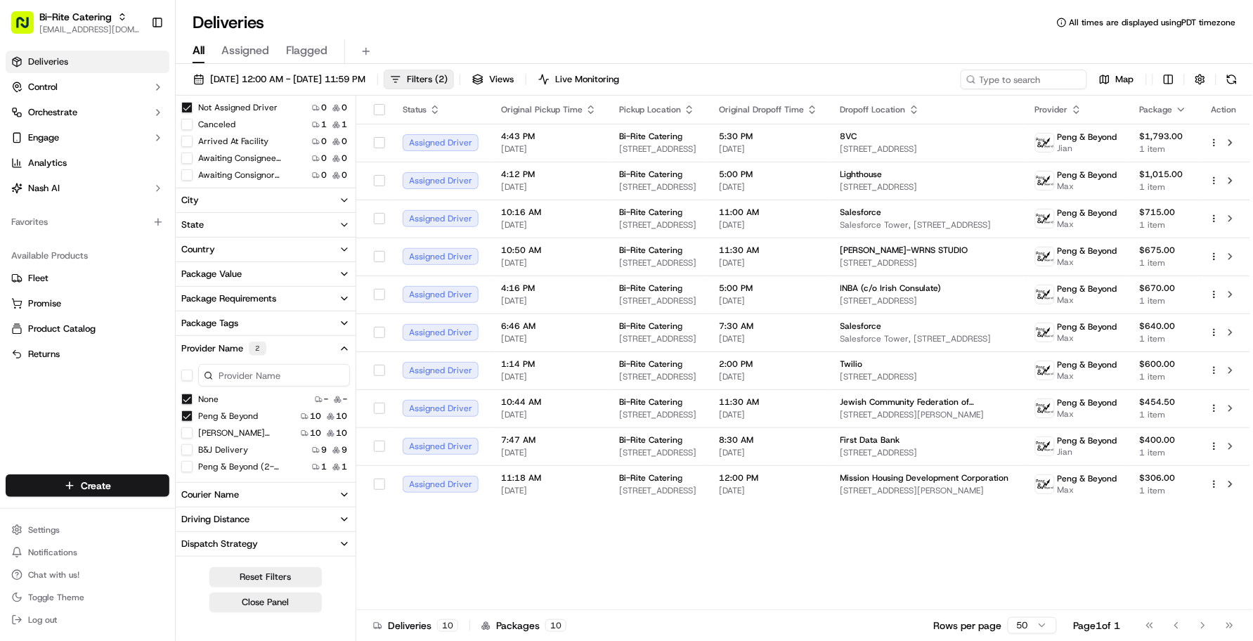
click at [638, 543] on div "Status Original Pickup Time Pickup Location Original Dropoff Time Dropoff Locat…" at bounding box center [803, 353] width 894 height 515
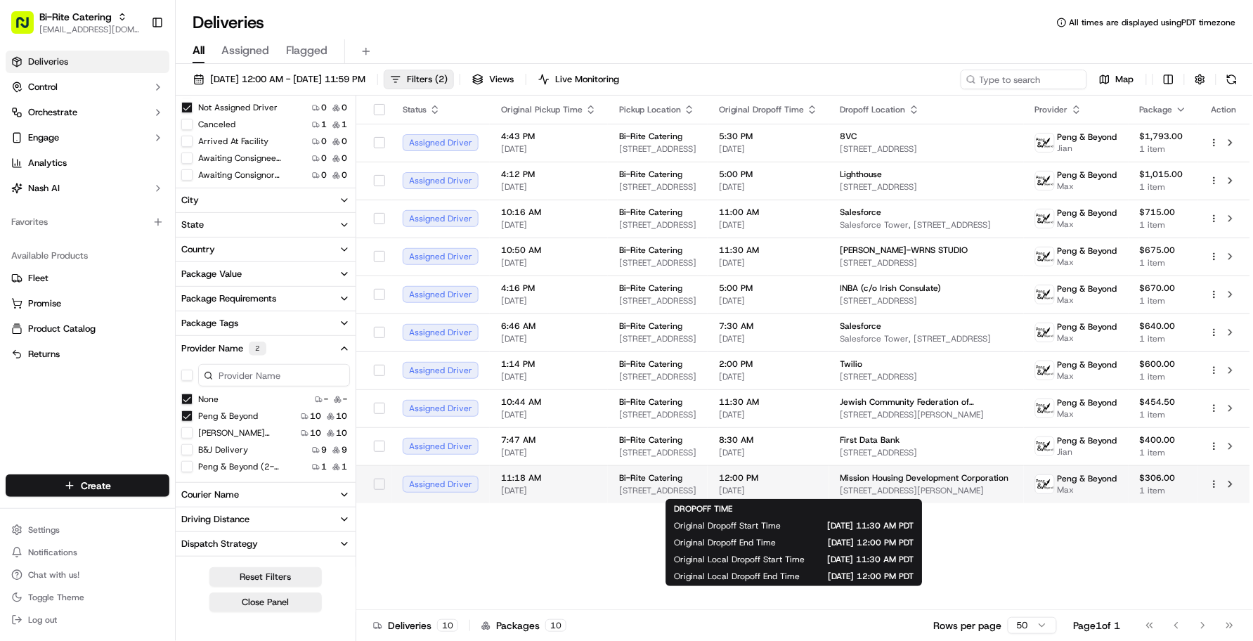
click at [780, 479] on span "12:00 PM" at bounding box center [768, 477] width 99 height 11
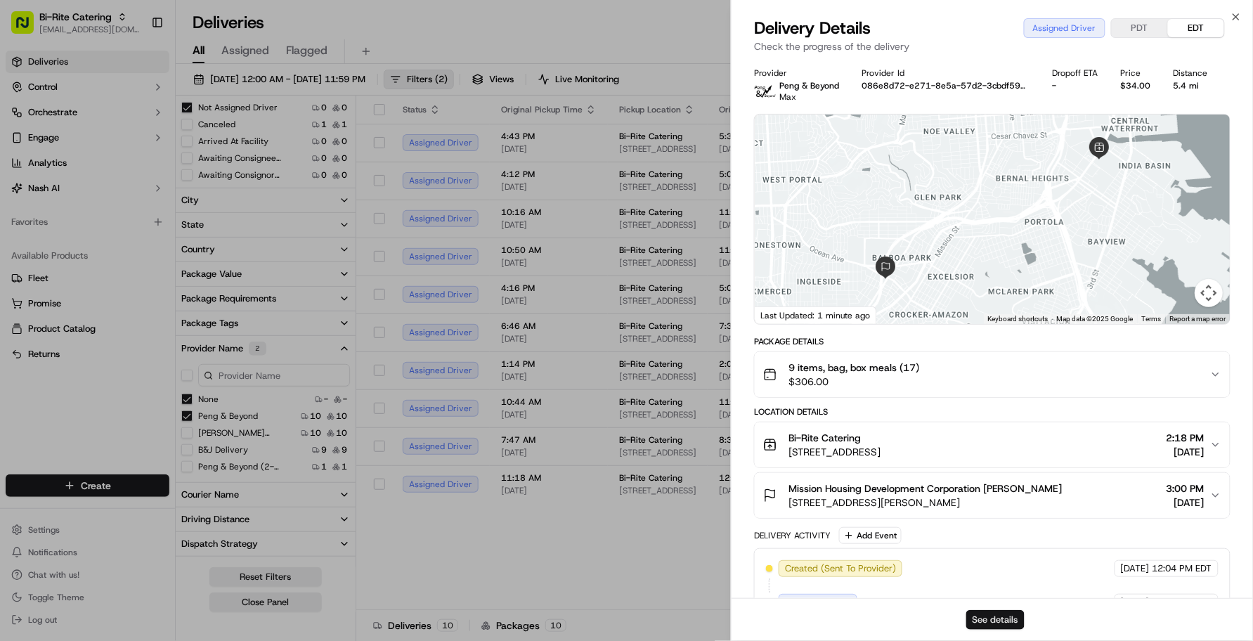
click at [983, 590] on button "See details" at bounding box center [996, 620] width 58 height 20
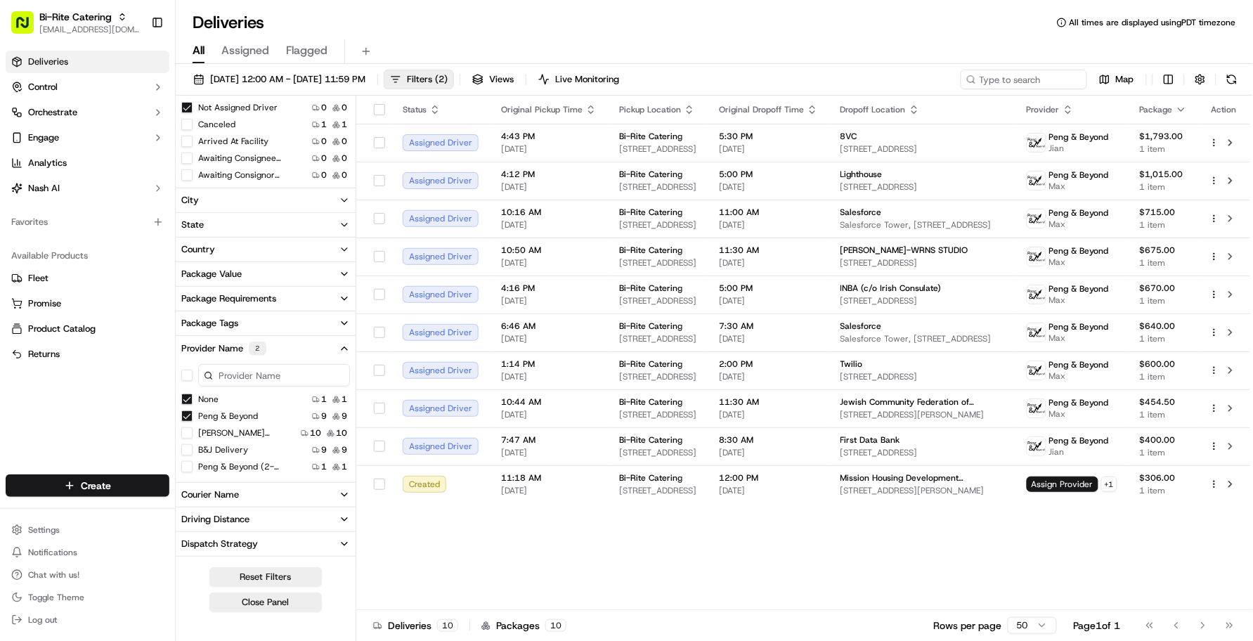
click at [538, 557] on div "Status Original Pickup Time Pickup Location Original Dropoff Time Dropoff Locat…" at bounding box center [803, 353] width 894 height 515
click at [540, 559] on div "Status Original Pickup Time Pickup Location Original Dropoff Time Dropoff Locat…" at bounding box center [803, 353] width 894 height 515
click at [543, 560] on div "Status Original Pickup Time Pickup Location Original Dropoff Time Dropoff Locat…" at bounding box center [803, 353] width 894 height 515
click at [751, 539] on div "Status Original Pickup Time Pickup Location Original Dropoff Time Dropoff Locat…" at bounding box center [803, 353] width 894 height 515
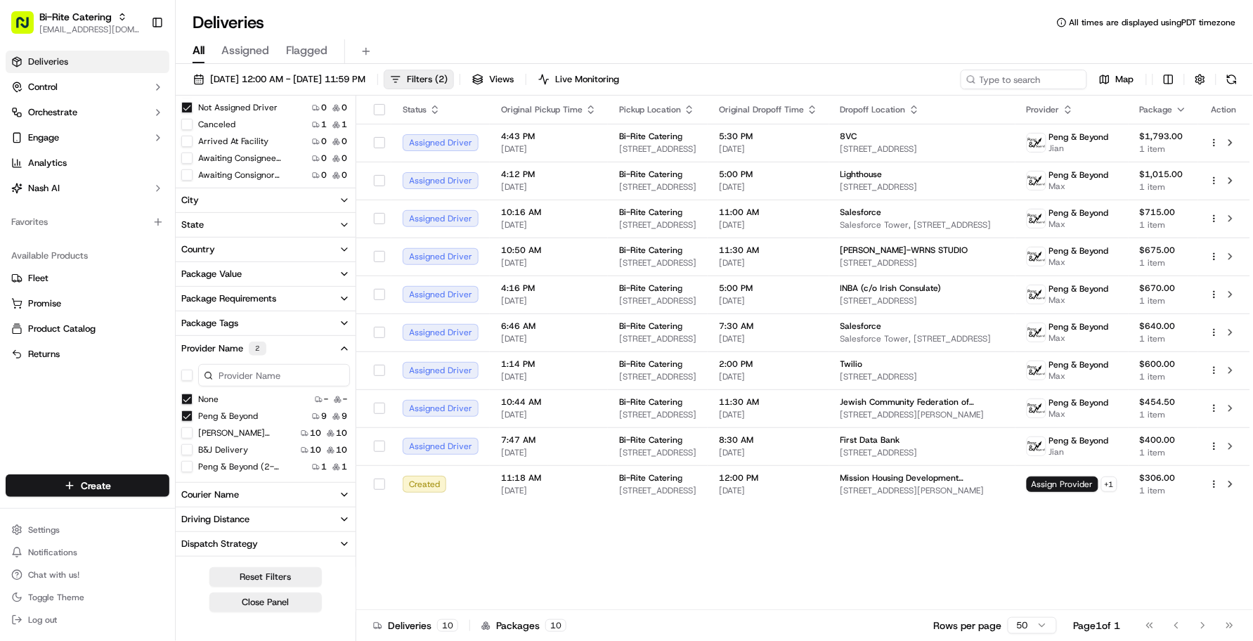
click at [511, 567] on div "Status Original Pickup Time Pickup Location Original Dropoff Time Dropoff Locat…" at bounding box center [803, 353] width 894 height 515
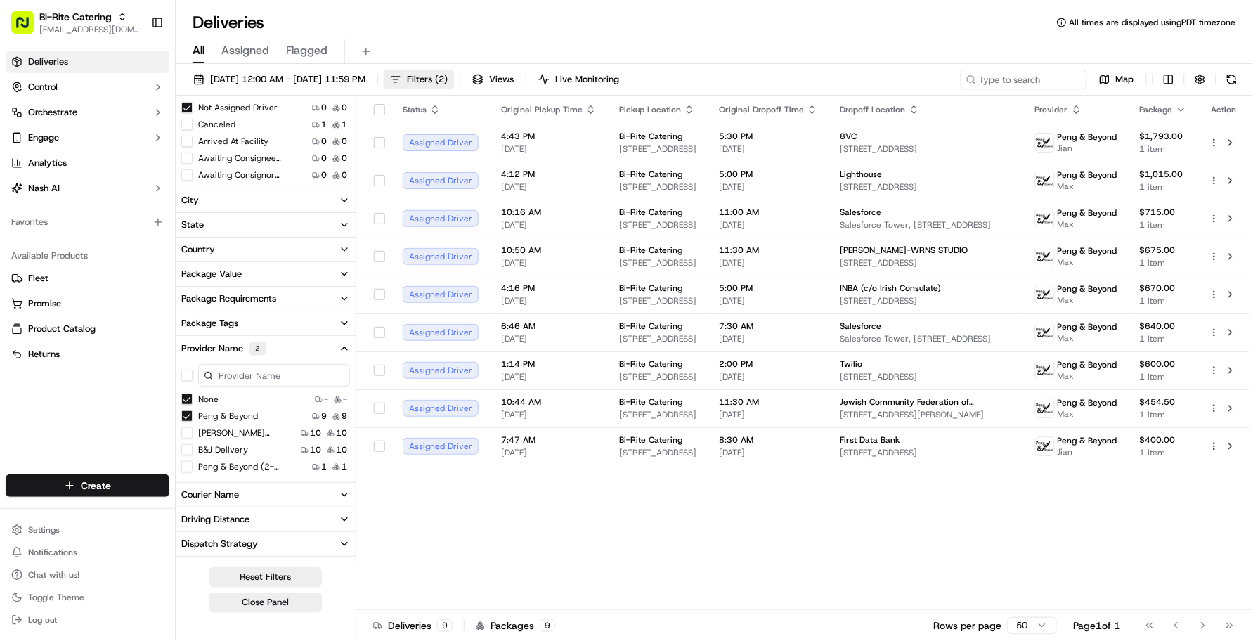
click at [183, 413] on Beyond "Peng & Beyond" at bounding box center [186, 416] width 11 height 11
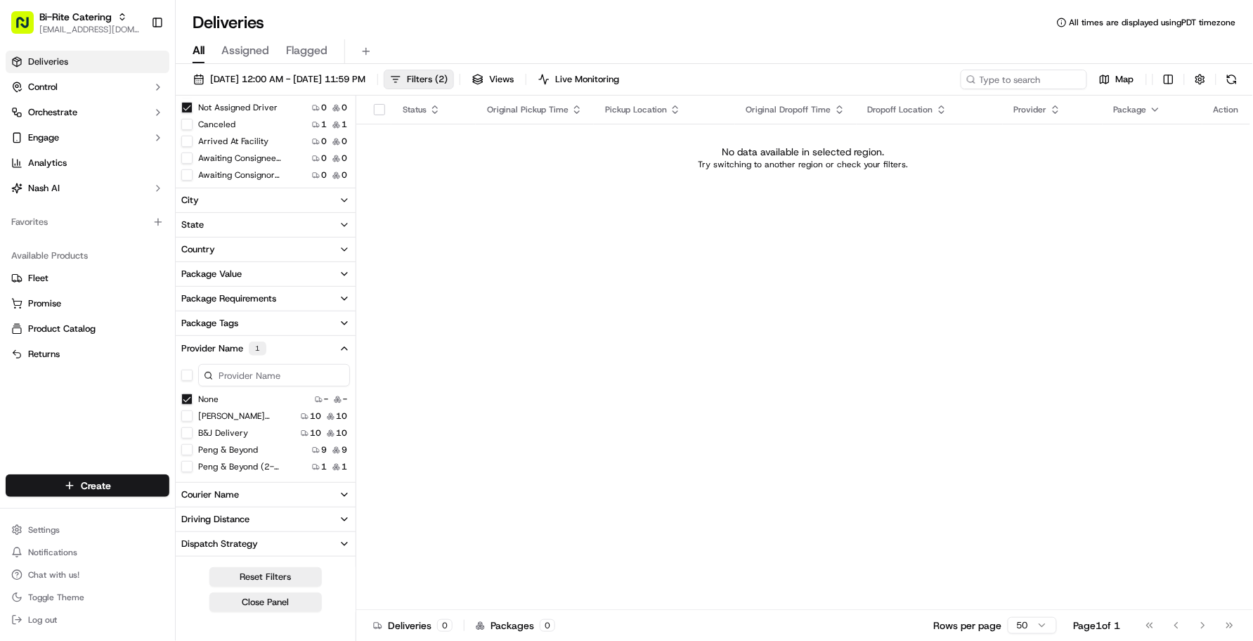
click at [515, 504] on div "Status Original Pickup Time Pickup Location Original Dropoff Time Dropoff Locat…" at bounding box center [803, 353] width 894 height 515
click at [539, 519] on div "Status Original Pickup Time Pickup Location Original Dropoff Time Dropoff Locat…" at bounding box center [803, 353] width 894 height 515
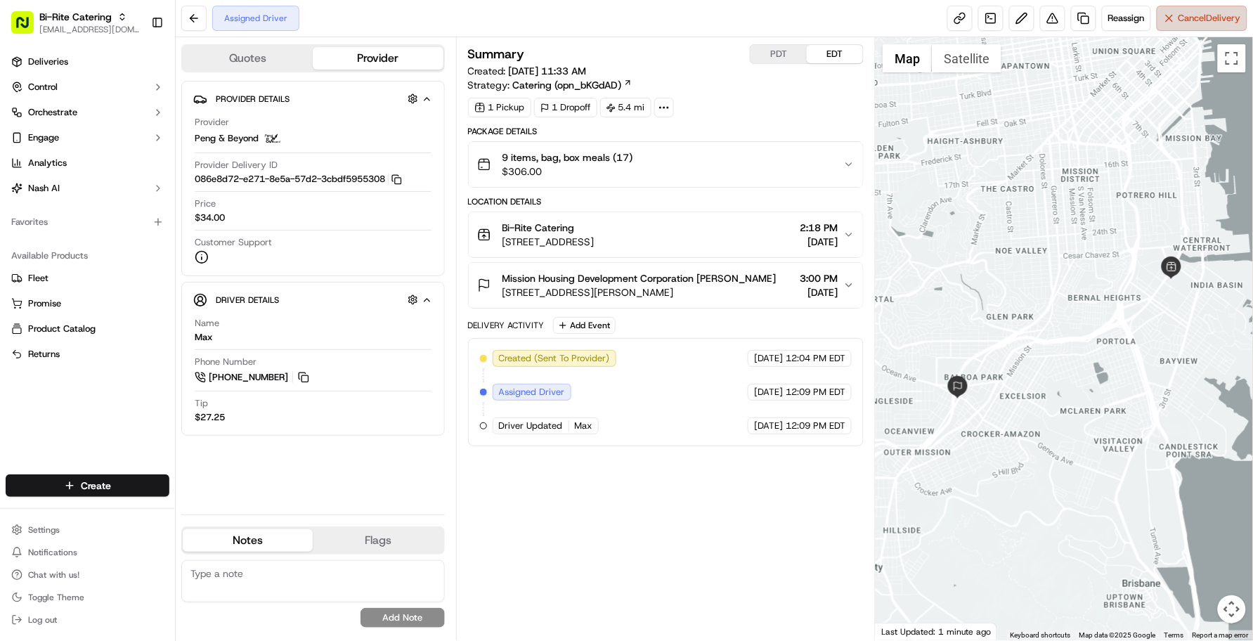
click at [1186, 18] on span "Cancel Delivery" at bounding box center [1210, 18] width 63 height 13
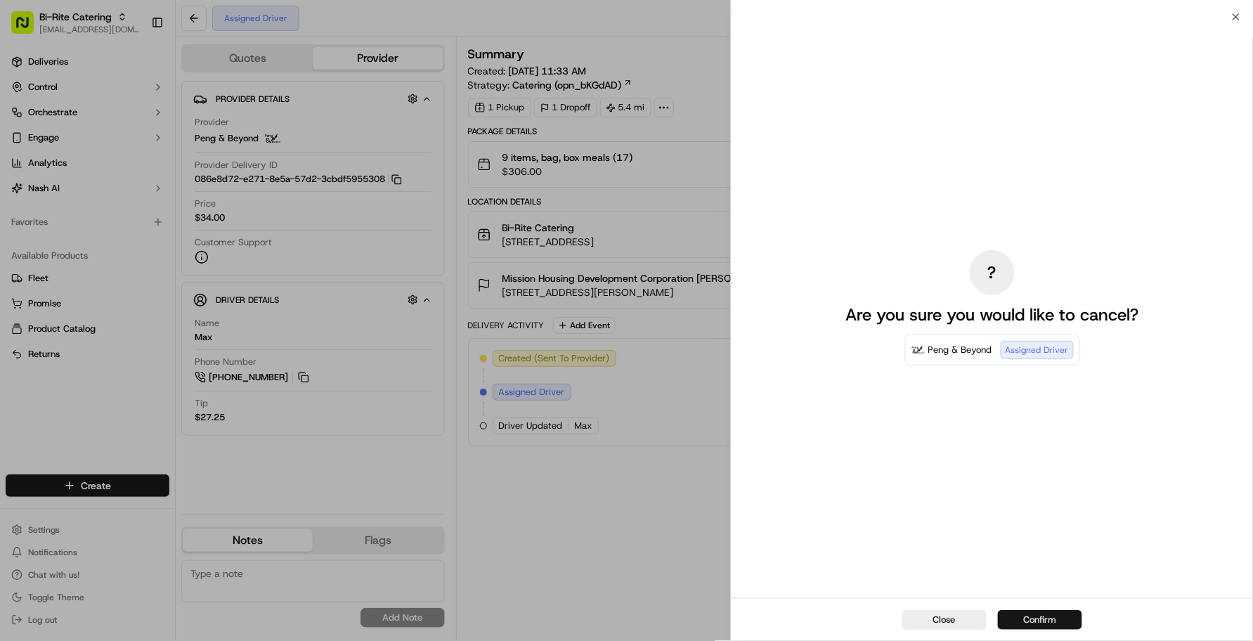
click at [1052, 623] on button "Confirm" at bounding box center [1040, 620] width 84 height 20
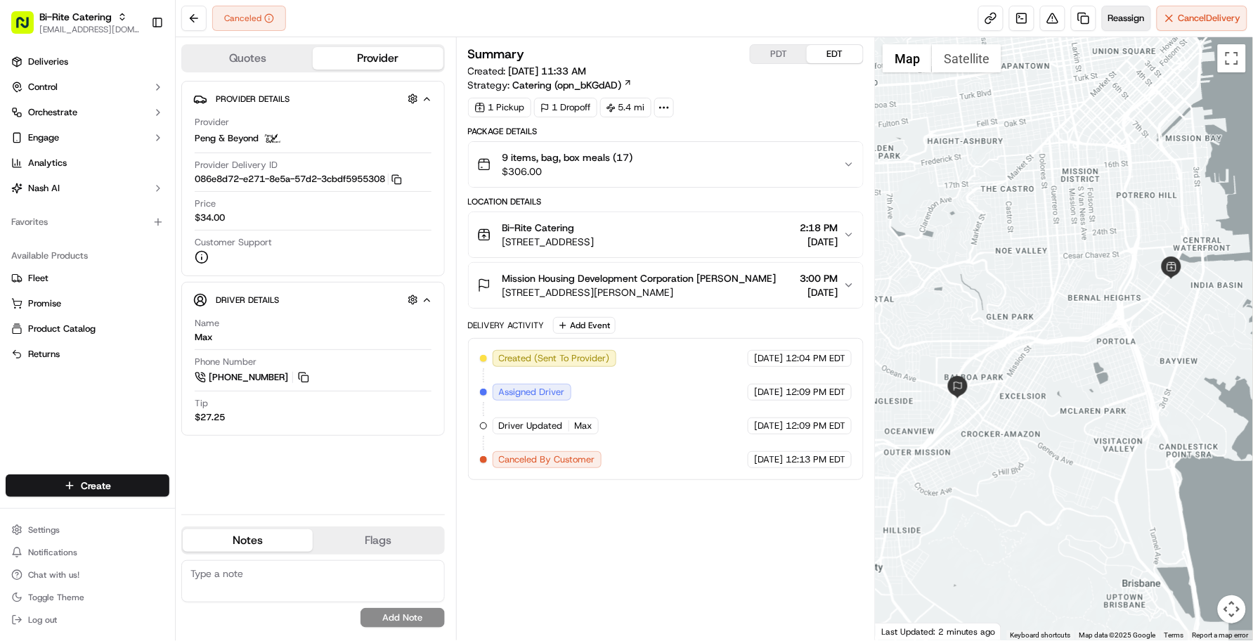
click at [1118, 25] on button "Reassign" at bounding box center [1126, 18] width 49 height 25
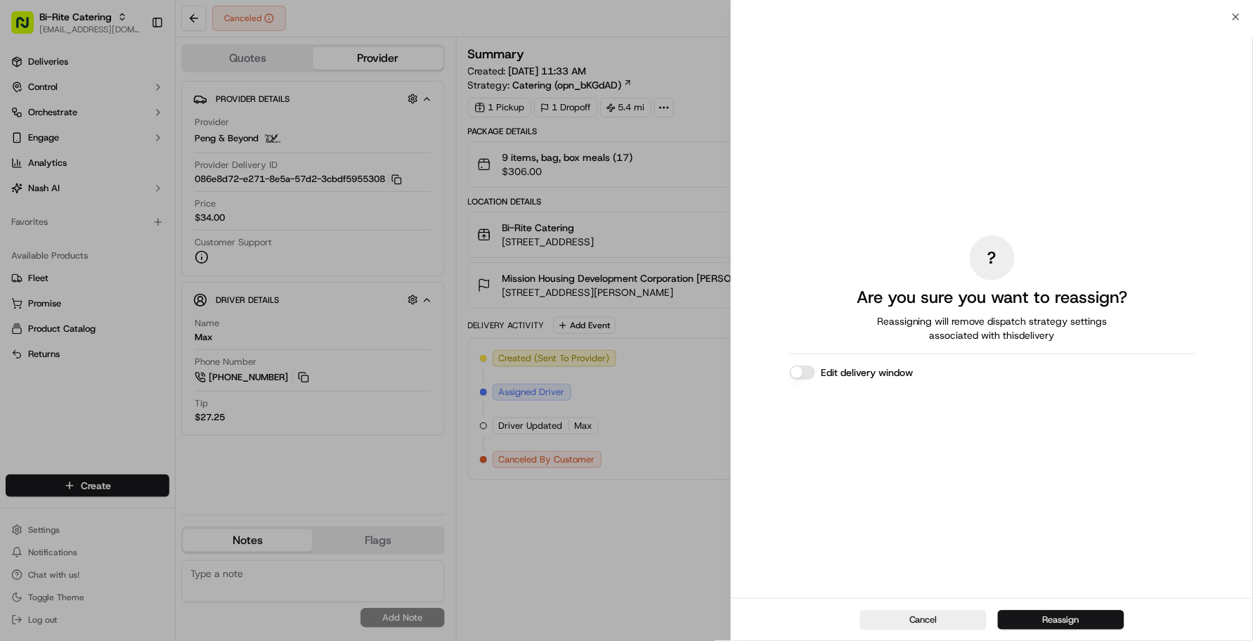
click at [1065, 623] on button "Reassign" at bounding box center [1061, 620] width 127 height 20
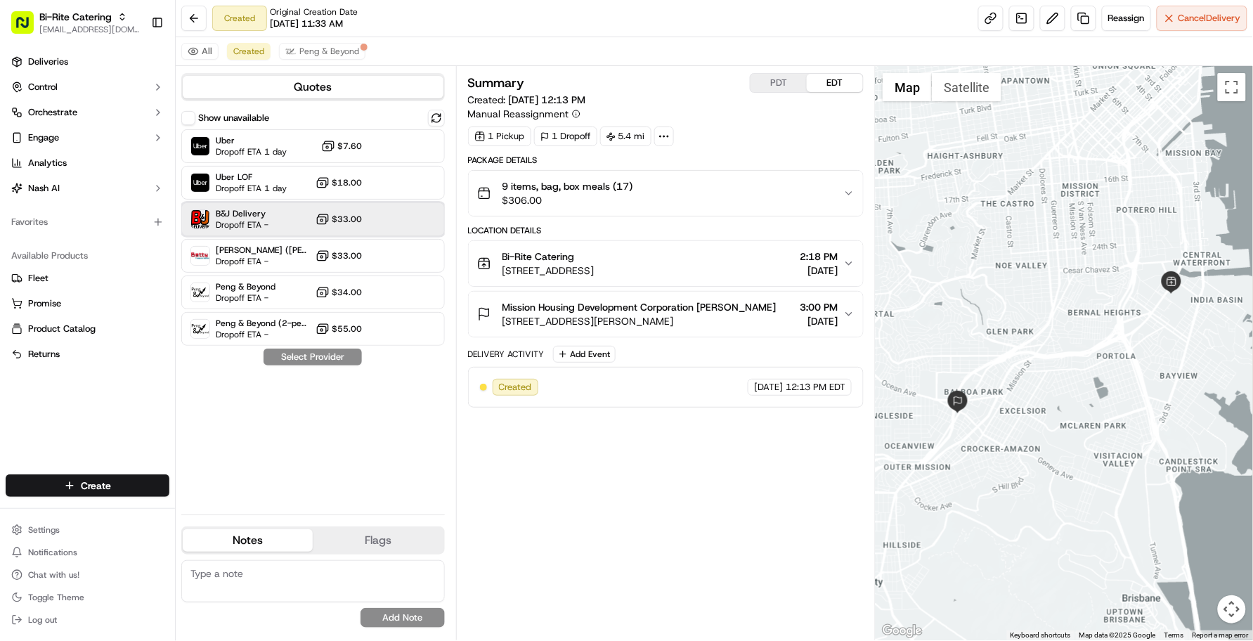
click at [243, 220] on span "Dropoff ETA -" at bounding box center [242, 224] width 53 height 11
click at [307, 361] on button "Assign Provider" at bounding box center [313, 357] width 100 height 17
